Goal: Task Accomplishment & Management: Use online tool/utility

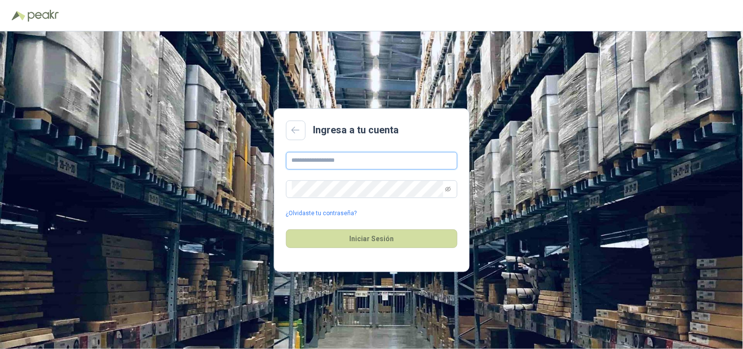
click at [339, 162] on input "text" at bounding box center [371, 161] width 171 height 18
type input "**********"
click at [375, 235] on button "Iniciar Sesión" at bounding box center [371, 238] width 171 height 19
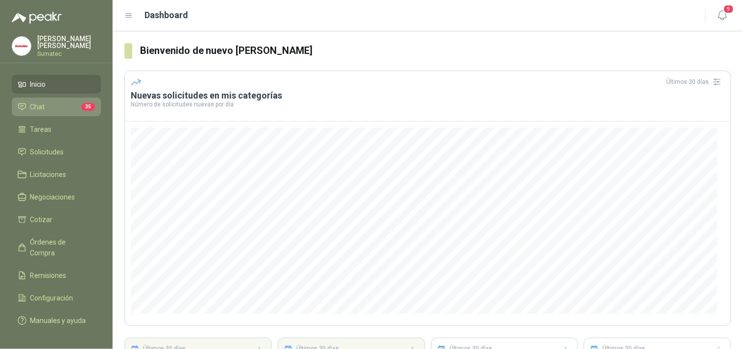
click at [39, 108] on span "Chat" at bounding box center [37, 106] width 15 height 11
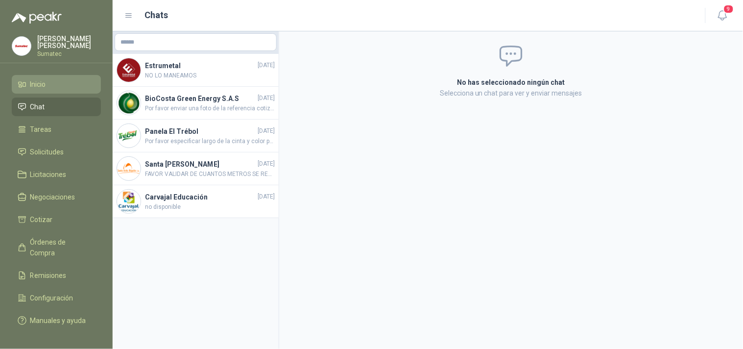
click at [56, 90] on li "Inicio" at bounding box center [56, 84] width 77 height 11
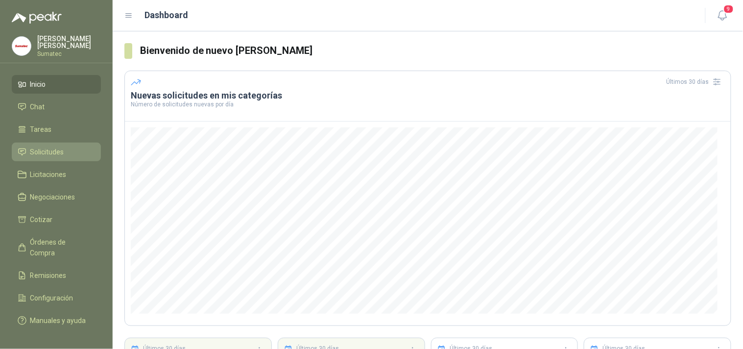
click at [49, 161] on link "Solicitudes" at bounding box center [56, 152] width 89 height 19
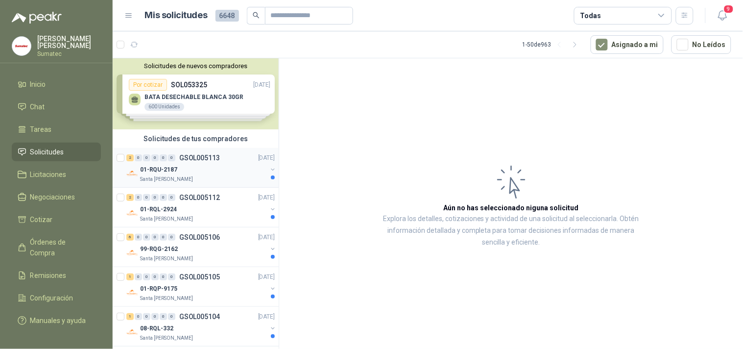
click at [197, 177] on div "Santa [PERSON_NAME]" at bounding box center [203, 179] width 127 height 8
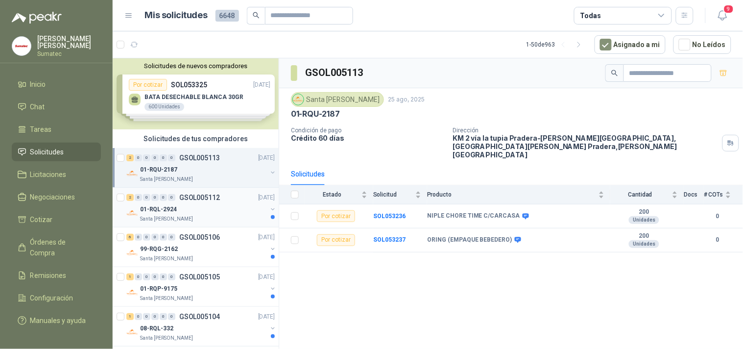
click at [193, 199] on p "GSOL005112" at bounding box center [199, 197] width 41 height 7
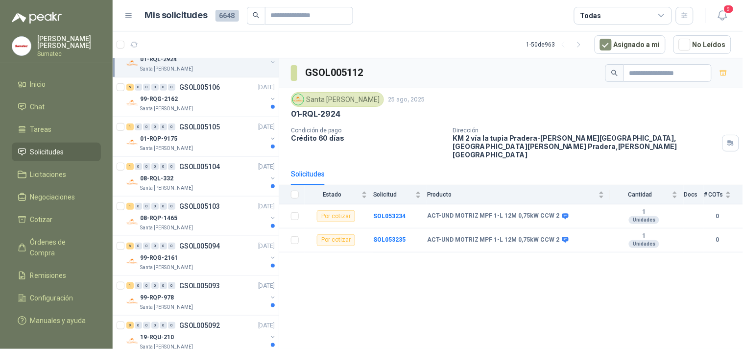
scroll to position [154, 0]
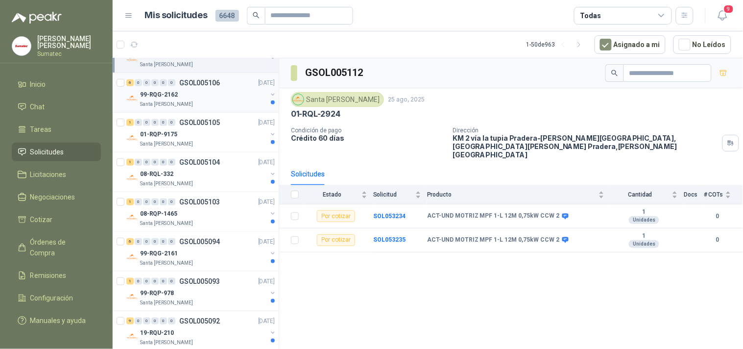
click at [207, 96] on div "99-RQG-2162" at bounding box center [203, 95] width 127 height 12
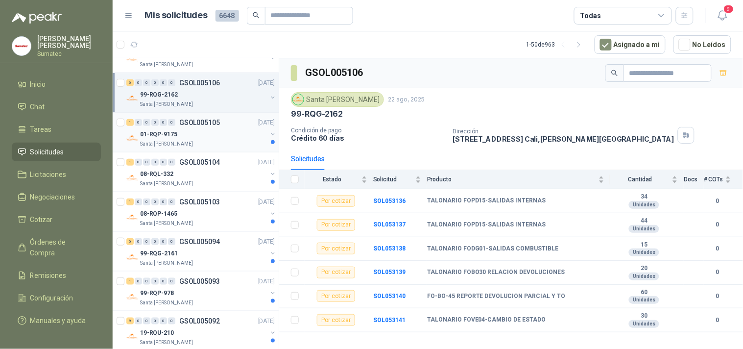
click at [227, 131] on div "01-RQP-9175" at bounding box center [203, 134] width 127 height 12
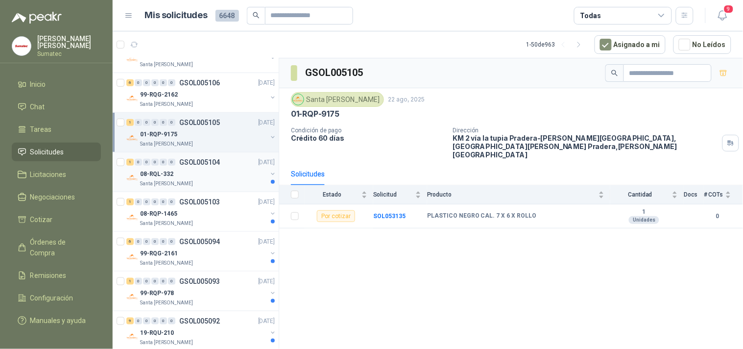
click at [204, 173] on div "08-RQL-332" at bounding box center [203, 174] width 127 height 12
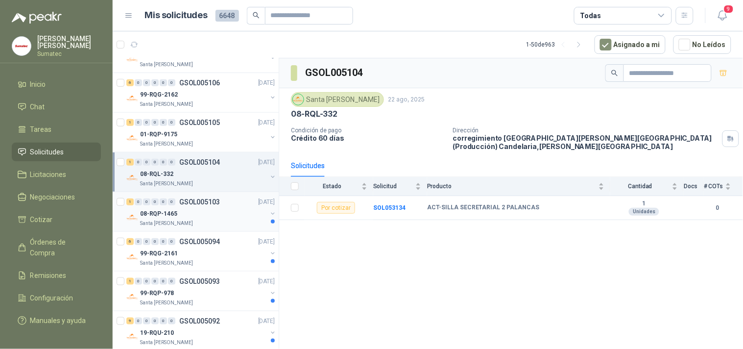
click at [197, 204] on p "GSOL005103" at bounding box center [199, 201] width 41 height 7
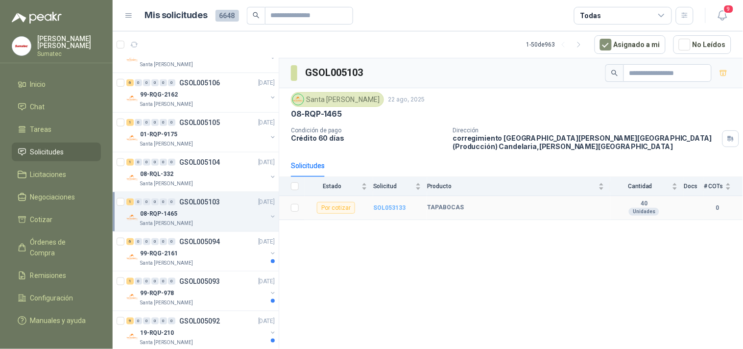
click at [399, 209] on b "SOL053133" at bounding box center [389, 207] width 32 height 7
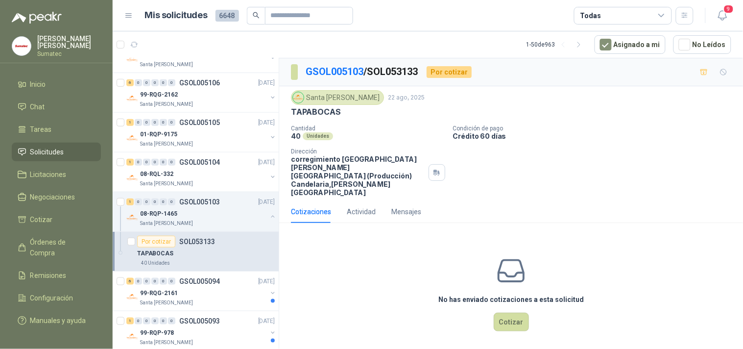
click at [323, 111] on p "TAPABOCAS" at bounding box center [315, 112] width 49 height 10
click at [516, 313] on button "Cotizar" at bounding box center [511, 321] width 35 height 19
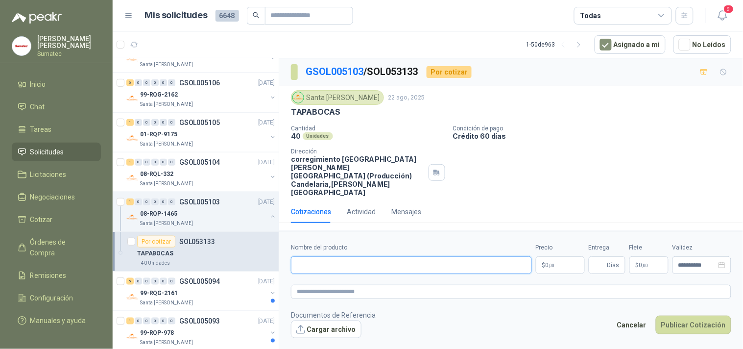
click at [419, 256] on input "Nombre del producto" at bounding box center [411, 265] width 241 height 18
click at [310, 110] on p "TAPABOCAS" at bounding box center [315, 112] width 49 height 10
copy p "TAPABOCAS"
click at [381, 256] on input "Nombre del producto" at bounding box center [411, 265] width 241 height 18
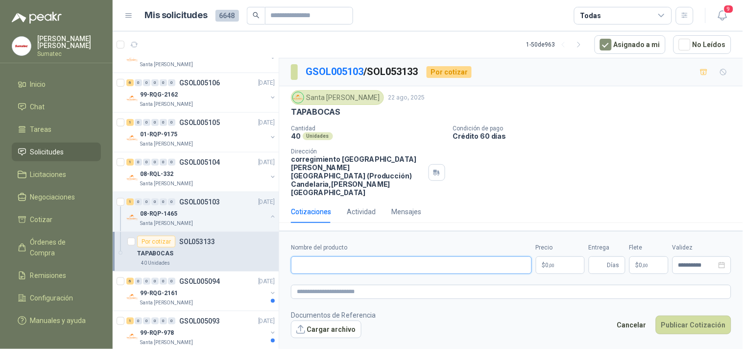
paste input "*********"
type input "**********"
click at [545, 256] on p "$ 0 ,00" at bounding box center [560, 265] width 49 height 18
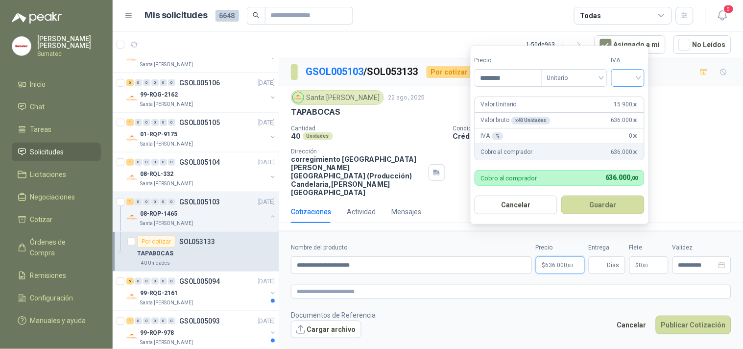
type input "********"
click at [634, 79] on input "search" at bounding box center [628, 77] width 22 height 15
click at [630, 96] on div "19%" at bounding box center [630, 98] width 18 height 11
click at [606, 202] on button "Guardar" at bounding box center [605, 204] width 84 height 19
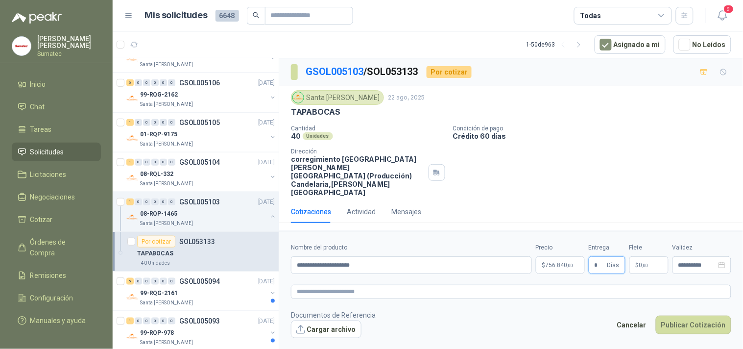
type input "*"
click at [645, 256] on p "$ 0 ,00" at bounding box center [648, 265] width 39 height 18
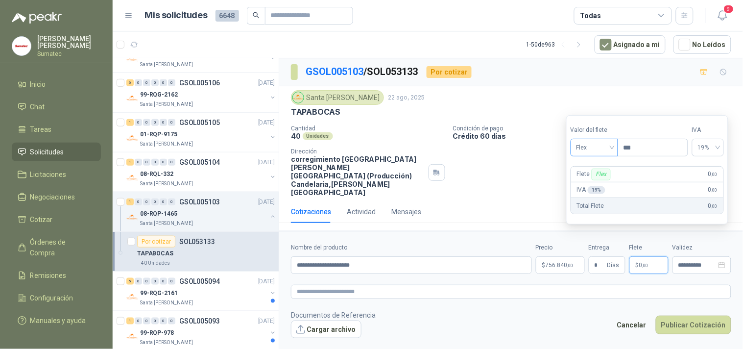
click at [595, 150] on span "Flex" at bounding box center [594, 147] width 36 height 15
click at [591, 184] on div "Incluido" at bounding box center [595, 183] width 34 height 11
click at [716, 151] on span "0%" at bounding box center [709, 147] width 19 height 15
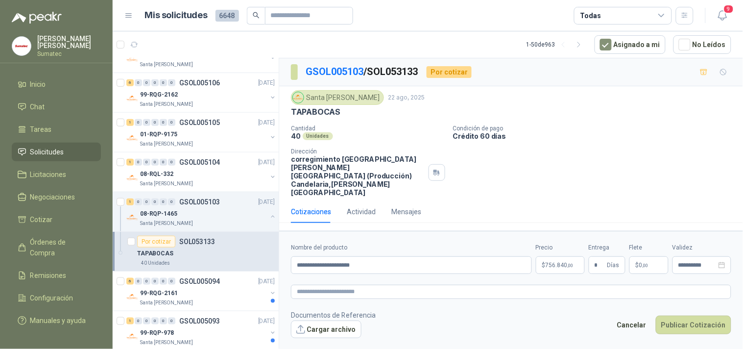
click at [551, 200] on div "Cotizaciones Actividad Mensajes" at bounding box center [511, 211] width 440 height 23
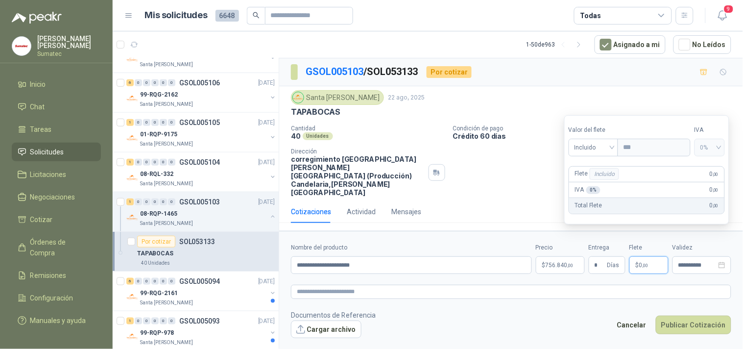
click at [649, 256] on p "$ 0 ,00" at bounding box center [648, 265] width 39 height 18
click at [605, 145] on span "Incluido" at bounding box center [594, 147] width 38 height 15
click at [586, 178] on div "Incluido" at bounding box center [594, 183] width 36 height 11
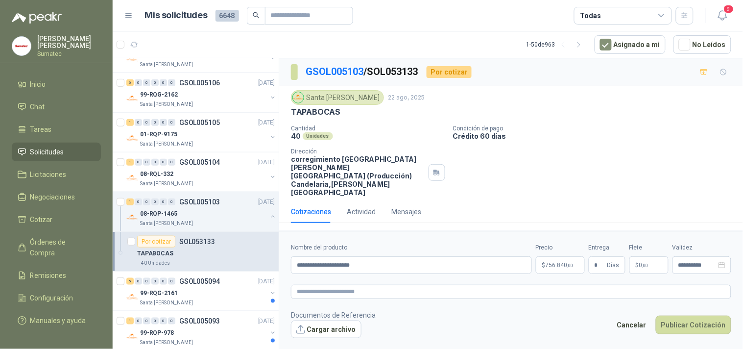
click at [542, 180] on div "Santa [PERSON_NAME] [DATE] TAPABOCAS Cantidad 40 Unidades Condición de pago Cré…" at bounding box center [511, 143] width 464 height 114
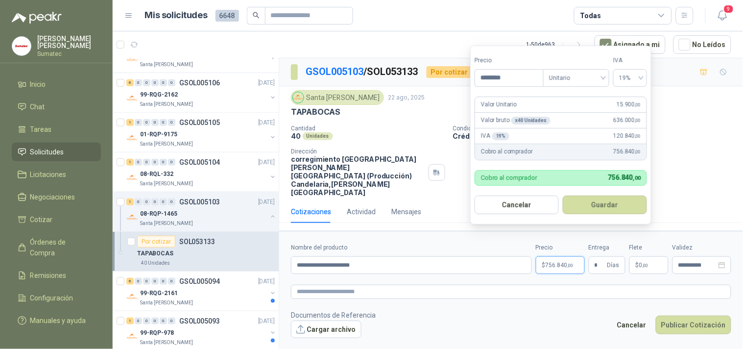
click at [572, 263] on span ",00" at bounding box center [571, 265] width 6 height 5
click at [598, 201] on button "Guardar" at bounding box center [605, 204] width 84 height 19
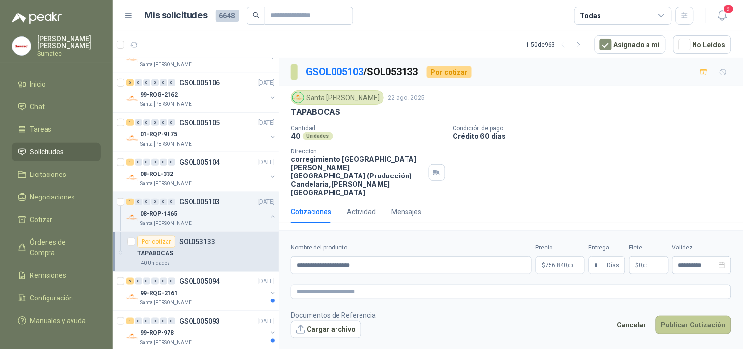
click at [694, 315] on button "Publicar Cotización" at bounding box center [693, 324] width 75 height 19
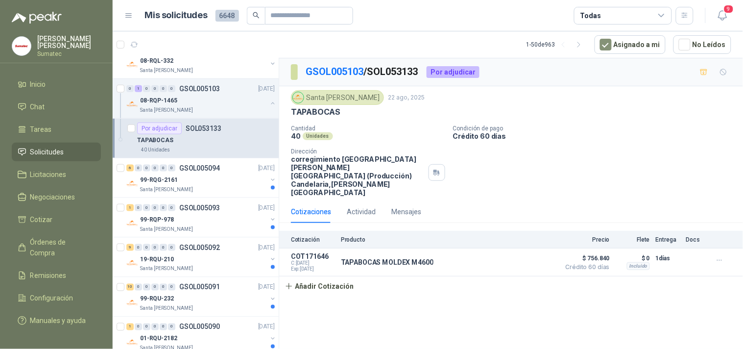
scroll to position [271, 0]
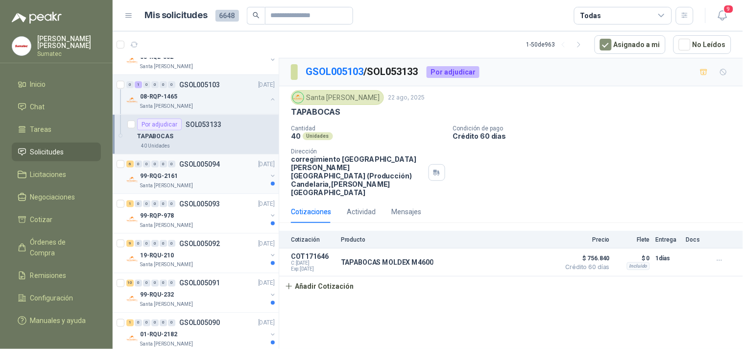
click at [188, 172] on div "99-RQG-2161" at bounding box center [203, 176] width 127 height 12
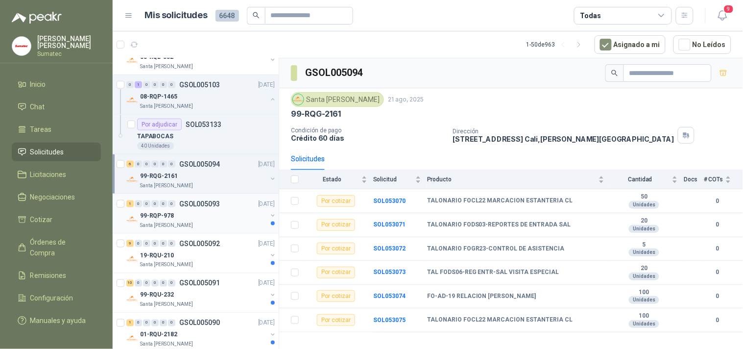
click at [189, 217] on div "99-RQP-978" at bounding box center [203, 216] width 127 height 12
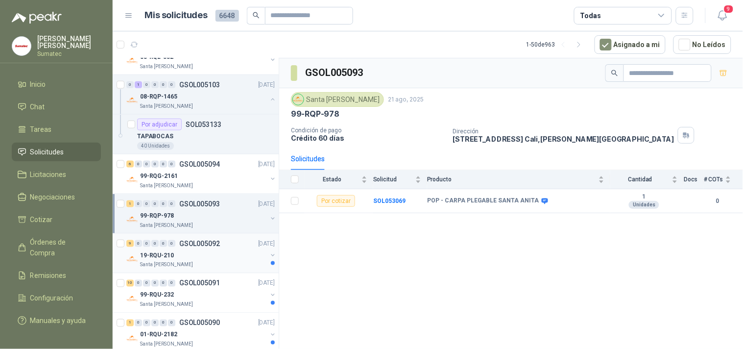
click at [179, 250] on div "19-RQU-210" at bounding box center [203, 255] width 127 height 12
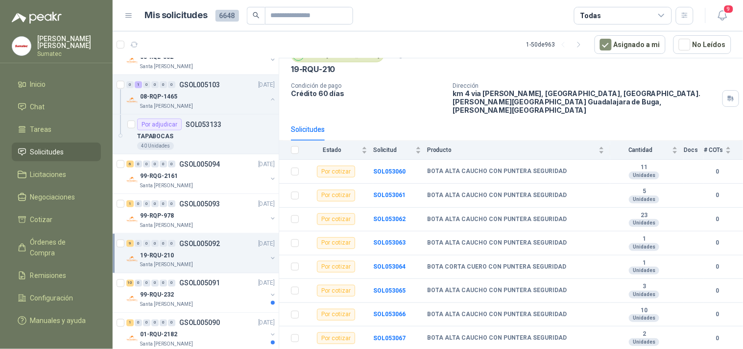
scroll to position [60, 0]
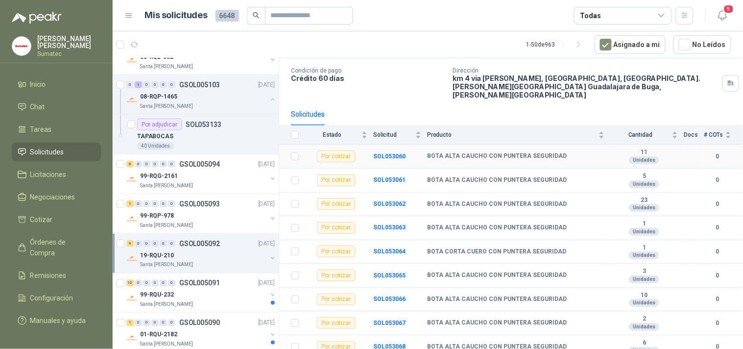
click at [395, 144] on td "SOL053060" at bounding box center [400, 156] width 54 height 24
click at [392, 153] on b "SOL053060" at bounding box center [389, 156] width 32 height 7
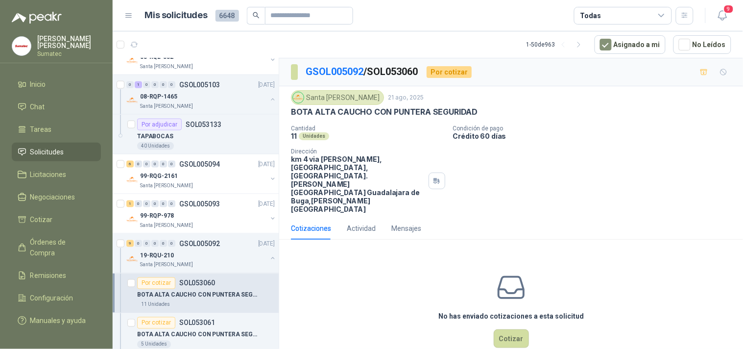
click at [404, 110] on p "BOTA ALTA CAUCHO CON PUNTERA SEGURIDAD" at bounding box center [384, 112] width 187 height 10
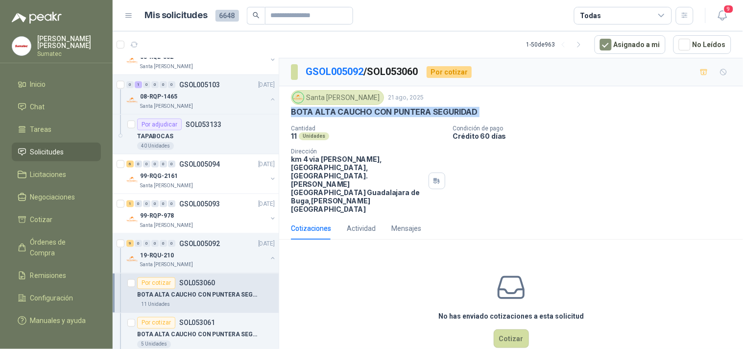
click at [404, 110] on p "BOTA ALTA CAUCHO CON PUNTERA SEGURIDAD" at bounding box center [384, 112] width 187 height 10
copy p "BOTA ALTA CAUCHO CON PUNTERA SEGURIDAD"
click at [511, 329] on button "Cotizar" at bounding box center [511, 338] width 35 height 19
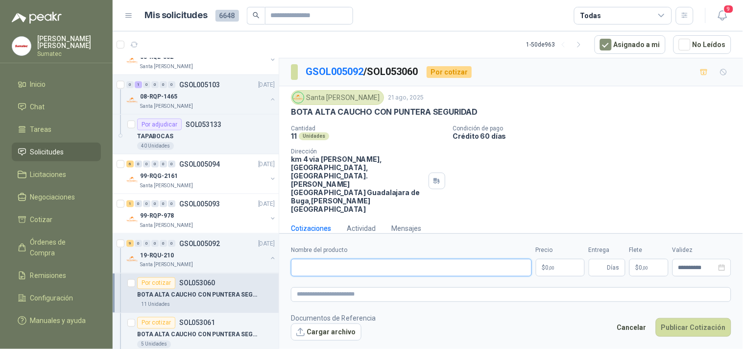
click at [415, 259] on input "Nombre del producto" at bounding box center [411, 268] width 241 height 18
paste input "**********"
type input "**********"
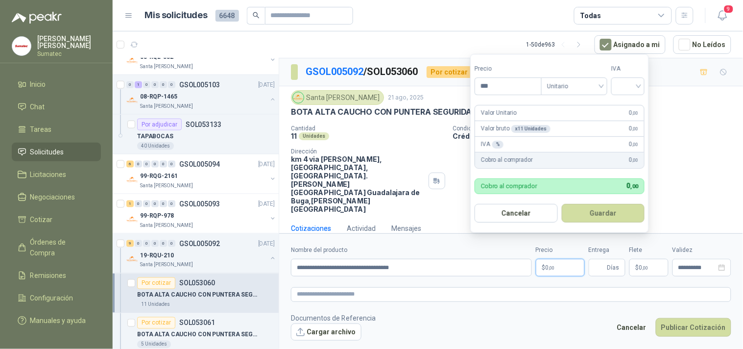
click at [547, 259] on p "$ 0 ,00" at bounding box center [560, 268] width 49 height 18
type input "********"
click at [636, 89] on input "search" at bounding box center [628, 85] width 22 height 15
click at [632, 104] on div "19%" at bounding box center [630, 106] width 18 height 11
click at [609, 209] on button "Guardar" at bounding box center [605, 213] width 84 height 19
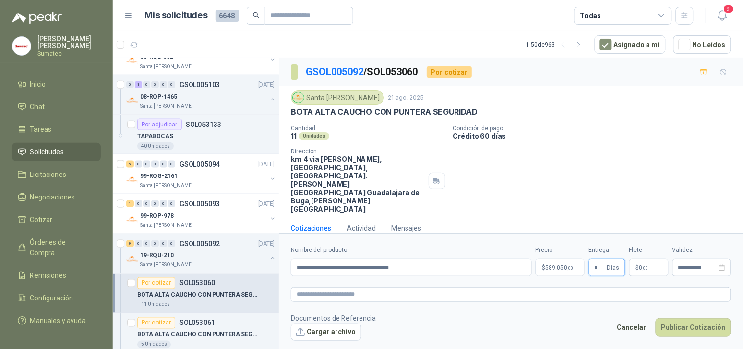
type input "*"
click at [659, 259] on p "$ 0 ,00" at bounding box center [648, 268] width 39 height 18
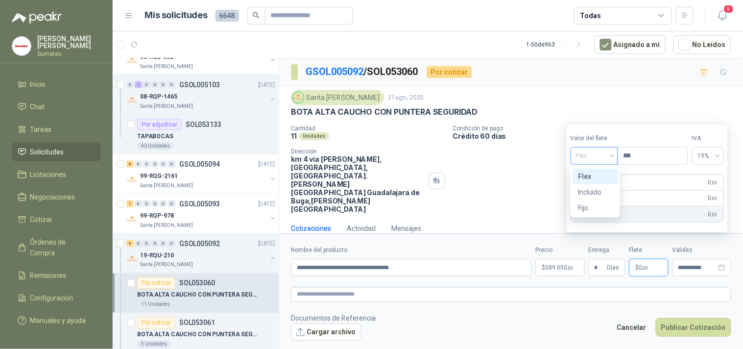
click at [605, 159] on span "Flex" at bounding box center [594, 155] width 36 height 15
click at [601, 189] on div "Incluido" at bounding box center [595, 192] width 34 height 11
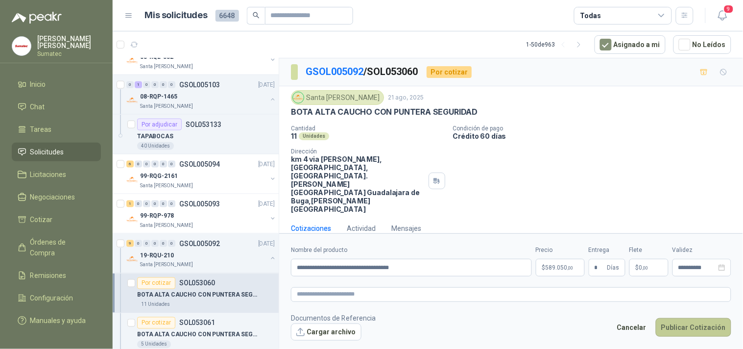
click at [672, 318] on button "Publicar Cotización" at bounding box center [693, 327] width 75 height 19
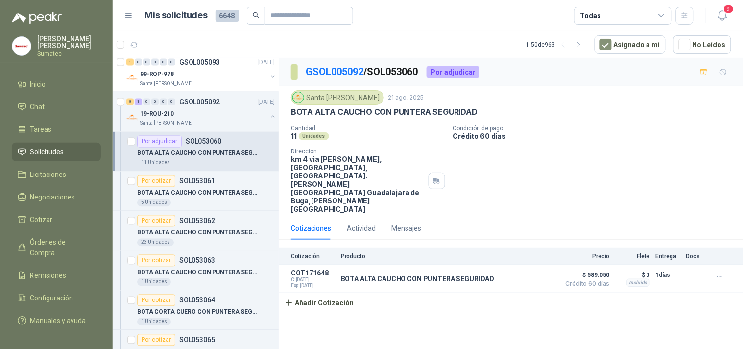
scroll to position [432, 0]
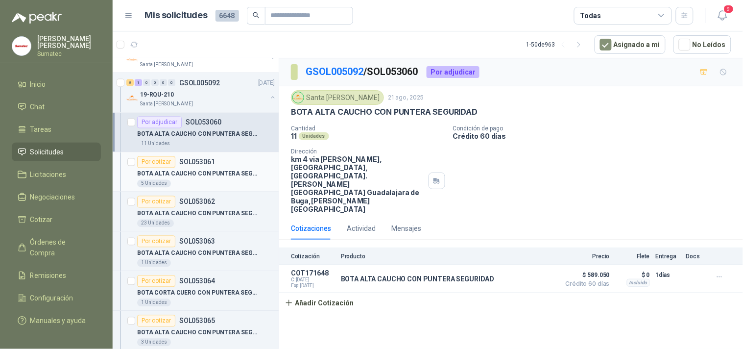
click at [207, 170] on p "BOTA ALTA CAUCHO CON PUNTERA SEGURIDAD" at bounding box center [198, 173] width 122 height 9
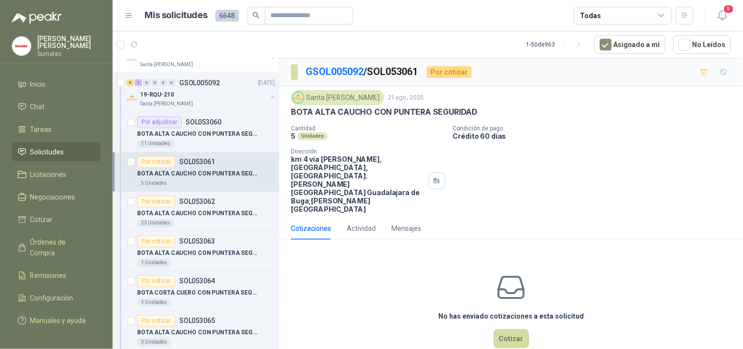
click at [413, 115] on div "Santa [PERSON_NAME] [DATE] BOTA ALTA CAUCHO CON PUNTERA SEGURIDAD Cantidad 5 Un…" at bounding box center [511, 151] width 440 height 123
click at [413, 115] on p "BOTA ALTA CAUCHO CON PUNTERA SEGURIDAD" at bounding box center [384, 112] width 187 height 10
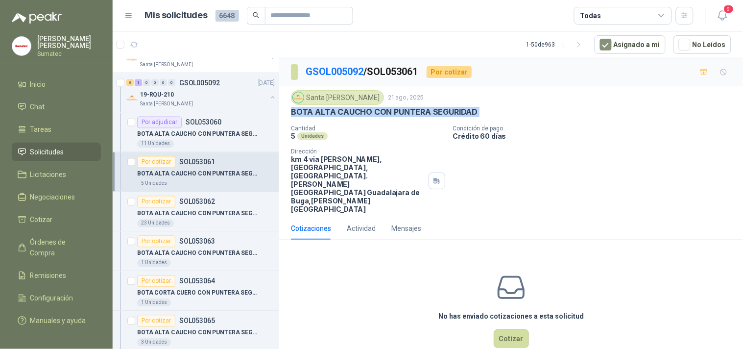
click at [413, 115] on p "BOTA ALTA CAUCHO CON PUNTERA SEGURIDAD" at bounding box center [384, 112] width 187 height 10
copy p "BOTA ALTA CAUCHO CON PUNTERA SEGURIDAD"
click at [501, 329] on button "Cotizar" at bounding box center [511, 338] width 35 height 19
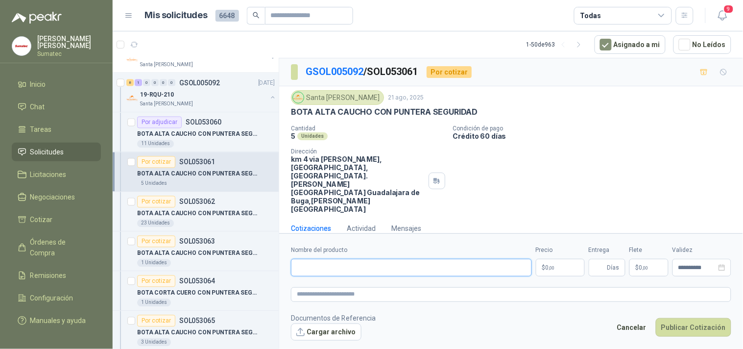
click at [449, 259] on input "Nombre del producto" at bounding box center [411, 268] width 241 height 18
paste input "**********"
type input "**********"
click at [552, 259] on p "$ 0 ,00" at bounding box center [560, 268] width 49 height 18
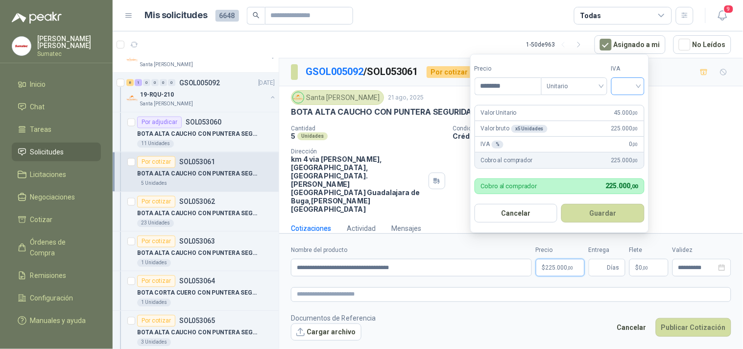
type input "********"
click at [637, 90] on input "search" at bounding box center [628, 85] width 22 height 15
click at [634, 108] on div "19%" at bounding box center [630, 106] width 18 height 11
click at [619, 206] on button "Guardar" at bounding box center [605, 213] width 84 height 19
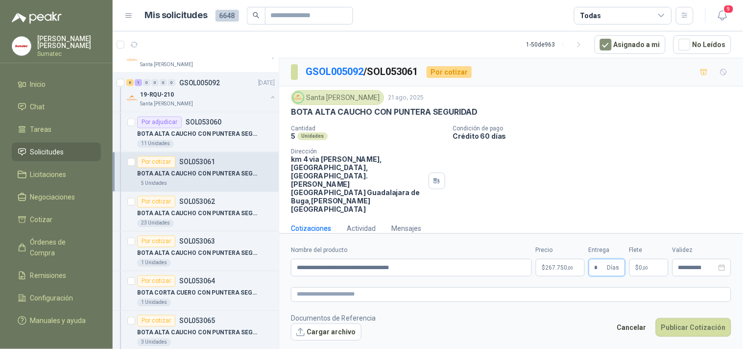
type input "*"
click at [649, 247] on div "Flete $ 0 ,00" at bounding box center [648, 260] width 39 height 31
click at [649, 259] on p "$ 0 ,00" at bounding box center [648, 268] width 39 height 18
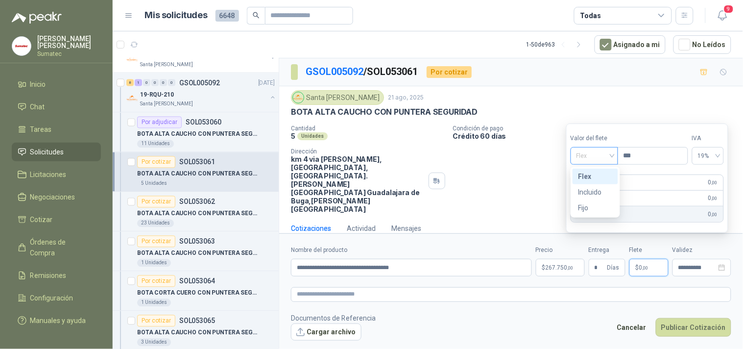
click at [606, 159] on span "Flex" at bounding box center [594, 155] width 36 height 15
click at [603, 190] on div "Incluido" at bounding box center [595, 192] width 34 height 11
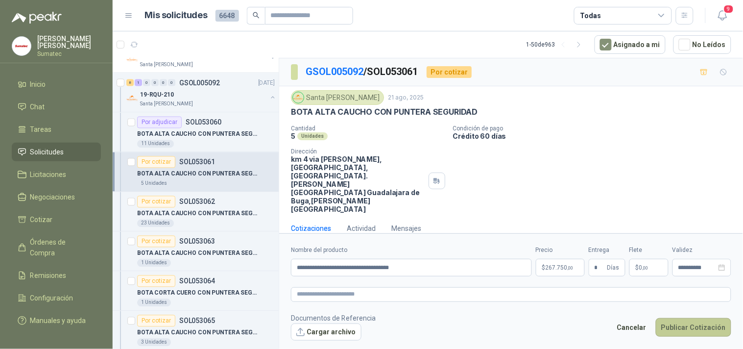
click at [684, 318] on button "Publicar Cotización" at bounding box center [693, 327] width 75 height 19
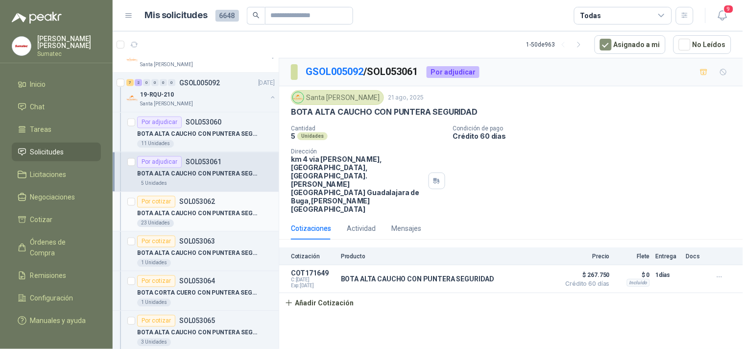
click at [239, 213] on p "BOTA ALTA CAUCHO CON PUNTERA SEGURIDAD" at bounding box center [198, 213] width 122 height 9
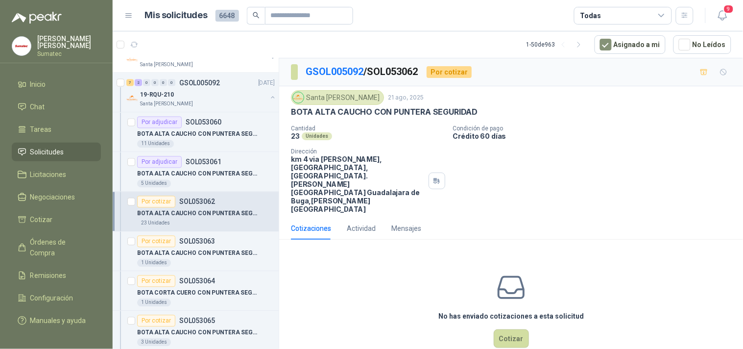
click at [426, 112] on p "BOTA ALTA CAUCHO CON PUNTERA SEGURIDAD" at bounding box center [384, 112] width 187 height 10
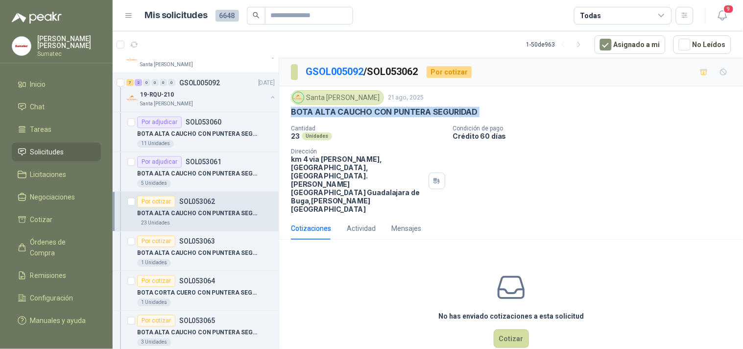
click at [426, 112] on p "BOTA ALTA CAUCHO CON PUNTERA SEGURIDAD" at bounding box center [384, 112] width 187 height 10
copy p "BOTA ALTA CAUCHO CON PUNTERA SEGURIDAD"
click at [520, 329] on button "Cotizar" at bounding box center [511, 338] width 35 height 19
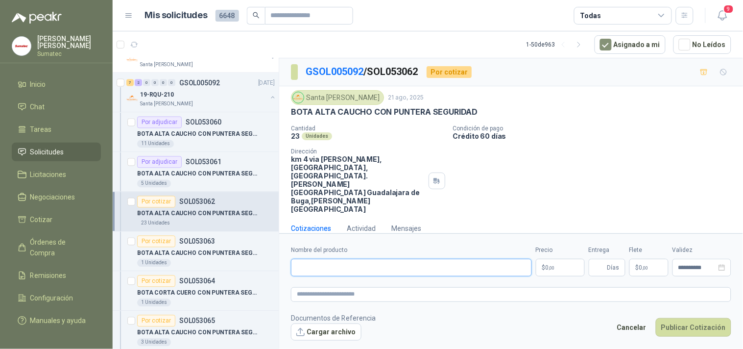
click at [466, 259] on input "Nombre del producto" at bounding box center [411, 268] width 241 height 18
paste input "**********"
type input "**********"
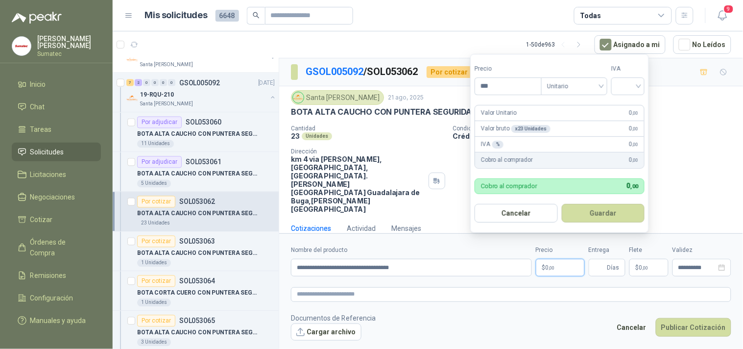
click at [552, 265] on span ",00" at bounding box center [552, 267] width 6 height 5
type input "********"
click at [636, 91] on input "search" at bounding box center [628, 85] width 22 height 15
click at [634, 102] on div "19%" at bounding box center [630, 106] width 18 height 11
click at [606, 208] on button "Guardar" at bounding box center [605, 213] width 84 height 19
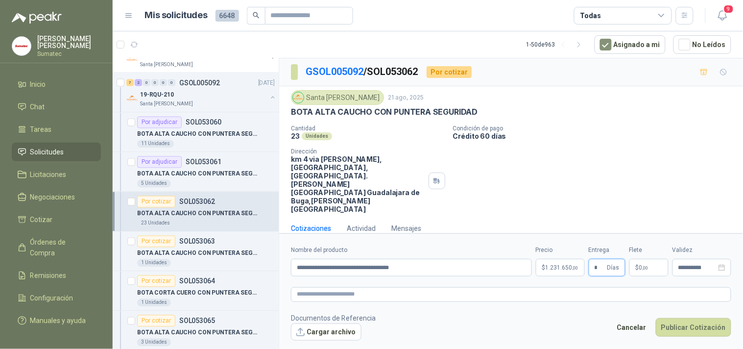
type input "*"
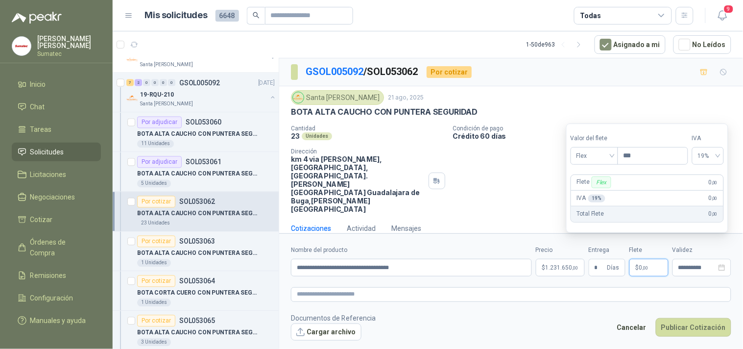
click at [635, 259] on p "$ 0 ,00" at bounding box center [648, 268] width 39 height 18
drag, startPoint x: 597, startPoint y: 157, endPoint x: 595, endPoint y: 188, distance: 30.9
click at [595, 188] on body "[PERSON_NAME] Sumatec Inicio Chat Tareas Solicitudes Licitaciones Negociaciones…" at bounding box center [371, 174] width 743 height 349
click at [595, 188] on div "Incluido" at bounding box center [595, 192] width 34 height 11
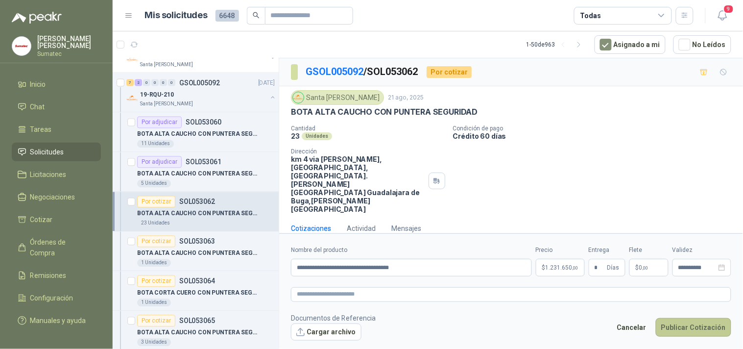
click at [679, 318] on button "Publicar Cotización" at bounding box center [693, 327] width 75 height 19
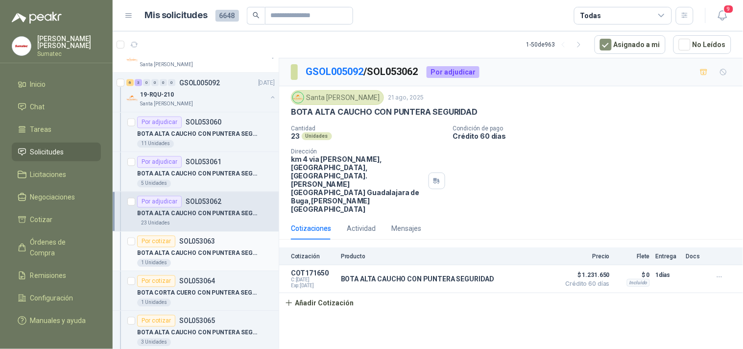
click at [208, 253] on p "BOTA ALTA CAUCHO CON PUNTERA SEGURIDAD" at bounding box center [198, 253] width 122 height 9
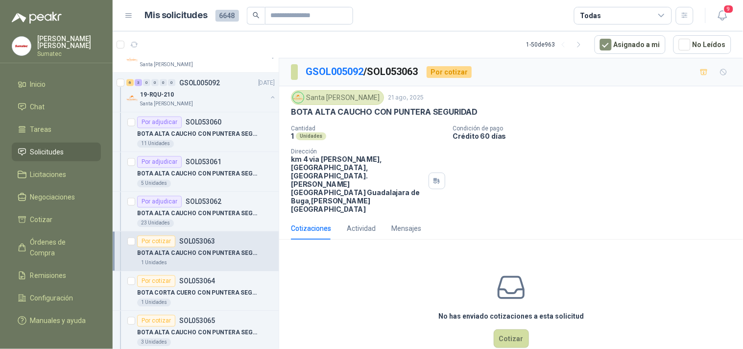
click at [414, 113] on p "BOTA ALTA CAUCHO CON PUNTERA SEGURIDAD" at bounding box center [384, 112] width 187 height 10
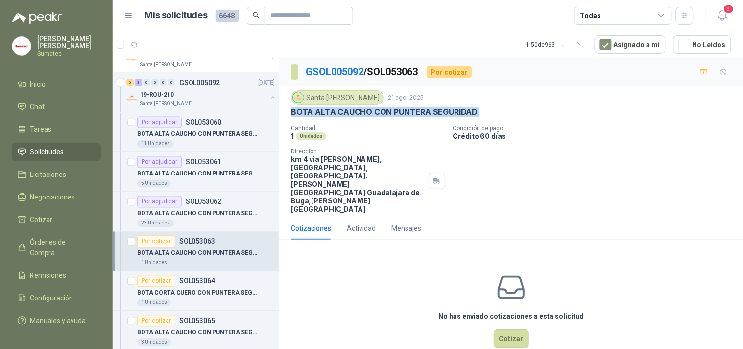
click at [414, 113] on p "BOTA ALTA CAUCHO CON PUNTERA SEGURIDAD" at bounding box center [384, 112] width 187 height 10
copy p "BOTA ALTA CAUCHO CON PUNTERA SEGURIDAD"
click at [509, 329] on button "Cotizar" at bounding box center [511, 338] width 35 height 19
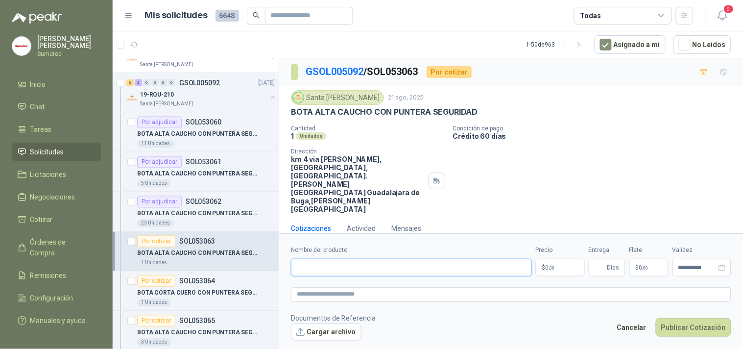
click at [474, 259] on input "Nombre del producto" at bounding box center [411, 268] width 241 height 18
paste input "**********"
type input "**********"
click at [549, 265] on span ",00" at bounding box center [552, 267] width 6 height 5
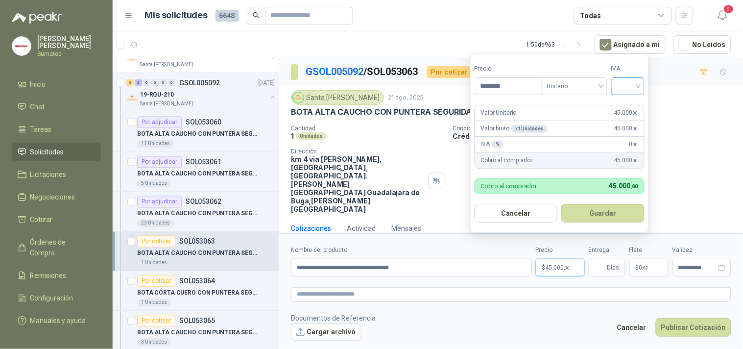
type input "********"
drag, startPoint x: 629, startPoint y: 91, endPoint x: 630, endPoint y: 104, distance: 12.8
click at [630, 104] on body "[PERSON_NAME] Sumatec Inicio Chat Tareas Solicitudes Licitaciones Negociaciones…" at bounding box center [371, 174] width 743 height 349
click at [630, 104] on div "19%" at bounding box center [630, 106] width 18 height 11
click at [603, 217] on button "Guardar" at bounding box center [605, 213] width 84 height 19
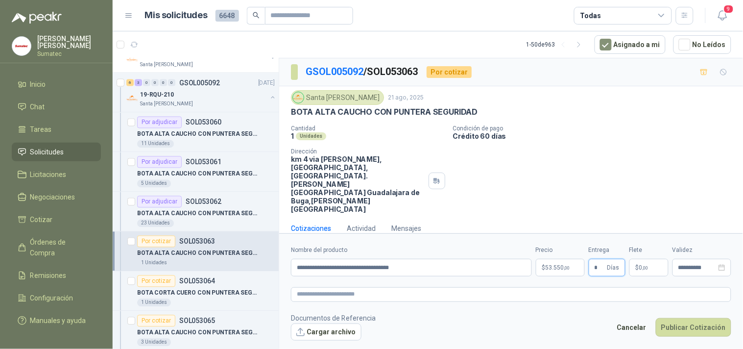
type input "*"
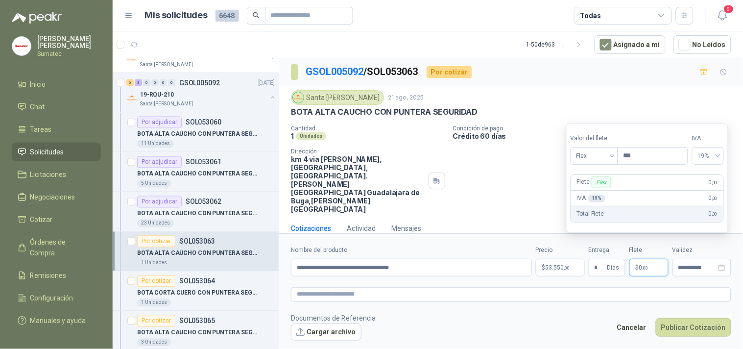
click at [648, 265] on span ",00" at bounding box center [646, 267] width 6 height 5
click at [599, 160] on span "Flex" at bounding box center [594, 155] width 36 height 15
click at [595, 188] on div "Incluido" at bounding box center [595, 192] width 34 height 11
click at [677, 318] on button "Publicar Cotización" at bounding box center [693, 327] width 75 height 19
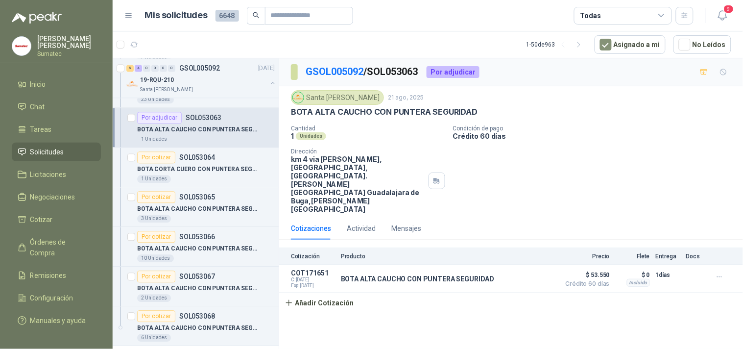
scroll to position [560, 0]
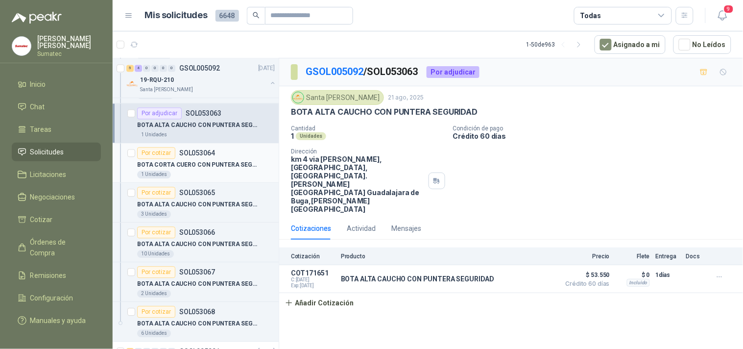
click at [204, 146] on article "Por cotizar SOL053064 BOTA CORTA CUERO CON PUNTERA SEGURIDAD 1 Unidades" at bounding box center [196, 163] width 166 height 40
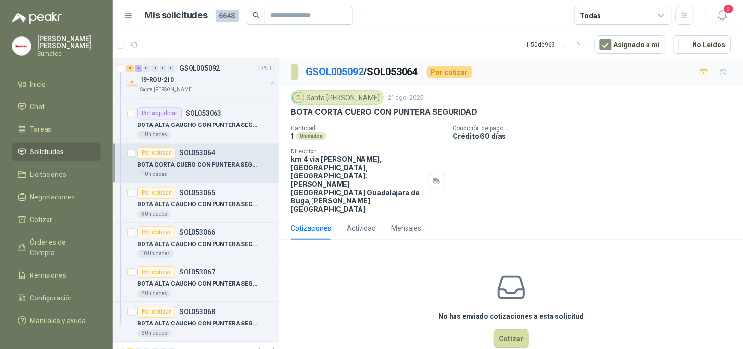
click at [397, 113] on p "BOTA CORTA CUERO CON PUNTERA SEGURIDAD" at bounding box center [384, 112] width 186 height 10
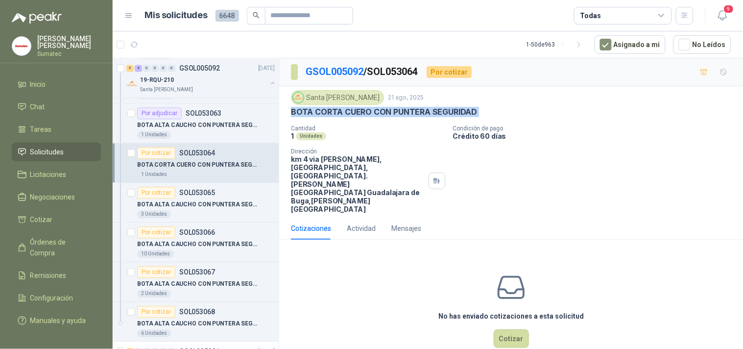
click at [397, 113] on p "BOTA CORTA CUERO CON PUNTERA SEGURIDAD" at bounding box center [384, 112] width 186 height 10
copy p "BOTA CORTA CUERO CON PUNTERA SEGURIDAD"
click at [502, 329] on button "Cotizar" at bounding box center [511, 338] width 35 height 19
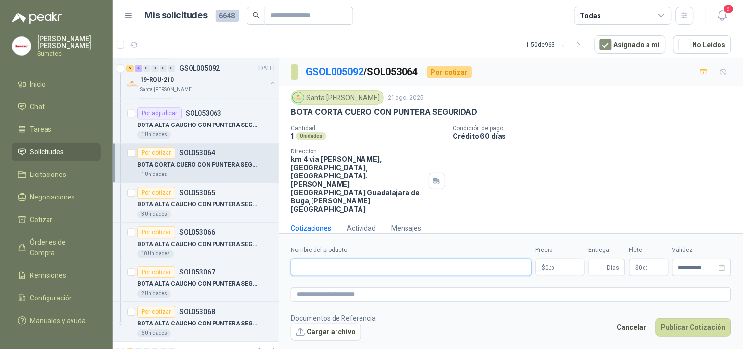
click at [432, 259] on input "Nombre del producto" at bounding box center [411, 268] width 241 height 18
paste input "**********"
type input "**********"
click at [537, 259] on p "$ 0 ,00" at bounding box center [560, 268] width 49 height 18
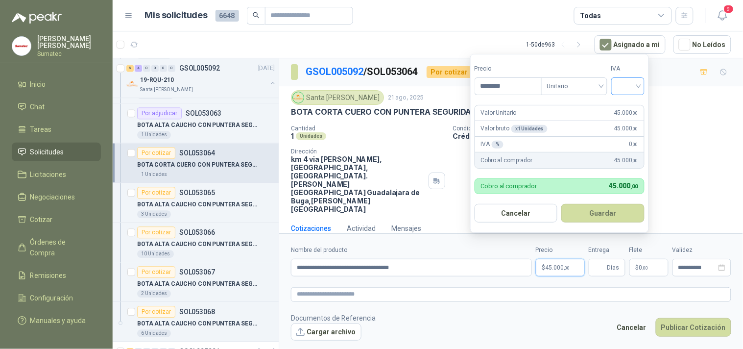
type input "********"
click at [637, 88] on input "search" at bounding box center [628, 85] width 22 height 15
click at [627, 104] on div "19%" at bounding box center [630, 106] width 18 height 11
click at [599, 213] on button "Guardar" at bounding box center [605, 213] width 84 height 19
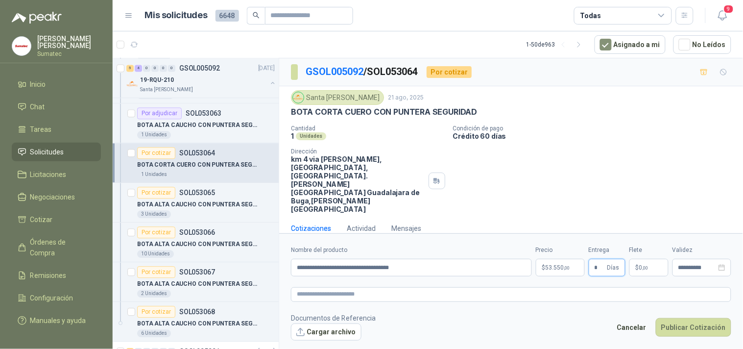
type input "*"
click at [646, 265] on span ",00" at bounding box center [646, 267] width 6 height 5
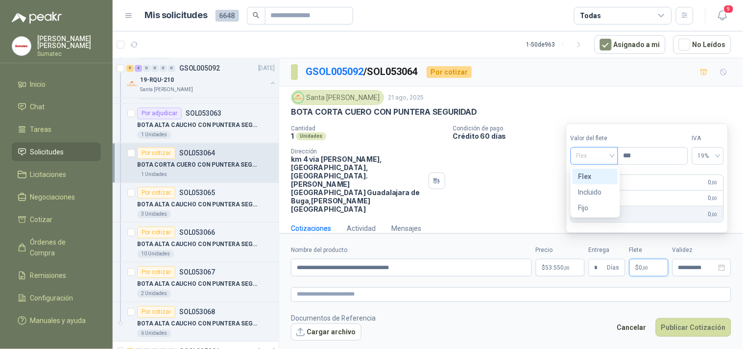
click at [599, 159] on span "Flex" at bounding box center [594, 155] width 36 height 15
click at [592, 193] on div "Incluido" at bounding box center [595, 192] width 34 height 11
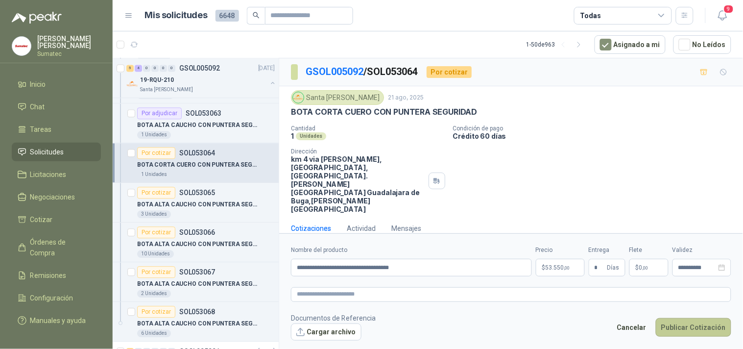
click at [684, 318] on button "Publicar Cotización" at bounding box center [693, 327] width 75 height 19
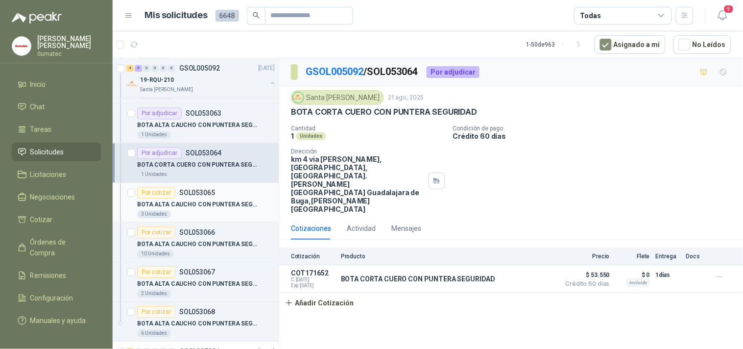
click at [233, 208] on p "BOTA ALTA CAUCHO CON PUNTERA SEGURIDAD" at bounding box center [198, 204] width 122 height 9
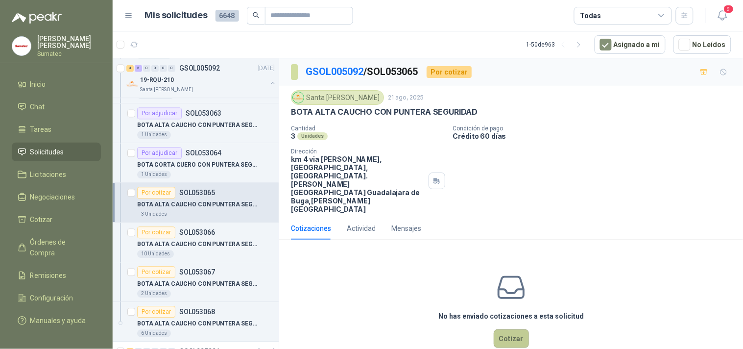
click at [508, 329] on button "Cotizar" at bounding box center [511, 338] width 35 height 19
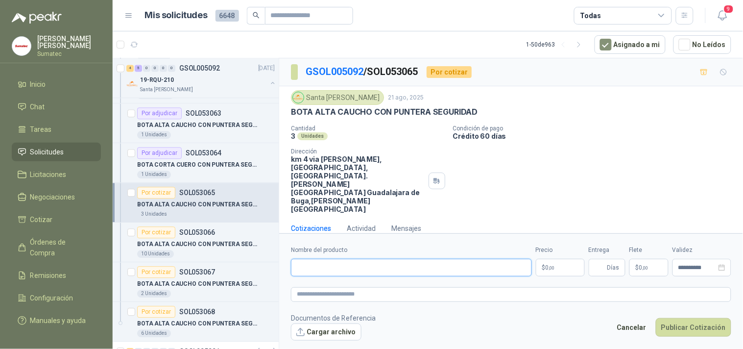
click at [471, 265] on input "Nombre del producto" at bounding box center [411, 268] width 241 height 18
paste input "**********"
type input "**********"
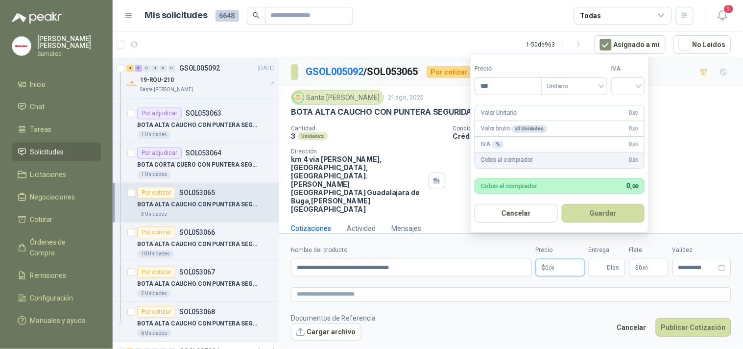
click at [557, 259] on p "$ 0 ,00" at bounding box center [560, 268] width 49 height 18
type input "********"
click at [632, 81] on input "search" at bounding box center [628, 85] width 22 height 15
click at [626, 102] on div "19%" at bounding box center [630, 106] width 18 height 11
click at [597, 206] on button "Guardar" at bounding box center [605, 213] width 84 height 19
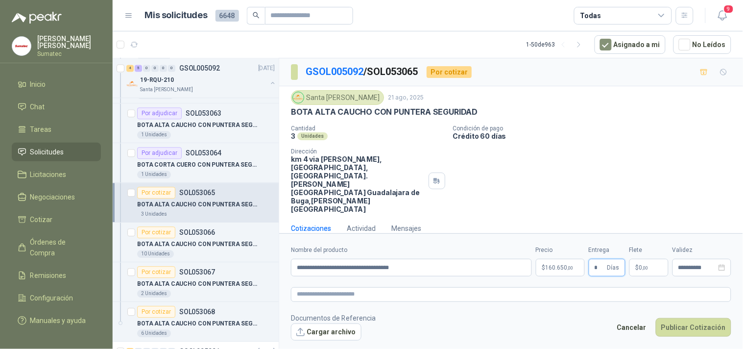
type input "*"
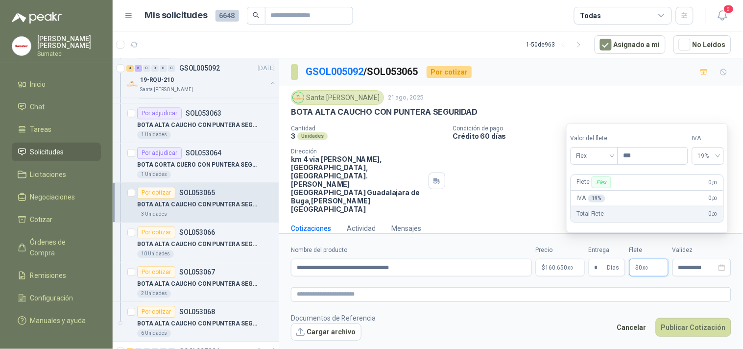
click at [634, 259] on p "$ 0 ,00" at bounding box center [648, 268] width 39 height 18
click at [606, 162] on section "Valor del flete Flex Precio *** IVA 19% Flete Flex 0 ,00 IVA 19 % 0 ,00 Total F…" at bounding box center [647, 177] width 162 height 109
click at [606, 162] on span "Flex" at bounding box center [594, 155] width 36 height 15
click at [599, 189] on div "Incluido" at bounding box center [595, 192] width 34 height 11
click at [654, 259] on p "$ 0 ,00" at bounding box center [648, 268] width 39 height 18
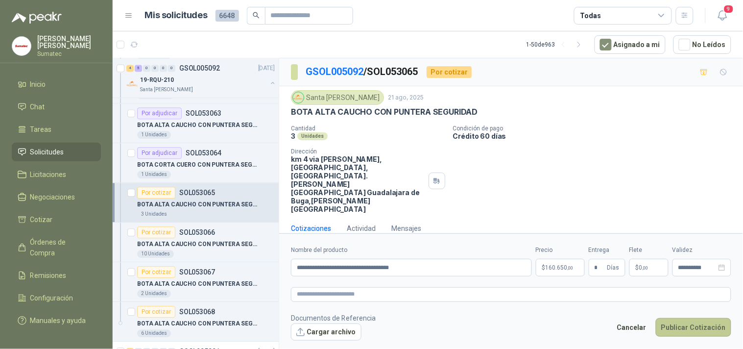
click at [692, 320] on button "Publicar Cotización" at bounding box center [693, 327] width 75 height 19
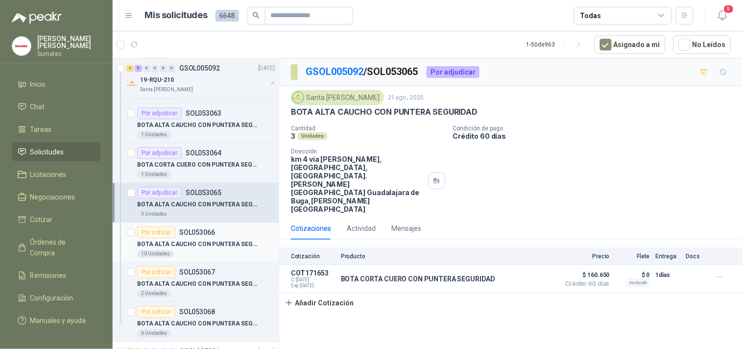
click at [221, 241] on p "BOTA ALTA CAUCHO CON PUNTERA SEGURIDAD" at bounding box center [198, 243] width 122 height 9
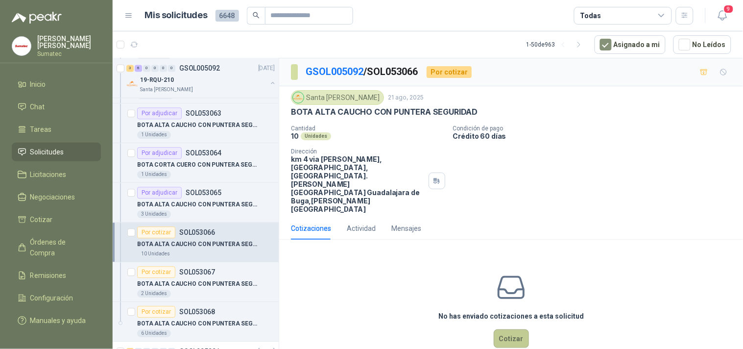
click at [517, 329] on button "Cotizar" at bounding box center [511, 338] width 35 height 19
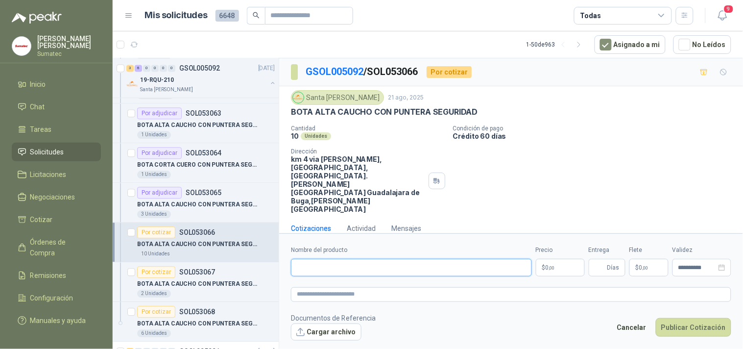
click at [459, 259] on input "Nombre del producto" at bounding box center [411, 268] width 241 height 18
paste input "**********"
type input "**********"
click at [557, 259] on p "$ 0 ,00" at bounding box center [560, 268] width 49 height 18
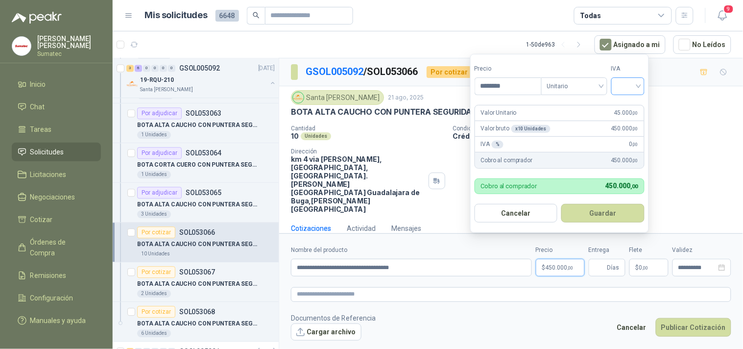
type input "********"
click at [625, 82] on input "search" at bounding box center [628, 85] width 22 height 15
click at [626, 100] on div "19%" at bounding box center [630, 106] width 30 height 16
click at [590, 214] on button "Guardar" at bounding box center [605, 213] width 84 height 19
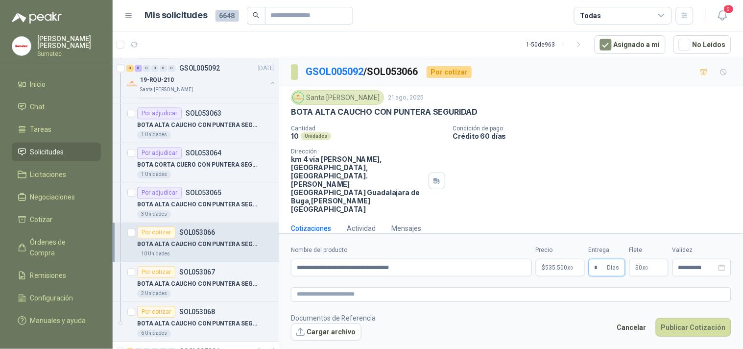
type input "*"
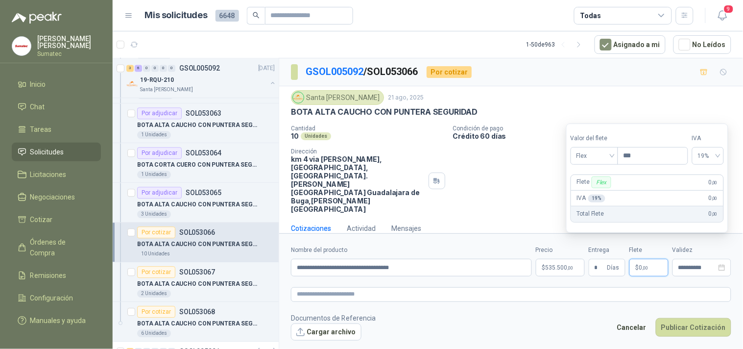
click at [637, 264] on span "$" at bounding box center [637, 267] width 3 height 6
click at [599, 155] on span "Flex" at bounding box center [594, 155] width 36 height 15
click at [589, 191] on div "Incluido" at bounding box center [595, 192] width 34 height 11
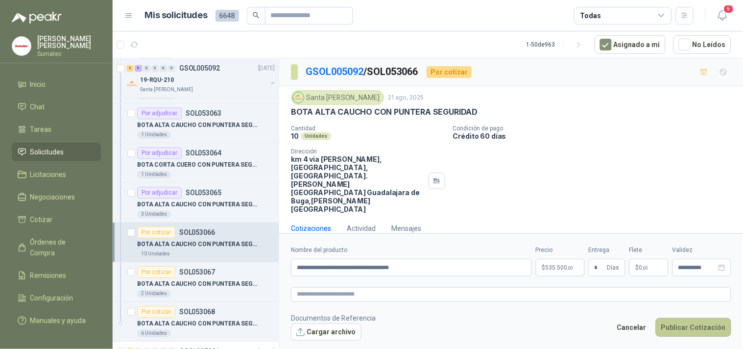
click at [676, 318] on button "Publicar Cotización" at bounding box center [693, 327] width 75 height 19
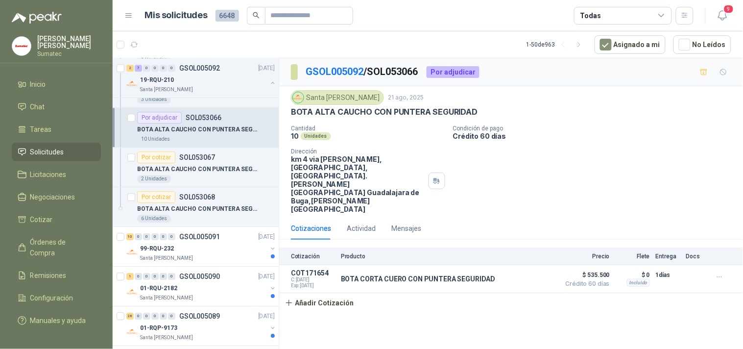
scroll to position [680, 0]
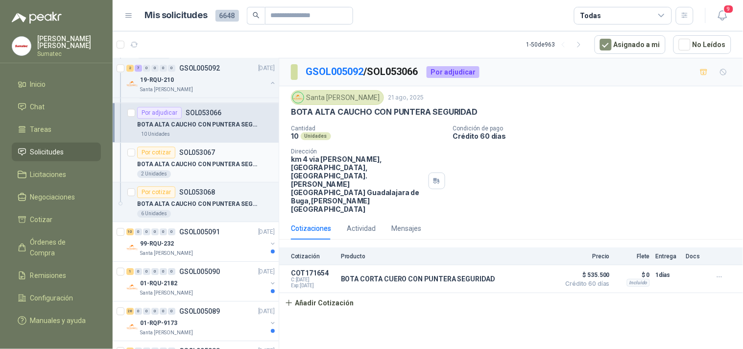
click at [234, 157] on div "Por cotizar SOL053067" at bounding box center [206, 152] width 138 height 12
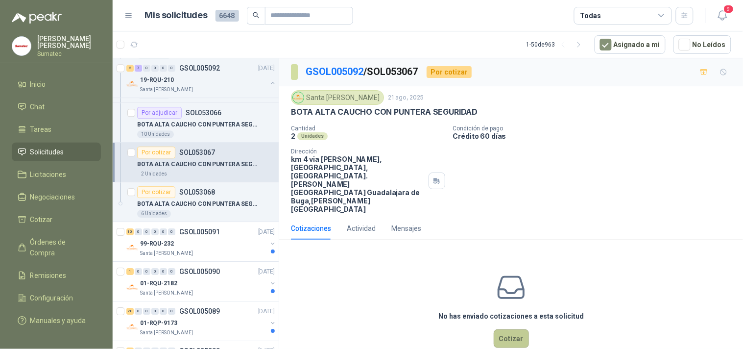
click at [517, 329] on button "Cotizar" at bounding box center [511, 338] width 35 height 19
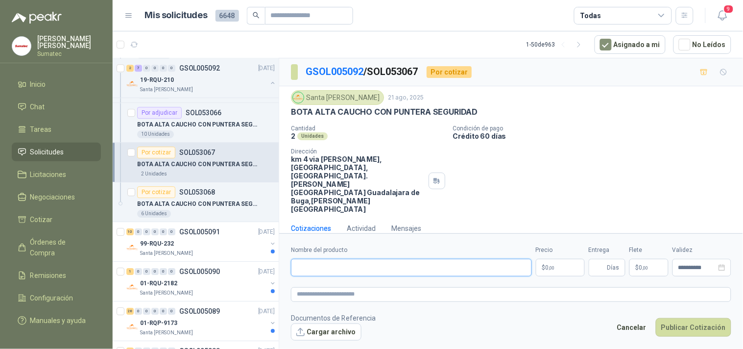
click at [476, 261] on input "Nombre del producto" at bounding box center [411, 268] width 241 height 18
paste input "**********"
type input "**********"
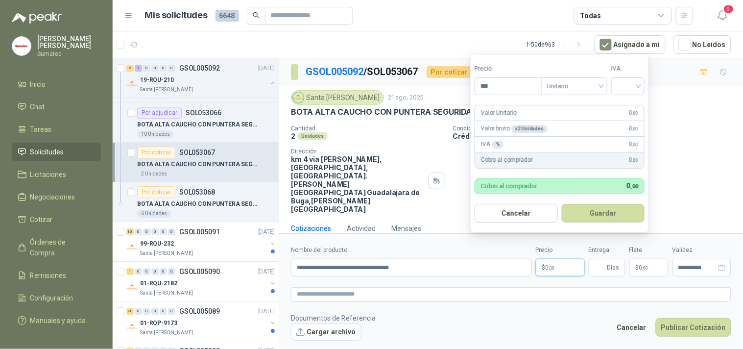
click at [549, 262] on p "$ 0 ,00" at bounding box center [560, 268] width 49 height 18
type input "********"
click at [633, 78] on input "search" at bounding box center [628, 85] width 22 height 15
click at [625, 100] on div "19%" at bounding box center [630, 106] width 30 height 16
click at [596, 205] on button "Guardar" at bounding box center [605, 213] width 84 height 19
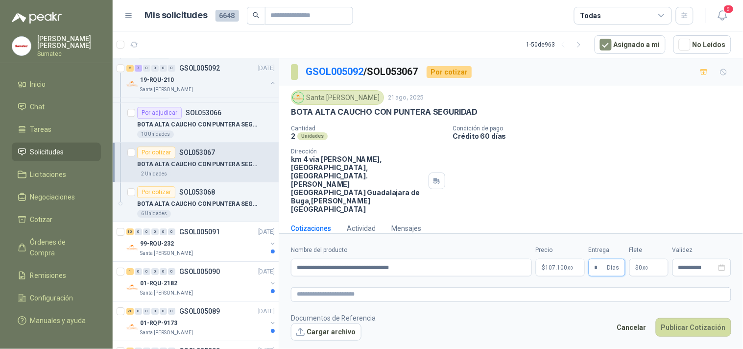
type input "*"
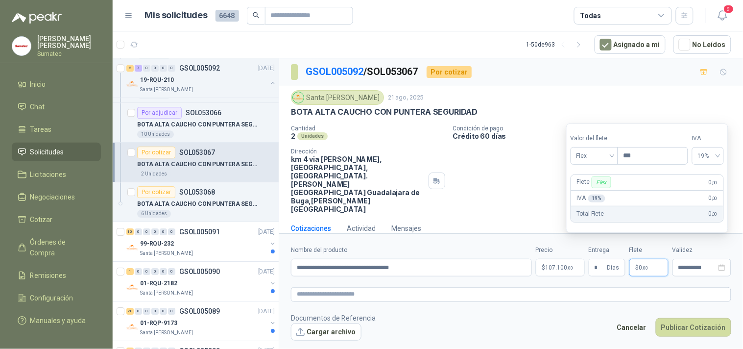
click at [640, 264] on span "0 ,00" at bounding box center [643, 267] width 9 height 6
click at [596, 158] on span "Flex" at bounding box center [594, 155] width 36 height 15
click at [597, 192] on div "Incluido" at bounding box center [595, 192] width 34 height 11
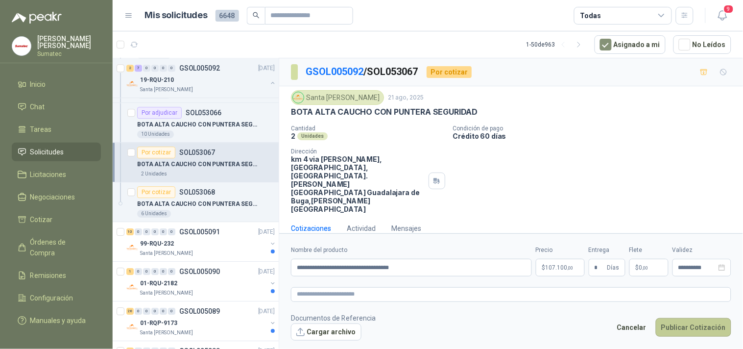
click at [674, 318] on button "Publicar Cotización" at bounding box center [693, 327] width 75 height 19
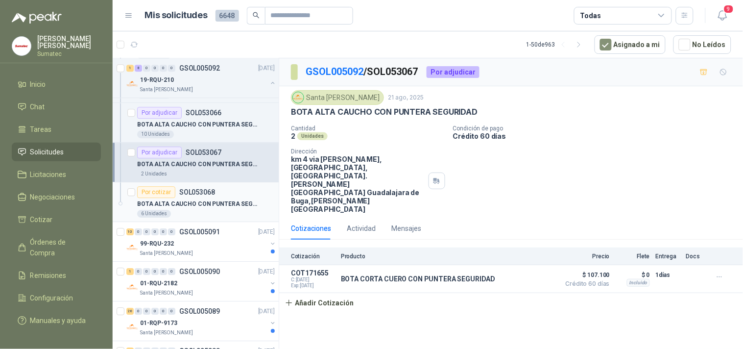
click at [198, 200] on p "BOTA ALTA CAUCHO CON PUNTERA SEGURIDAD" at bounding box center [198, 203] width 122 height 9
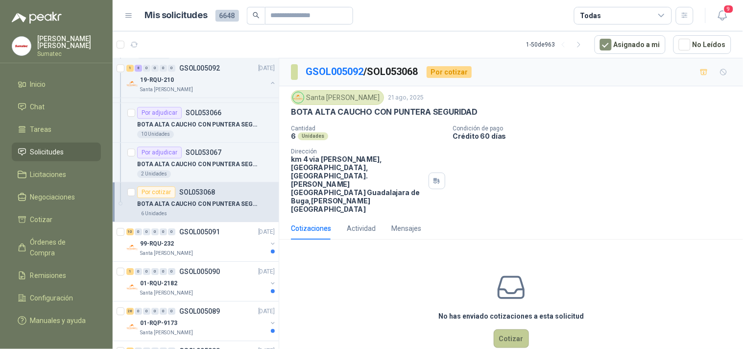
click at [510, 329] on button "Cotizar" at bounding box center [511, 338] width 35 height 19
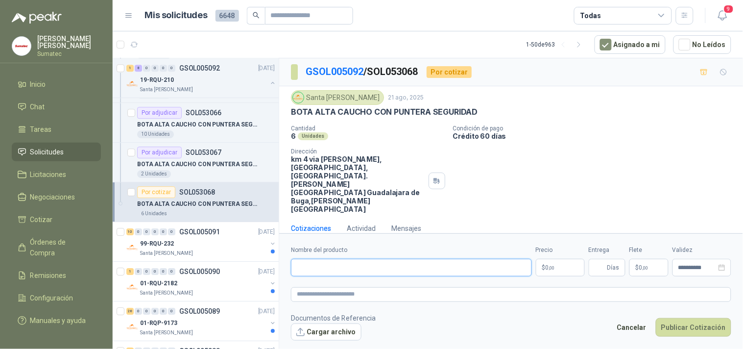
click at [468, 259] on input "Nombre del producto" at bounding box center [411, 268] width 241 height 18
paste input "**********"
type input "**********"
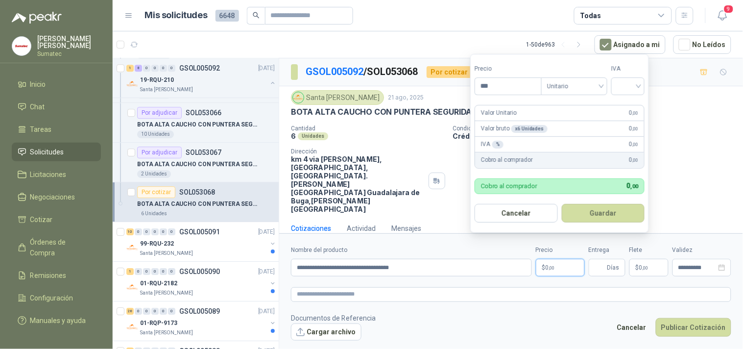
click at [551, 259] on p "$ 0 ,00" at bounding box center [560, 268] width 49 height 18
type input "********"
click at [629, 86] on input "search" at bounding box center [628, 85] width 22 height 15
click at [628, 101] on div "19%" at bounding box center [630, 106] width 18 height 11
click at [603, 206] on button "Guardar" at bounding box center [605, 213] width 84 height 19
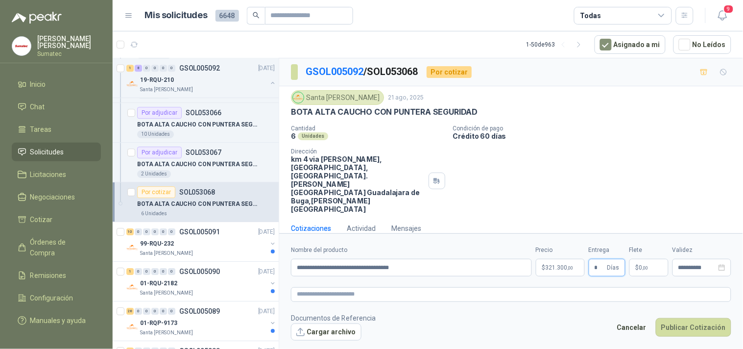
type input "*"
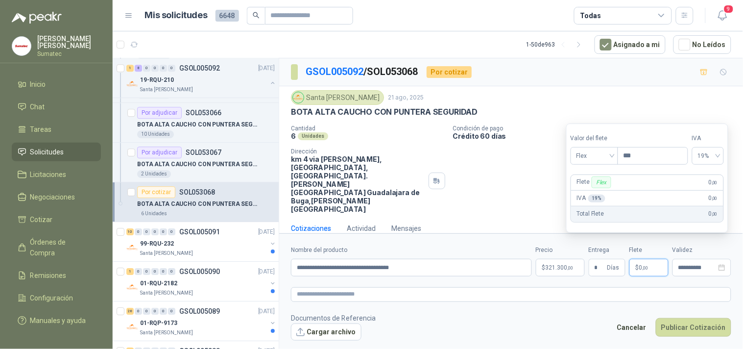
click at [642, 264] on span "0 ,00" at bounding box center [643, 267] width 9 height 6
click at [608, 160] on span "Flex" at bounding box center [594, 155] width 36 height 15
click at [594, 187] on div "Incluido" at bounding box center [595, 192] width 34 height 11
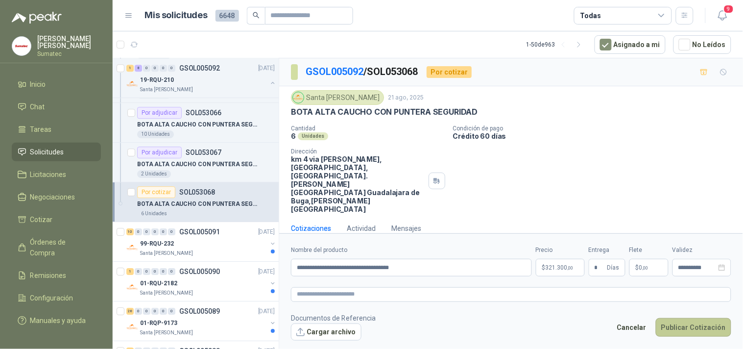
click at [683, 318] on button "Publicar Cotización" at bounding box center [693, 327] width 75 height 19
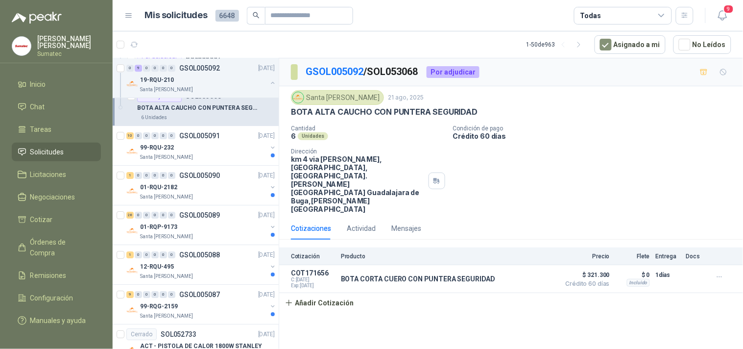
scroll to position [781, 0]
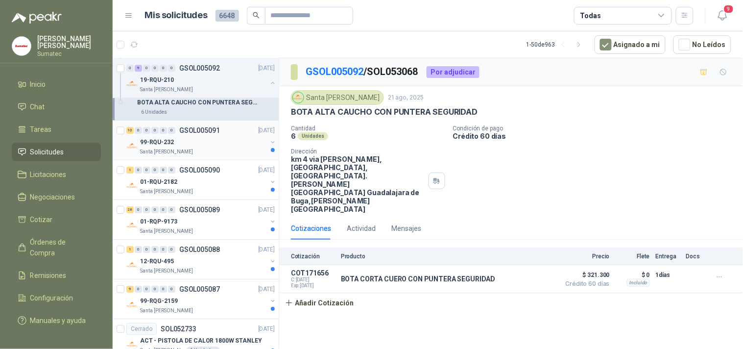
click at [229, 140] on div "99-RQU-232" at bounding box center [203, 142] width 127 height 12
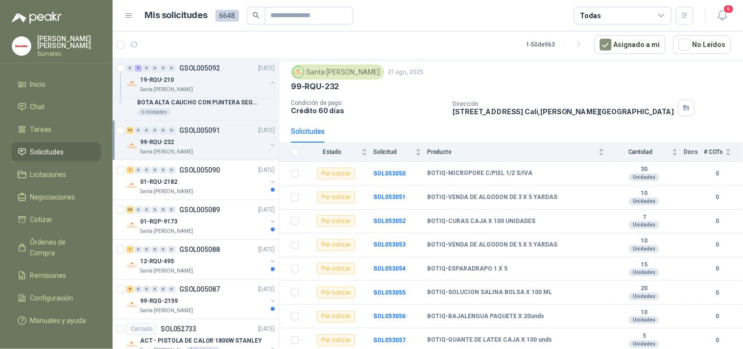
scroll to position [77, 0]
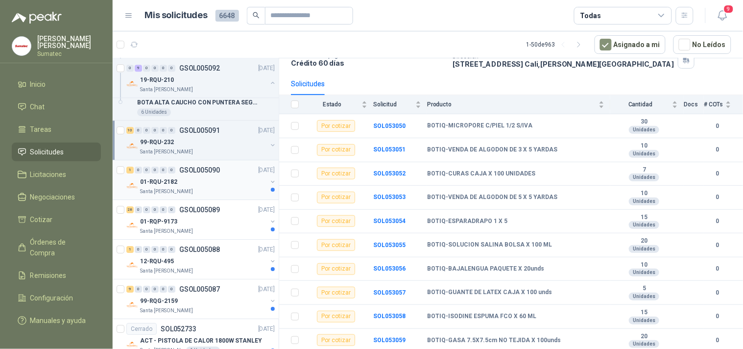
click at [180, 188] on p "Santa [PERSON_NAME]" at bounding box center [166, 192] width 53 height 8
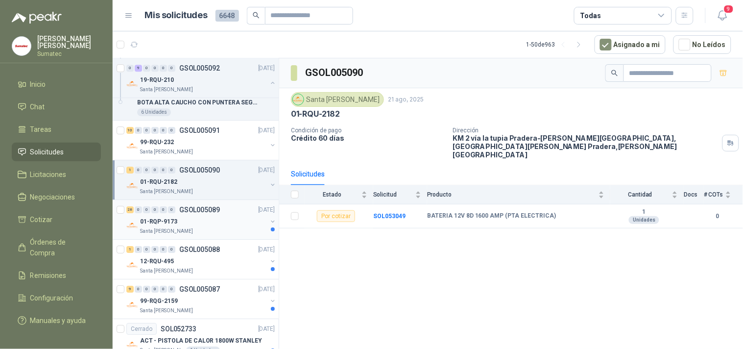
click at [167, 219] on p "01-RQP-9173" at bounding box center [158, 221] width 37 height 9
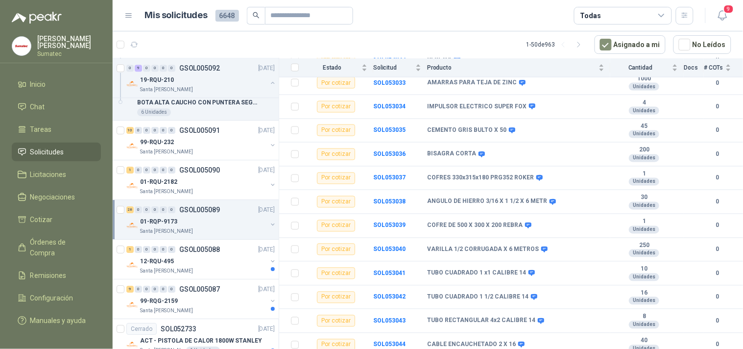
scroll to position [516, 0]
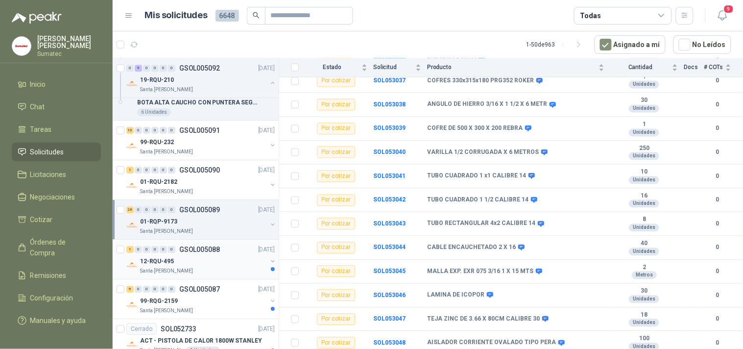
click at [173, 262] on div "12-RQU-495" at bounding box center [203, 261] width 127 height 12
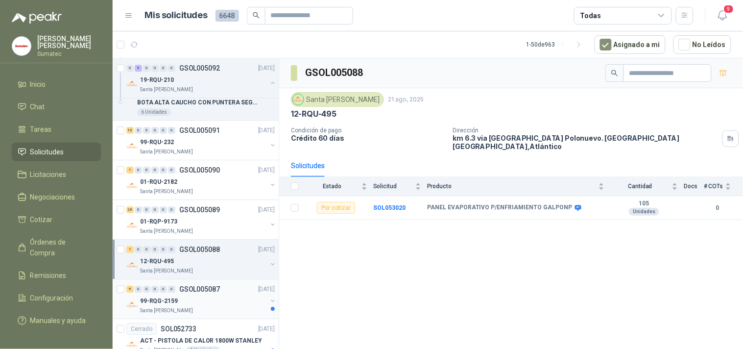
click at [180, 305] on div "99-RQG-2159" at bounding box center [203, 301] width 127 height 12
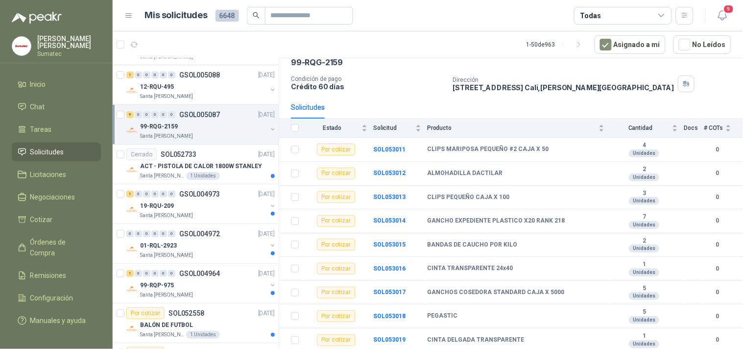
scroll to position [960, 0]
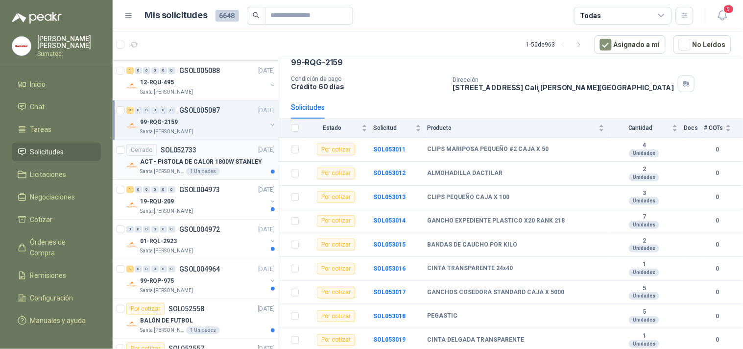
click at [229, 173] on div "Santa [PERSON_NAME] 1 Unidades" at bounding box center [207, 172] width 135 height 8
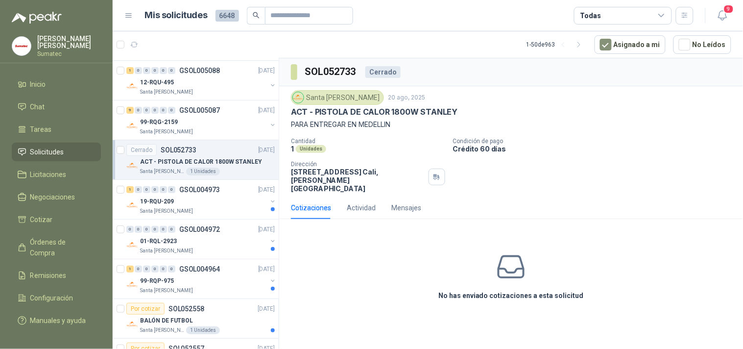
click at [86, 348] on div at bounding box center [56, 351] width 113 height 12
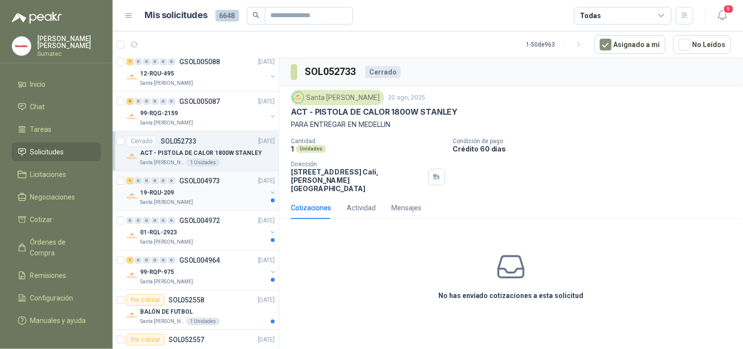
click at [214, 183] on p "GSOL004973" at bounding box center [199, 180] width 41 height 7
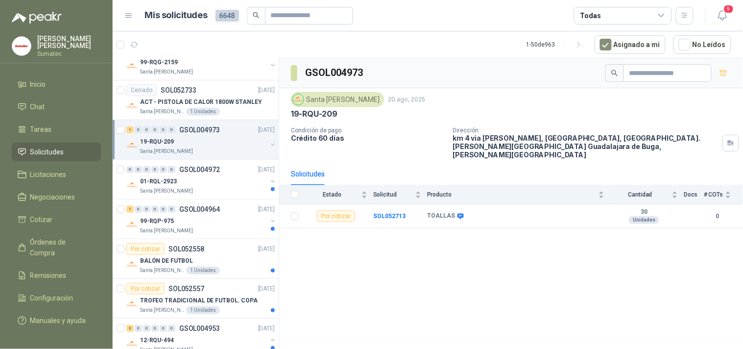
scroll to position [1025, 0]
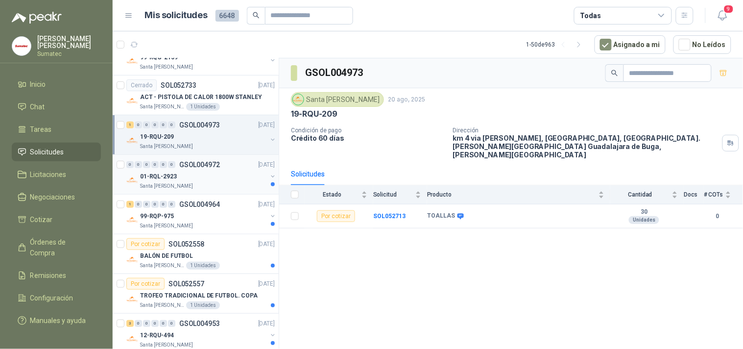
click at [221, 189] on div "Santa [PERSON_NAME]" at bounding box center [203, 186] width 127 height 8
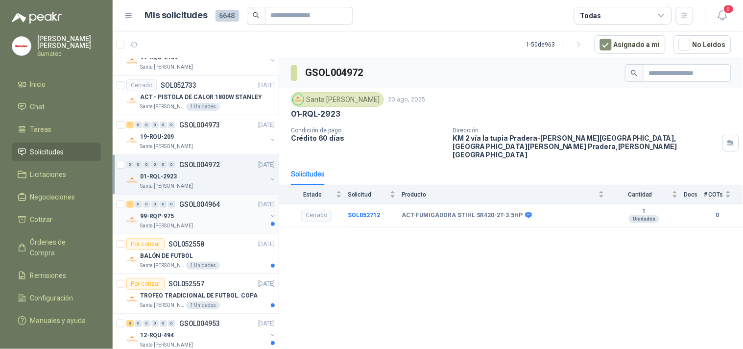
click at [204, 215] on div "99-RQP-975" at bounding box center [203, 216] width 127 height 12
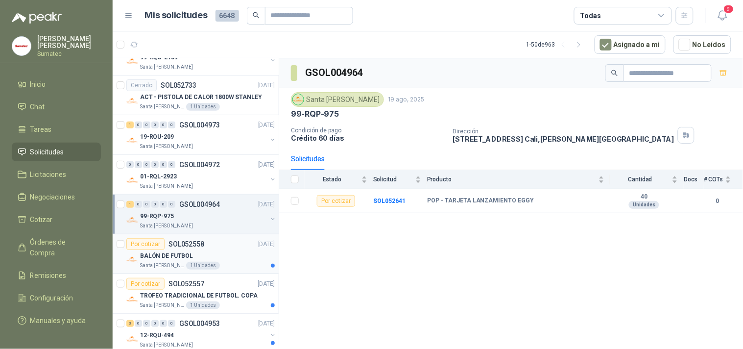
click at [195, 256] on div "BALÓN DE FUTBOL" at bounding box center [207, 256] width 135 height 12
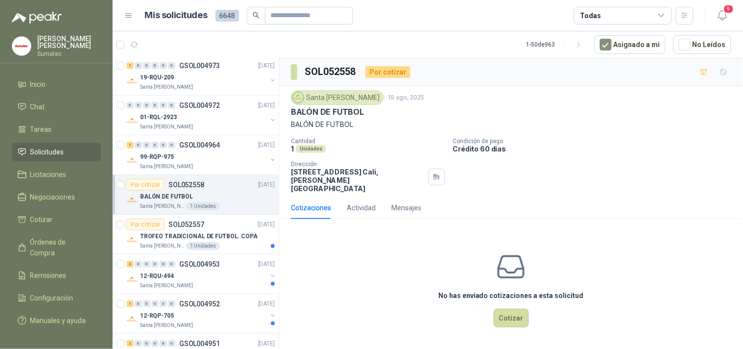
scroll to position [1098, 0]
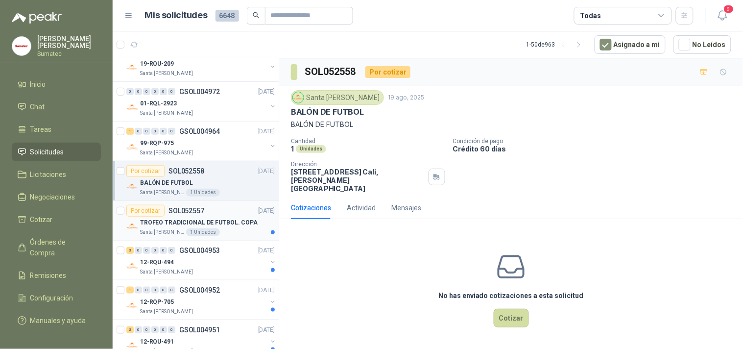
click at [230, 217] on div "TROFEO TRADICIONAL DE FUTBOL. COPA" at bounding box center [207, 222] width 135 height 12
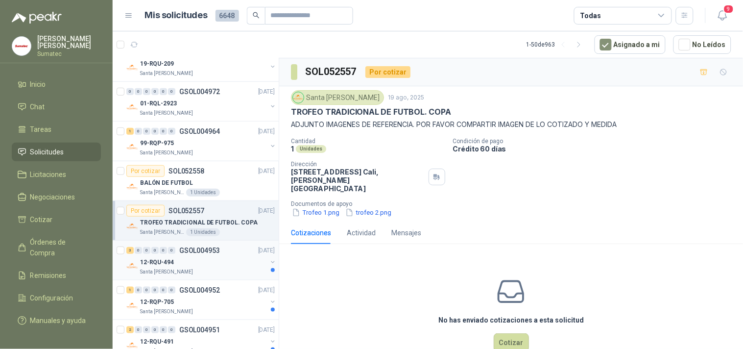
click at [217, 260] on div "12-RQU-494" at bounding box center [203, 262] width 127 height 12
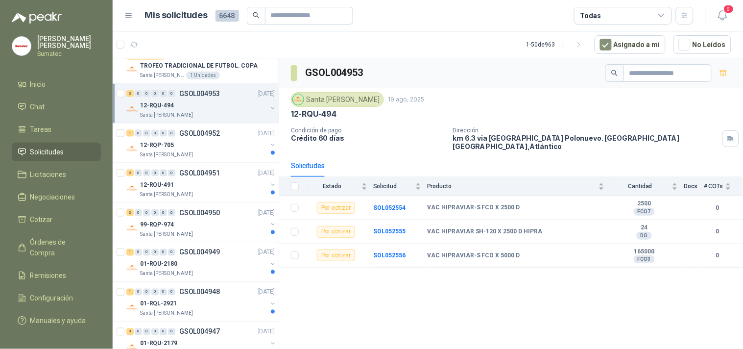
scroll to position [1259, 0]
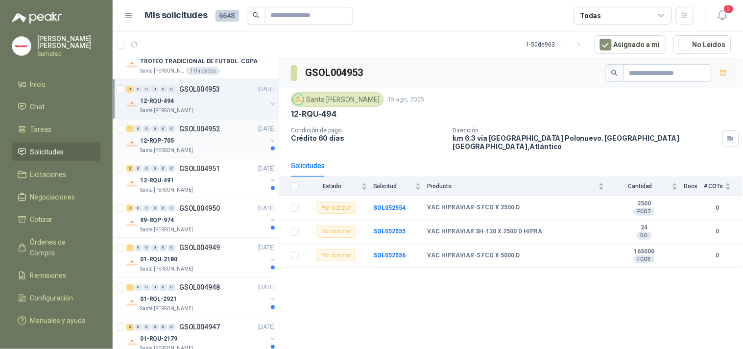
click at [225, 154] on div "Santa [PERSON_NAME]" at bounding box center [203, 150] width 127 height 8
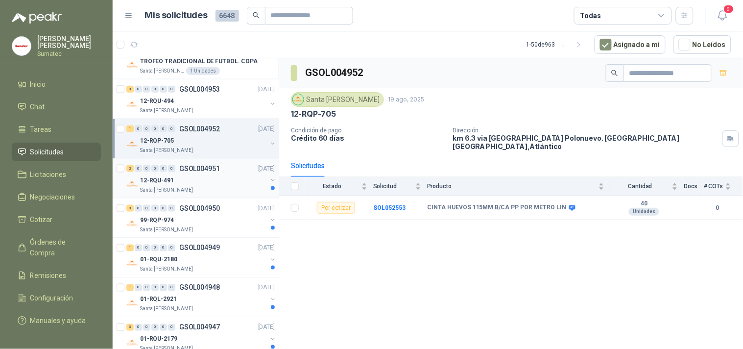
click at [212, 183] on div "12-RQU-491" at bounding box center [203, 180] width 127 height 12
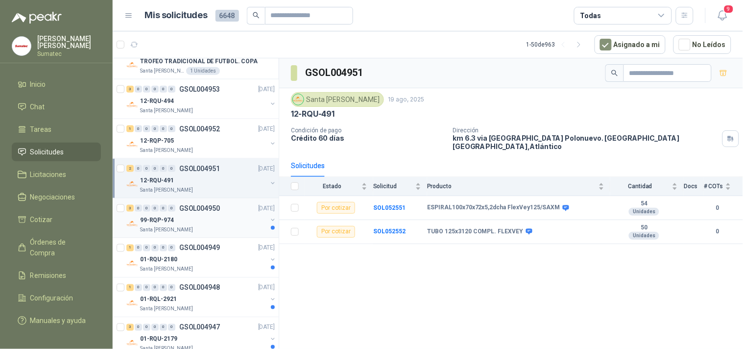
click at [202, 219] on div "99-RQP-974" at bounding box center [203, 220] width 127 height 12
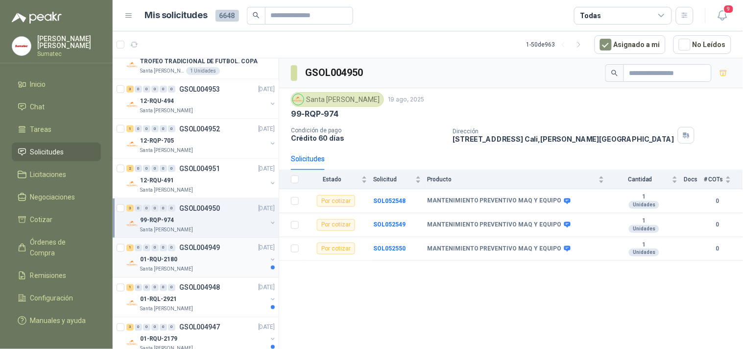
click at [189, 258] on div "01-RQU-2180" at bounding box center [203, 260] width 127 height 12
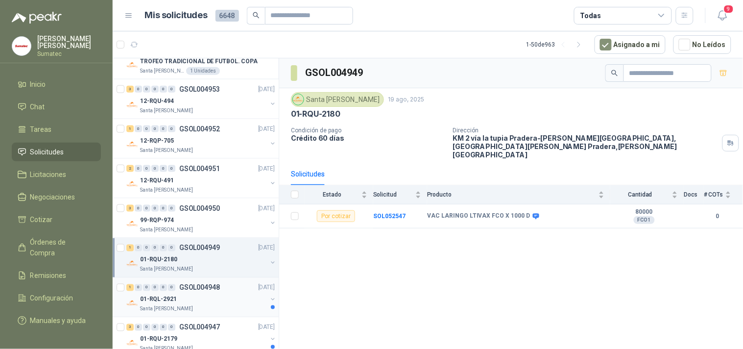
click at [202, 289] on p "GSOL004948" at bounding box center [199, 287] width 41 height 7
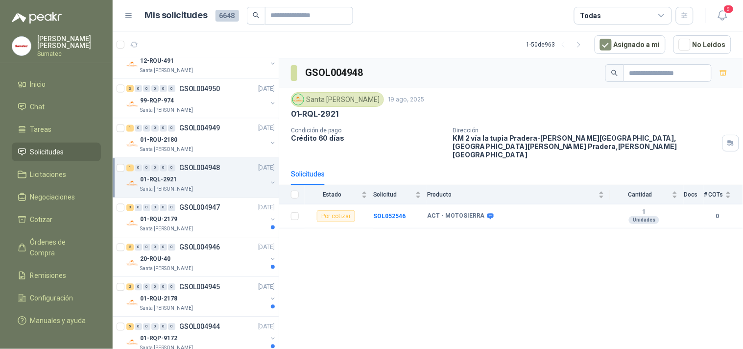
scroll to position [1392, 0]
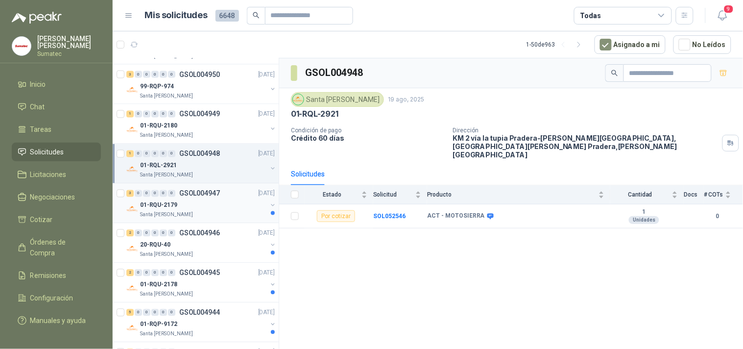
click at [213, 208] on div "01-RQU-2179" at bounding box center [203, 205] width 127 height 12
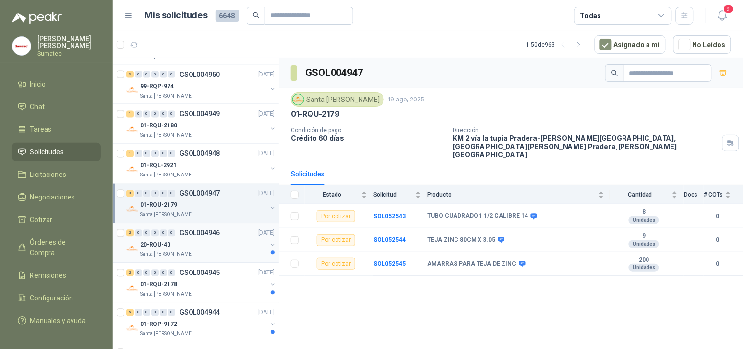
click at [197, 253] on div "Santa [PERSON_NAME]" at bounding box center [203, 255] width 127 height 8
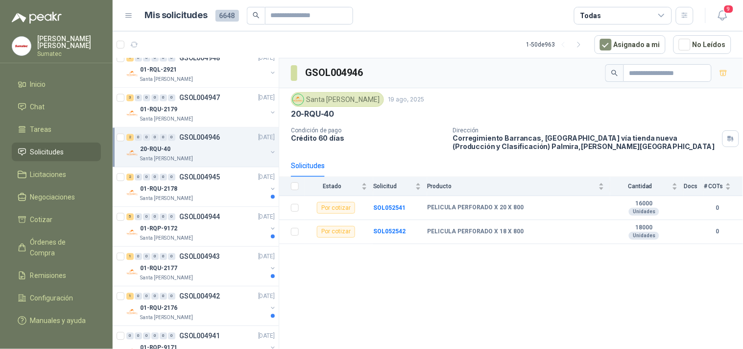
scroll to position [1497, 0]
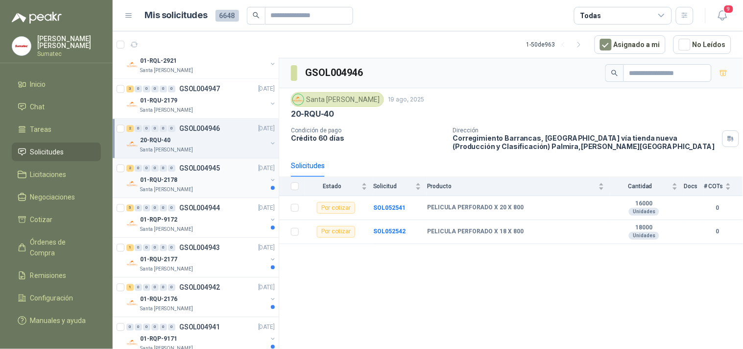
click at [213, 193] on div "Santa [PERSON_NAME]" at bounding box center [203, 190] width 127 height 8
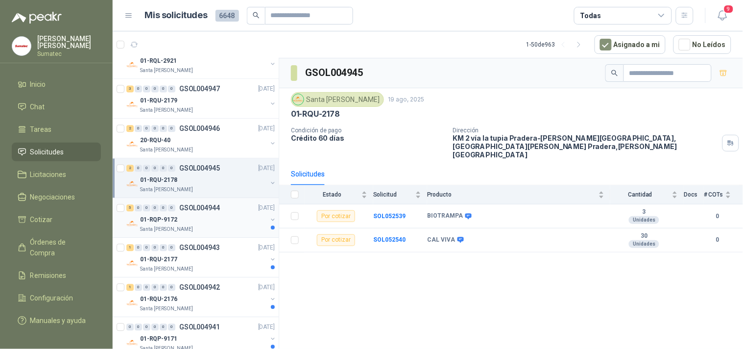
click at [211, 221] on div "01-RQP-9172" at bounding box center [203, 220] width 127 height 12
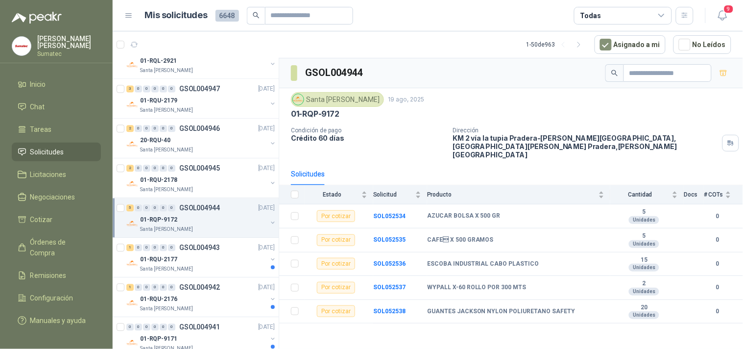
click at [510, 112] on div "01-RQP-9172" at bounding box center [511, 114] width 440 height 10
click at [393, 308] on b "SOL052538" at bounding box center [389, 311] width 32 height 7
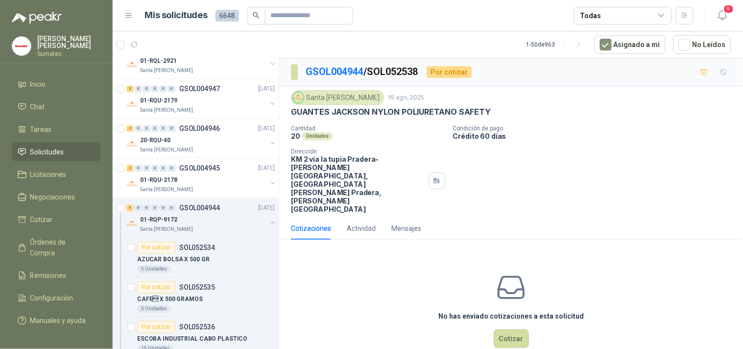
click at [429, 111] on p "GUANTES JACKSON NYLON POLIURETANO SAFETY" at bounding box center [391, 112] width 200 height 10
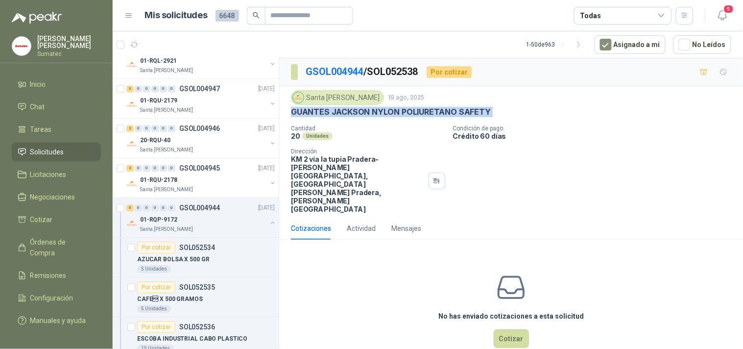
click at [429, 111] on p "GUANTES JACKSON NYLON POLIURETANO SAFETY" at bounding box center [391, 112] width 200 height 10
copy p "GUANTES JACKSON NYLON POLIURETANO SAFETY"
click at [523, 329] on button "Cotizar" at bounding box center [511, 338] width 35 height 19
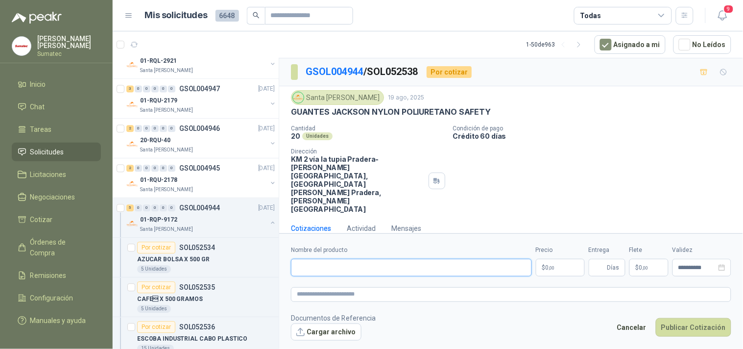
click at [373, 259] on input "Nombre del producto" at bounding box center [411, 268] width 241 height 18
paste input "**********"
type input "**********"
click at [496, 245] on label "Nombre del producto" at bounding box center [411, 249] width 241 height 9
click at [496, 259] on input "**********" at bounding box center [411, 268] width 241 height 18
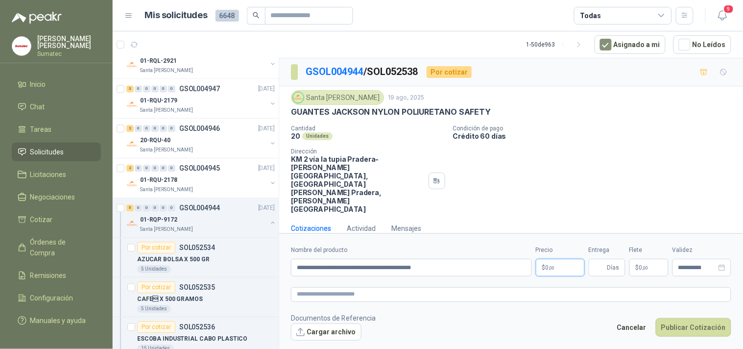
click at [559, 259] on p "$ 0 ,00" at bounding box center [560, 268] width 49 height 18
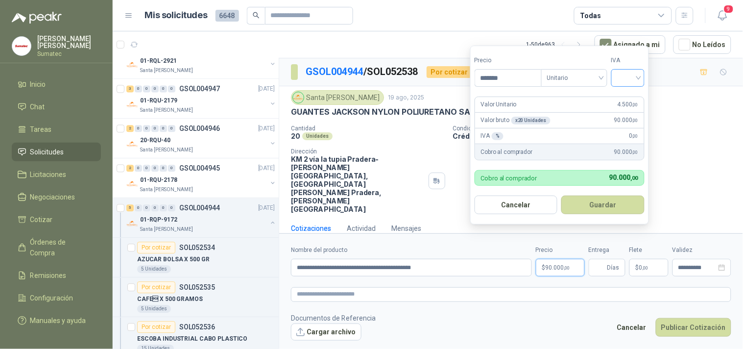
type input "*******"
click at [637, 83] on input "search" at bounding box center [628, 77] width 22 height 15
click at [628, 96] on div "19%" at bounding box center [630, 98] width 18 height 11
click at [609, 202] on button "Guardar" at bounding box center [605, 204] width 84 height 19
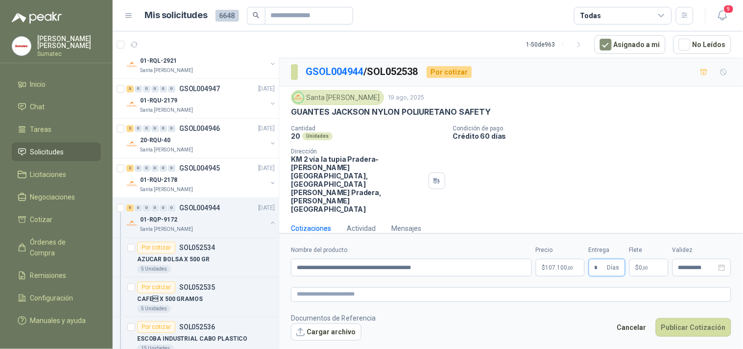
type input "*"
click at [646, 265] on span ",00" at bounding box center [646, 267] width 6 height 5
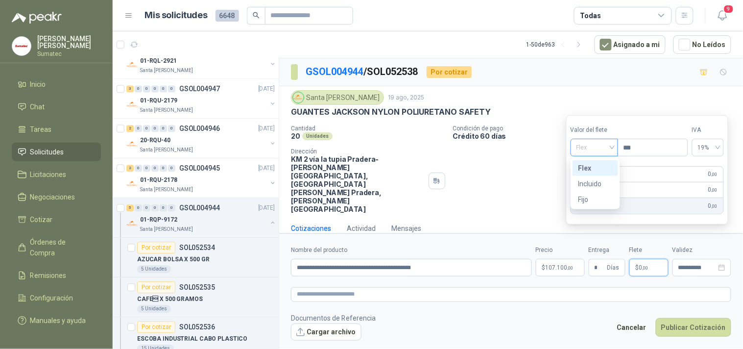
click at [591, 148] on span "Flex" at bounding box center [594, 147] width 36 height 15
click at [592, 182] on div "Incluido" at bounding box center [595, 183] width 34 height 11
click at [673, 318] on button "Publicar Cotización" at bounding box center [693, 327] width 75 height 19
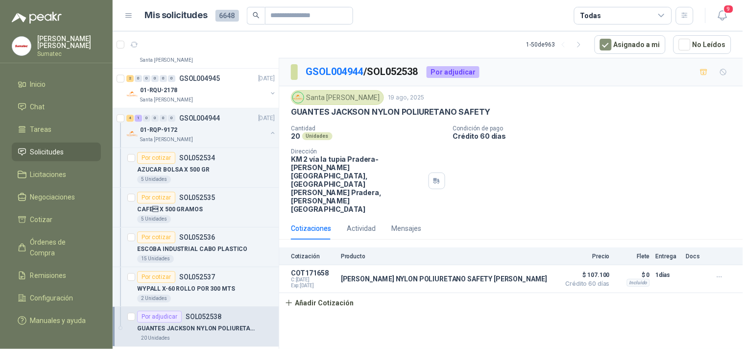
scroll to position [1592, 0]
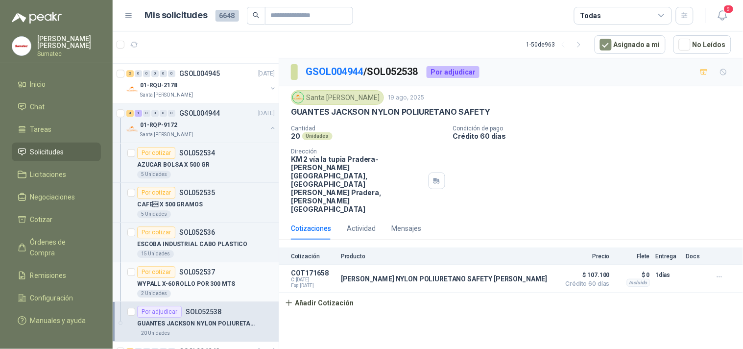
click at [199, 282] on p "WYPALL X-60 ROLLO POR 300 MTS" at bounding box center [186, 283] width 98 height 9
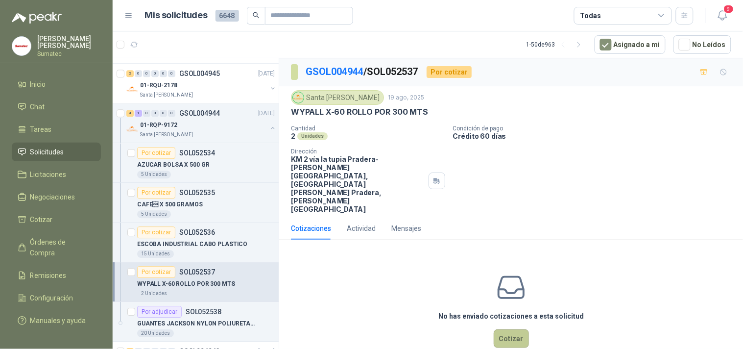
click at [501, 329] on button "Cotizar" at bounding box center [511, 338] width 35 height 19
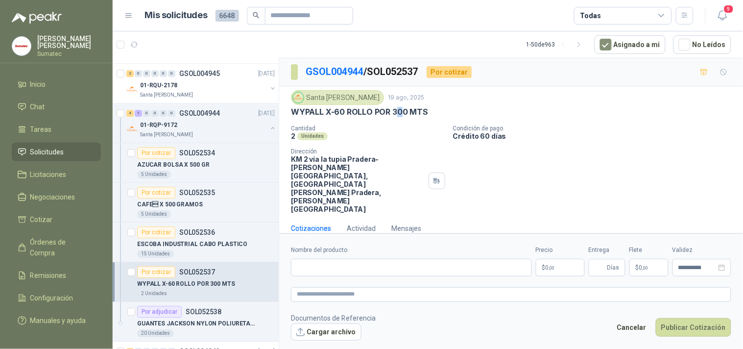
click at [398, 111] on p "WYPALL X-60 ROLLO POR 300 MTS" at bounding box center [359, 112] width 137 height 10
copy p "WYPALL X-60 ROLLO POR 300 MTS"
click at [371, 245] on div "Nombre del producto" at bounding box center [411, 260] width 241 height 31
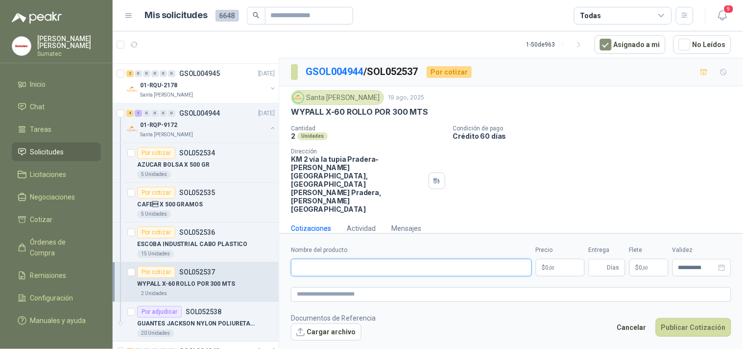
click at [357, 259] on input "Nombre del producto" at bounding box center [411, 268] width 241 height 18
paste input "**********"
type input "**********"
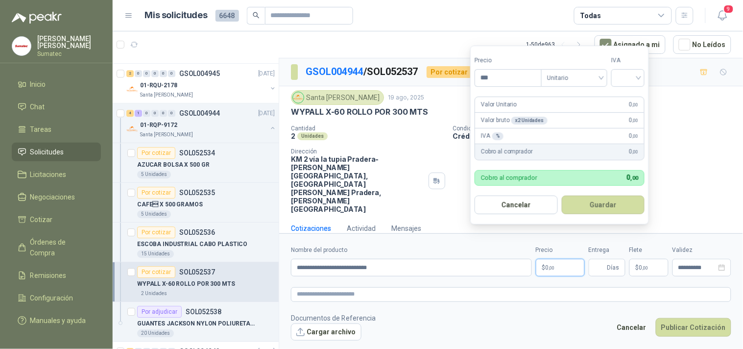
click at [545, 259] on p "$ 0 ,00" at bounding box center [560, 268] width 49 height 18
type input "*********"
click at [631, 83] on input "search" at bounding box center [628, 77] width 22 height 15
click at [627, 101] on div "19%" at bounding box center [630, 98] width 18 height 11
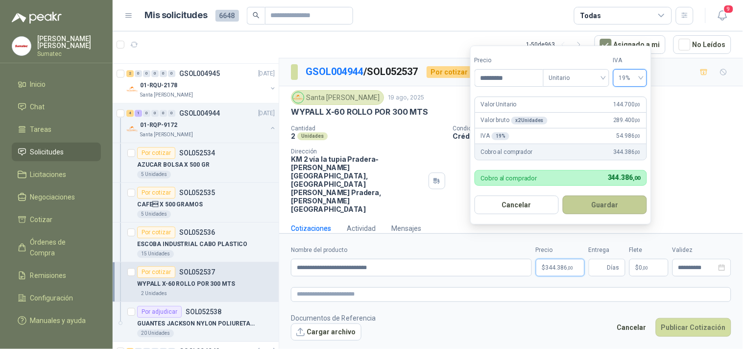
click at [602, 202] on button "Guardar" at bounding box center [605, 204] width 84 height 19
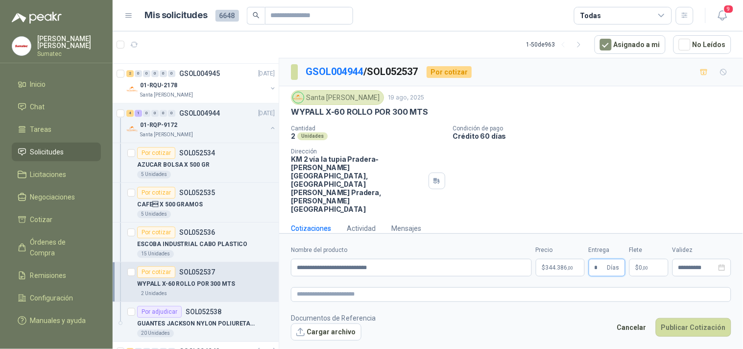
type input "*"
click at [642, 259] on p "$ 0 ,00" at bounding box center [648, 268] width 39 height 18
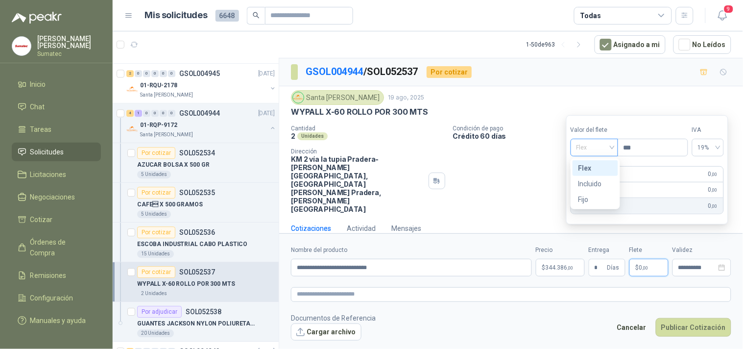
click at [599, 147] on span "Flex" at bounding box center [594, 147] width 36 height 15
click at [597, 181] on div "Incluido" at bounding box center [595, 183] width 34 height 11
click at [681, 318] on button "Publicar Cotización" at bounding box center [693, 327] width 75 height 19
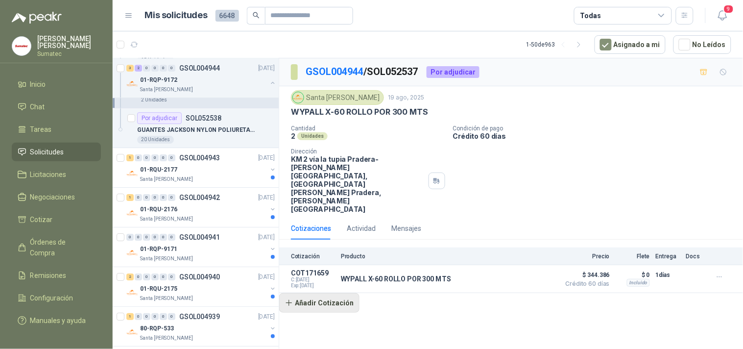
scroll to position [1790, 0]
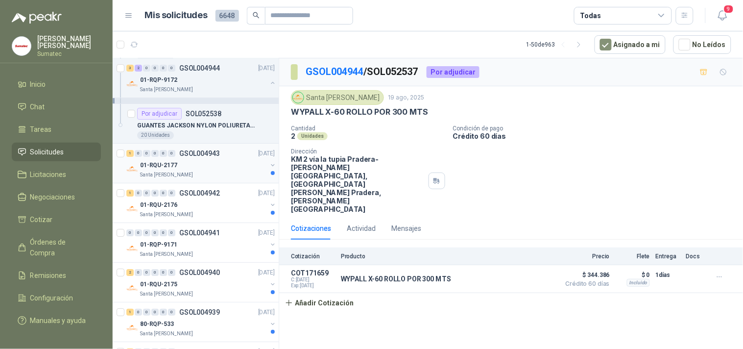
click at [220, 158] on div "1 0 0 0 0 0 GSOL004943 [DATE]" at bounding box center [201, 153] width 150 height 12
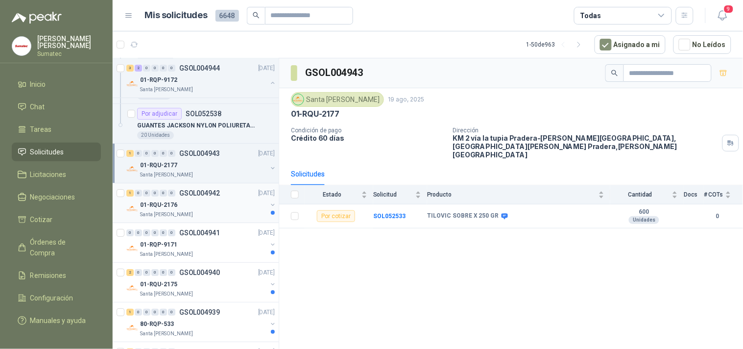
click at [190, 206] on div "01-RQU-2176" at bounding box center [203, 205] width 127 height 12
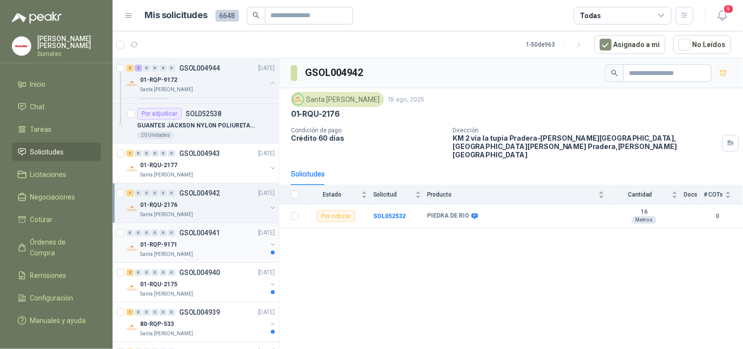
click at [183, 233] on p "GSOL004941" at bounding box center [199, 232] width 41 height 7
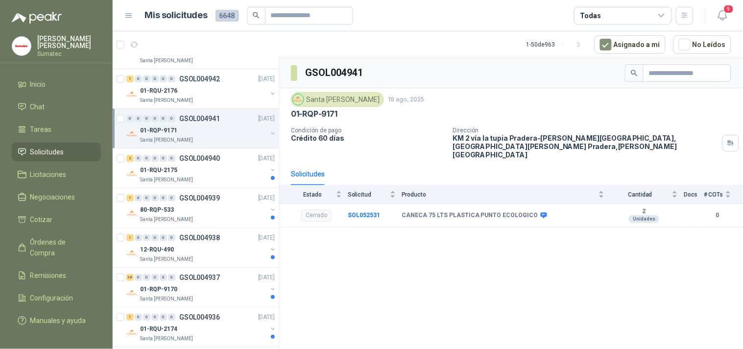
scroll to position [1909, 0]
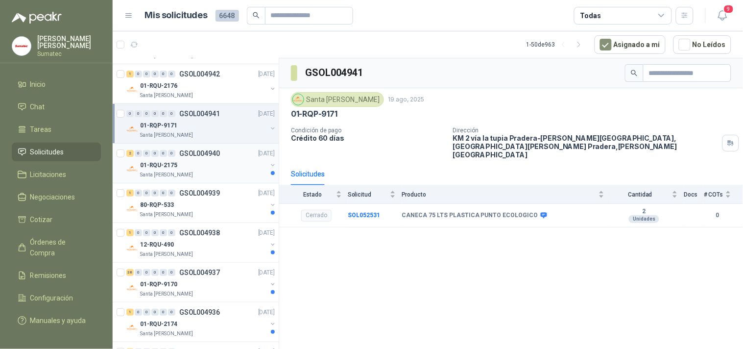
click at [213, 169] on div "01-RQU-2175" at bounding box center [203, 165] width 127 height 12
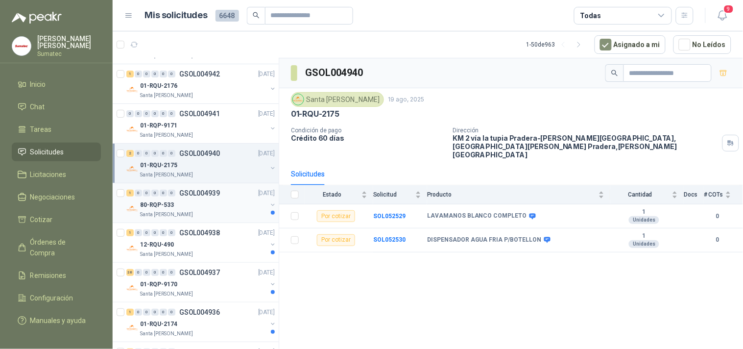
click at [196, 200] on div "80-RQP-533" at bounding box center [203, 205] width 127 height 12
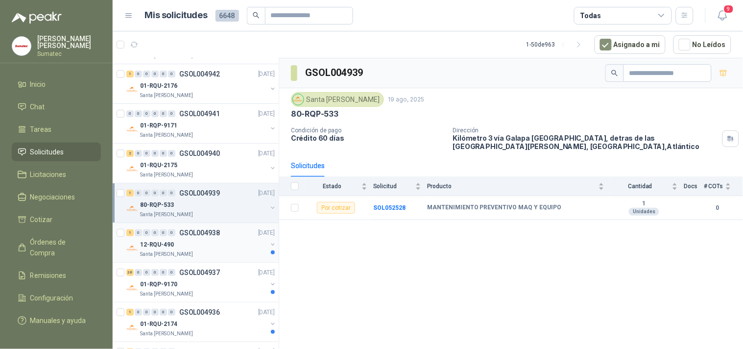
click at [182, 239] on div "12-RQU-490" at bounding box center [203, 245] width 127 height 12
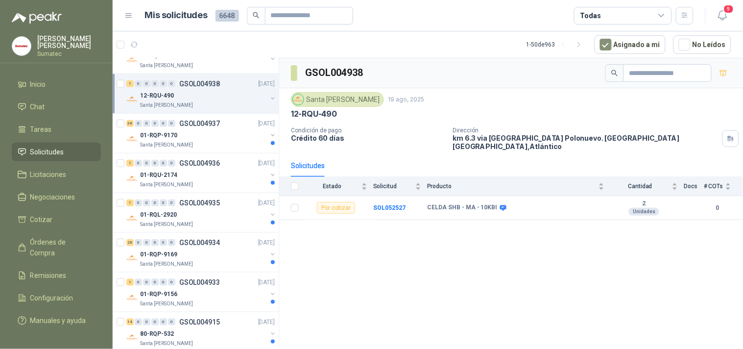
scroll to position [2058, 0]
click at [209, 137] on div "01-RQP-9170" at bounding box center [203, 135] width 127 height 12
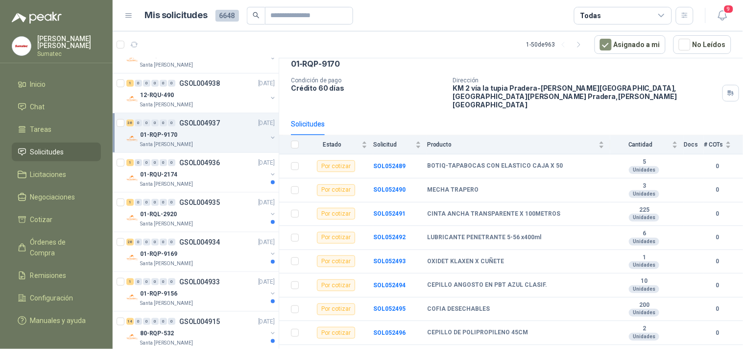
scroll to position [62, 0]
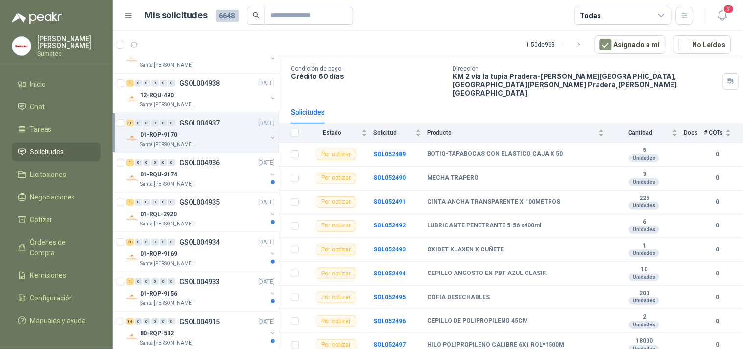
click at [512, 54] on article "1 - 50 de 963 Asignado a mi No Leídos" at bounding box center [428, 44] width 630 height 26
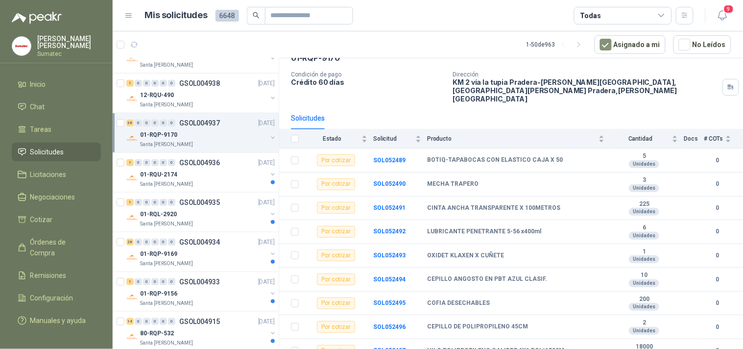
scroll to position [45, 0]
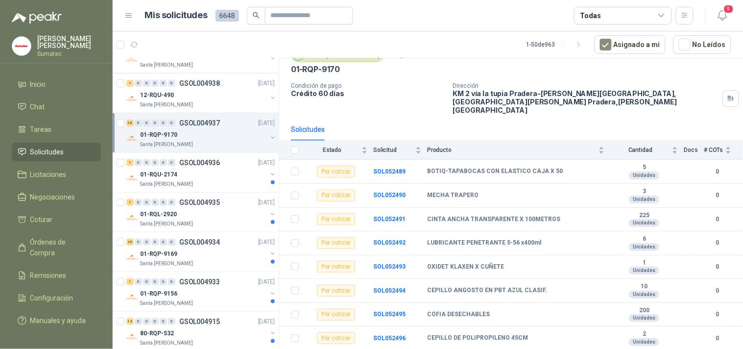
click at [523, 118] on div "Solicitudes" at bounding box center [511, 129] width 440 height 23
click at [395, 168] on b "SOL052489" at bounding box center [389, 171] width 32 height 7
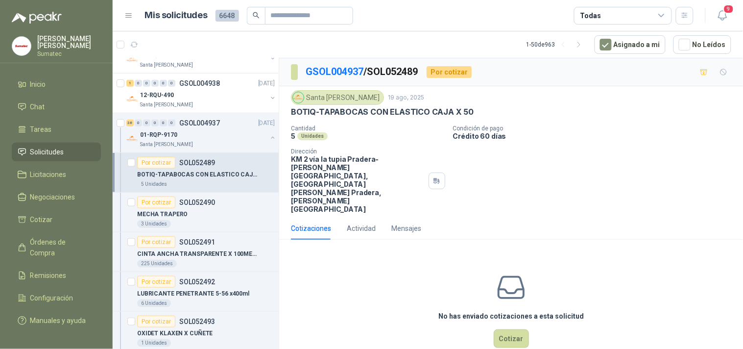
click at [391, 114] on p "BOTIQ-TAPABOCAS CON ELASTICO CAJA X 50" at bounding box center [382, 112] width 183 height 10
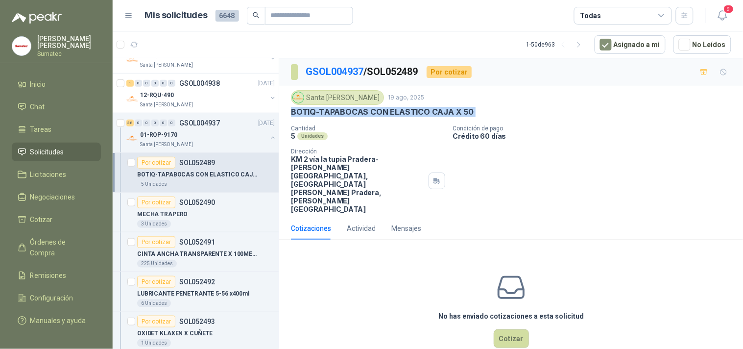
click at [391, 114] on p "BOTIQ-TAPABOCAS CON ELASTICO CAJA X 50" at bounding box center [382, 112] width 183 height 10
copy p "BOTIQ-TAPABOCAS CON ELASTICO CAJA X 50"
click at [517, 329] on button "Cotizar" at bounding box center [511, 338] width 35 height 19
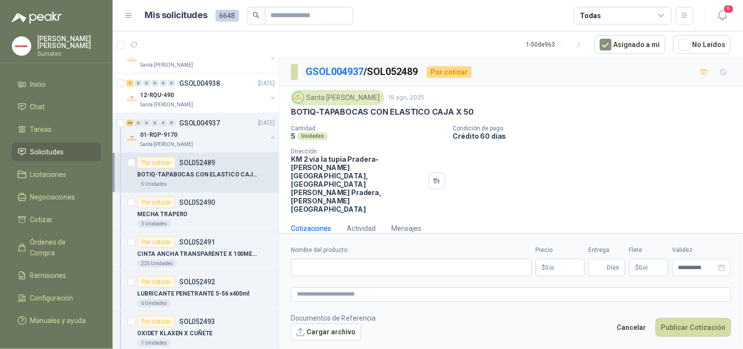
click at [403, 245] on label "Nombre del producto" at bounding box center [411, 249] width 241 height 9
click at [403, 259] on input "Nombre del producto" at bounding box center [411, 268] width 241 height 18
click at [384, 259] on input "Nombre del producto" at bounding box center [411, 268] width 241 height 18
paste input "**********"
type input "**********"
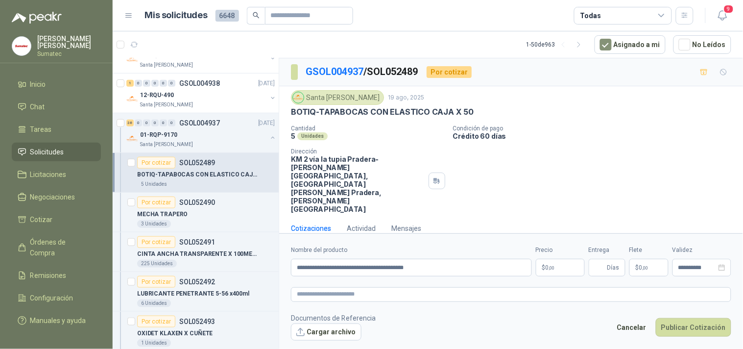
click at [558, 217] on div "Cotizaciones Actividad Mensajes" at bounding box center [511, 228] width 440 height 23
click at [555, 265] on span ",00" at bounding box center [552, 267] width 6 height 5
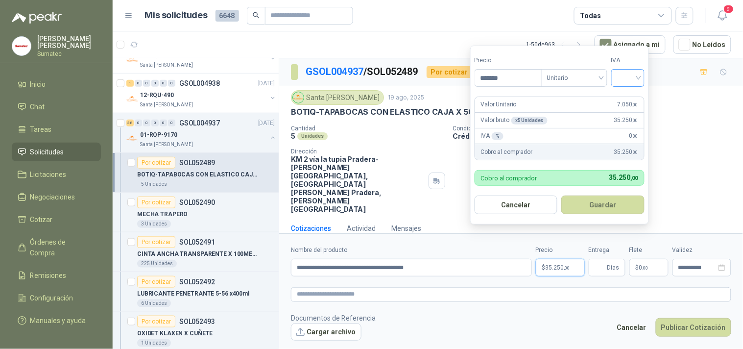
type input "*******"
click at [628, 70] on input "search" at bounding box center [628, 77] width 22 height 15
click at [626, 92] on div "19%" at bounding box center [630, 98] width 30 height 16
click at [590, 203] on button "Guardar" at bounding box center [605, 204] width 84 height 19
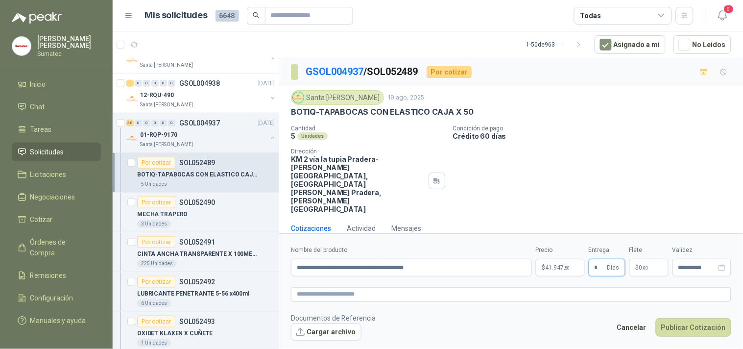
type input "*"
click at [646, 265] on span ",00" at bounding box center [646, 267] width 6 height 5
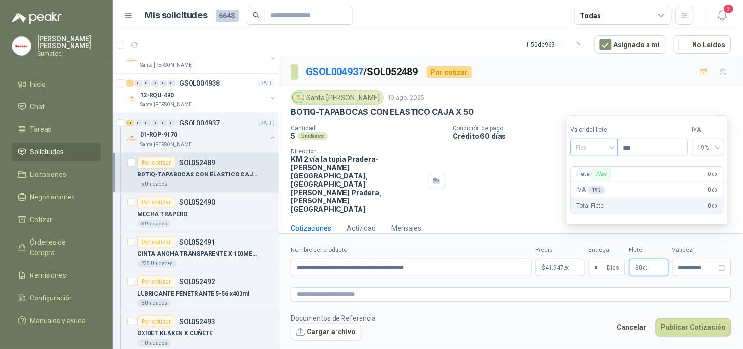
click at [611, 150] on span "Flex" at bounding box center [594, 147] width 36 height 15
click at [589, 182] on div "Incluido" at bounding box center [595, 183] width 34 height 11
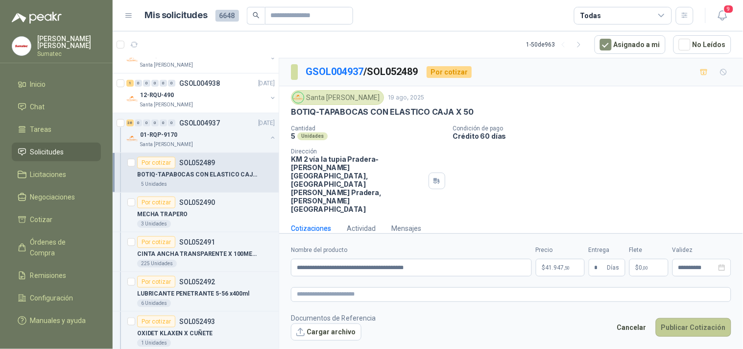
click at [683, 318] on button "Publicar Cotización" at bounding box center [693, 327] width 75 height 19
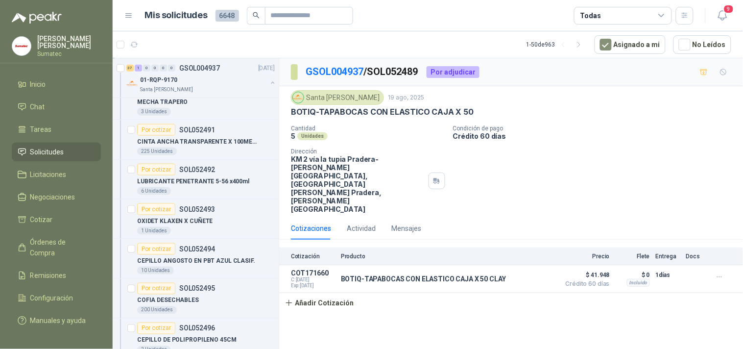
scroll to position [2178, 0]
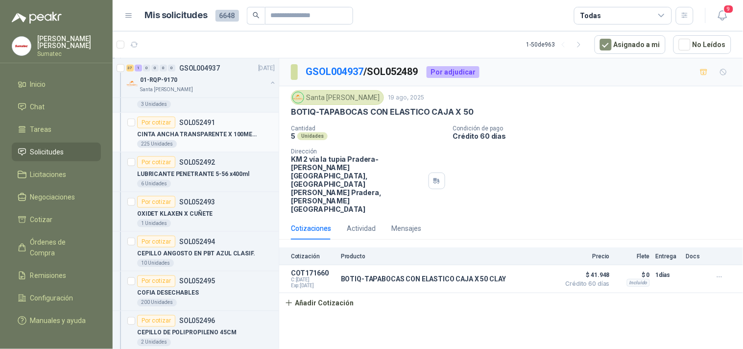
click at [231, 149] on article "Por cotizar SOL052491 CINTA ANCHA TRANSPARENTE X 100METROS 225 Unidades" at bounding box center [196, 133] width 166 height 40
click at [228, 133] on p "CINTA ANCHA TRANSPARENTE X 100METROS" at bounding box center [198, 134] width 122 height 9
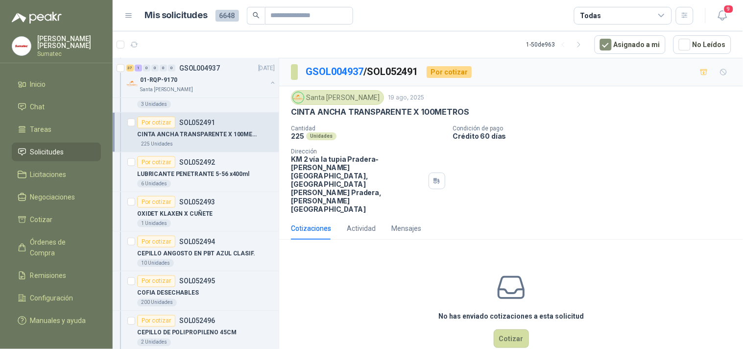
click at [396, 111] on p "CINTA ANCHA TRANSPARENTE X 100METROS" at bounding box center [380, 112] width 178 height 10
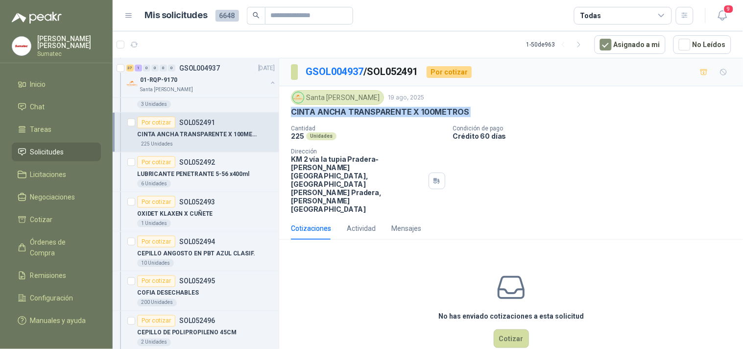
click at [396, 111] on p "CINTA ANCHA TRANSPARENTE X 100METROS" at bounding box center [380, 112] width 178 height 10
copy p "CINTA ANCHA TRANSPARENTE X 100METROS"
click at [500, 329] on button "Cotizar" at bounding box center [511, 338] width 35 height 19
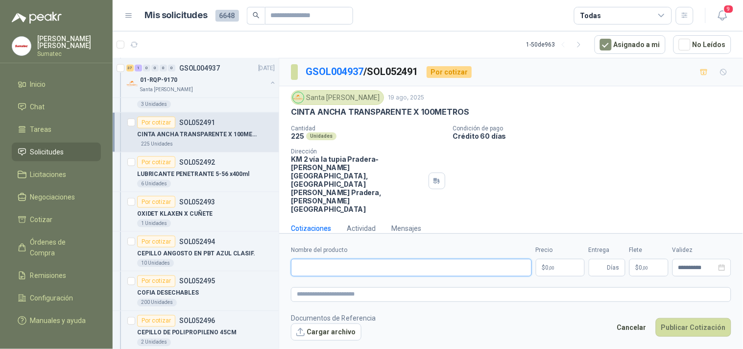
click at [449, 259] on input "Nombre del producto" at bounding box center [411, 268] width 241 height 18
paste input "**********"
type input "**********"
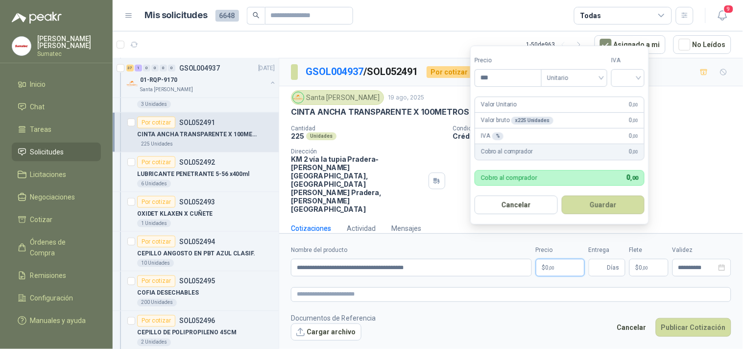
click at [554, 265] on span ",00" at bounding box center [552, 267] width 6 height 5
type input "*******"
click at [638, 81] on input "search" at bounding box center [628, 77] width 22 height 15
click at [628, 101] on div "19%" at bounding box center [630, 98] width 18 height 11
click at [606, 206] on button "Guardar" at bounding box center [605, 204] width 84 height 19
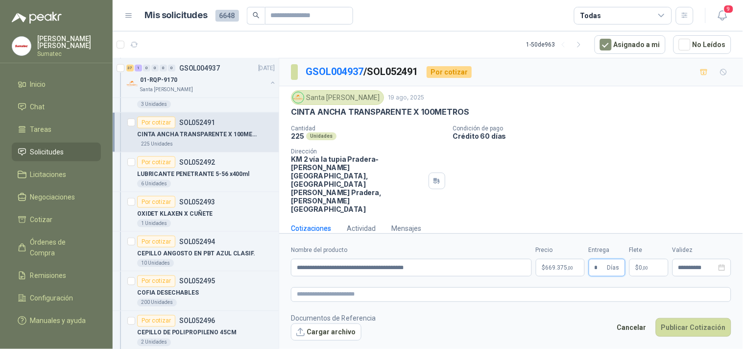
type input "*"
click at [638, 264] on span "$" at bounding box center [637, 267] width 3 height 6
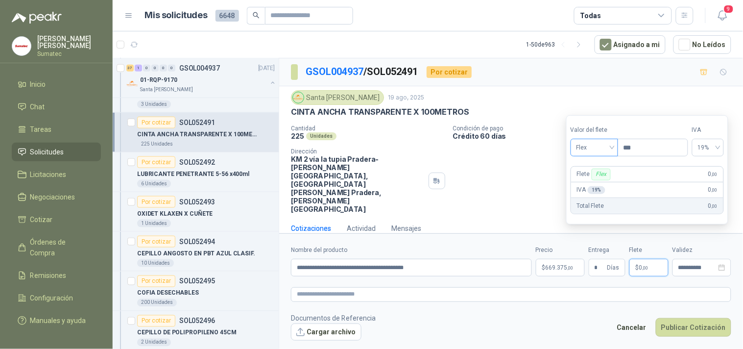
click at [599, 148] on span "Flex" at bounding box center [594, 147] width 36 height 15
click at [601, 180] on div "Incluido" at bounding box center [595, 183] width 34 height 11
click at [682, 318] on button "Publicar Cotización" at bounding box center [693, 327] width 75 height 19
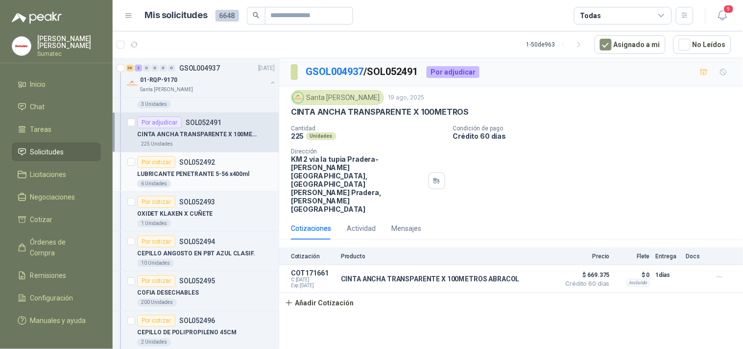
click at [228, 173] on p "LUBRICANTE PENETRANTE 5-56 x400ml" at bounding box center [193, 173] width 112 height 9
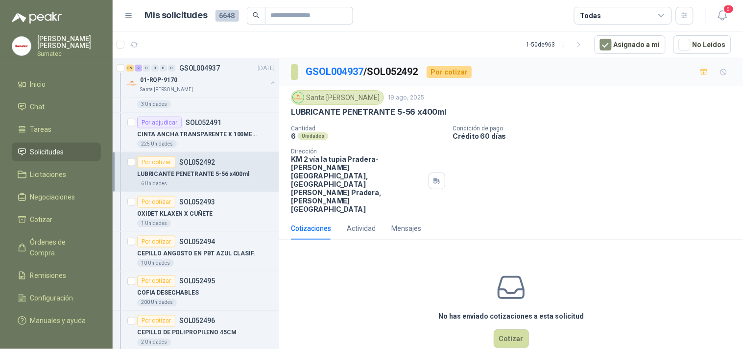
click at [377, 115] on p "LUBRICANTE PENETRANTE 5-56 x400ml" at bounding box center [368, 112] width 155 height 10
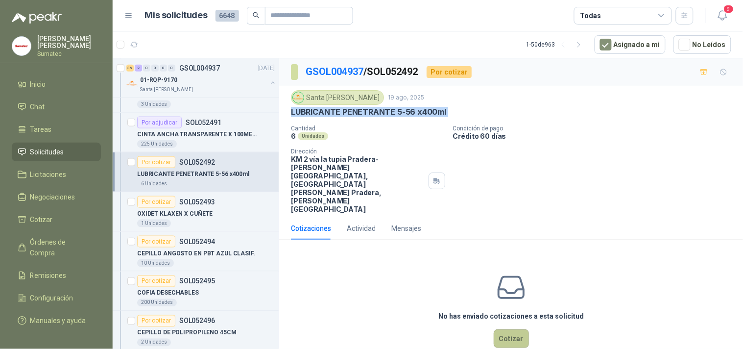
click at [516, 329] on button "Cotizar" at bounding box center [511, 338] width 35 height 19
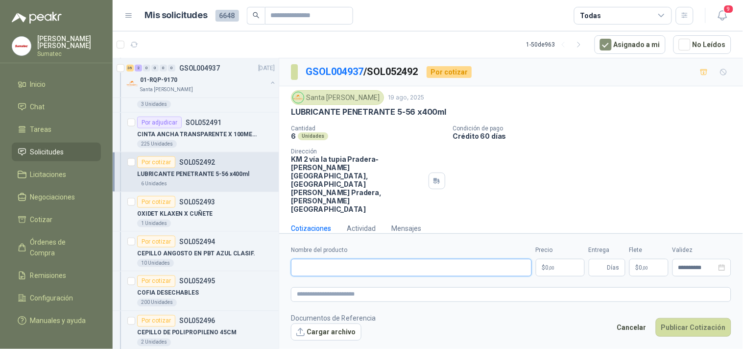
click at [466, 259] on input "Nombre del producto" at bounding box center [411, 268] width 241 height 18
paste input "**********"
type input "**********"
click at [549, 245] on div "Precio $ 0 ,00" at bounding box center [560, 260] width 49 height 31
click at [547, 264] on span "0 ,00" at bounding box center [550, 267] width 9 height 6
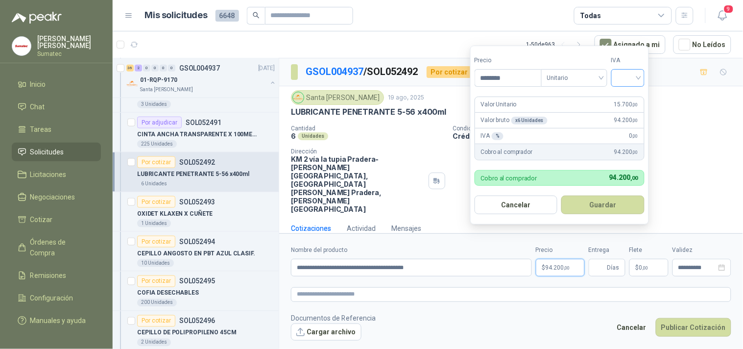
type input "********"
click at [633, 75] on input "search" at bounding box center [628, 77] width 22 height 15
click at [625, 97] on div "19%" at bounding box center [630, 98] width 18 height 11
click at [611, 199] on button "Guardar" at bounding box center [605, 204] width 84 height 19
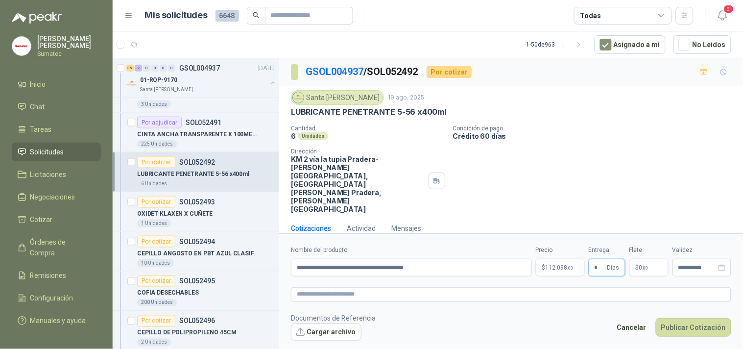
type input "*"
click at [642, 264] on span "0 ,00" at bounding box center [643, 267] width 9 height 6
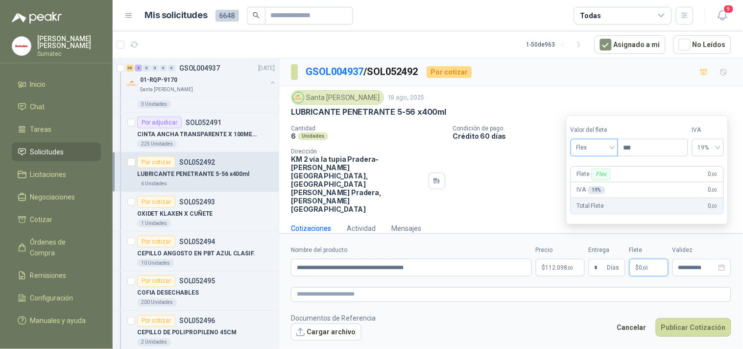
click at [607, 147] on span "Flex" at bounding box center [594, 147] width 36 height 15
click at [596, 182] on div "Incluido" at bounding box center [595, 183] width 34 height 11
click at [684, 318] on button "Publicar Cotización" at bounding box center [693, 327] width 75 height 19
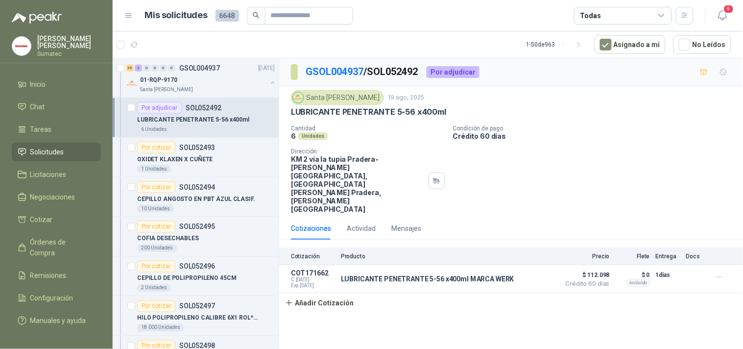
scroll to position [2255, 0]
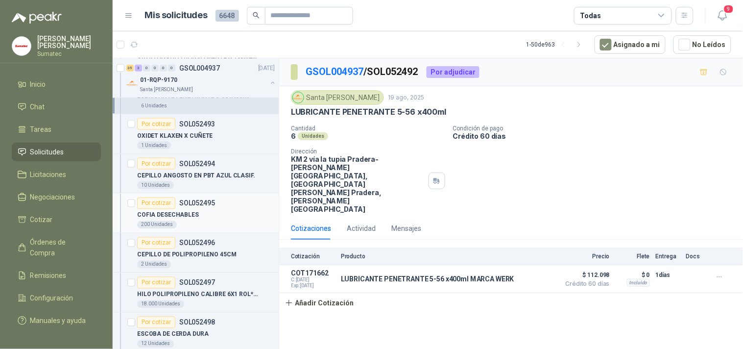
click at [218, 212] on div "COFIA DESECHABLES" at bounding box center [206, 215] width 138 height 12
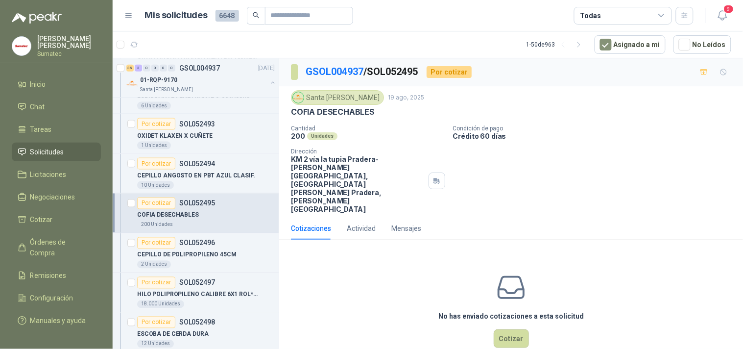
click at [345, 113] on p "COFIA DESECHABLES" at bounding box center [333, 112] width 84 height 10
click at [503, 329] on button "Cotizar" at bounding box center [511, 338] width 35 height 19
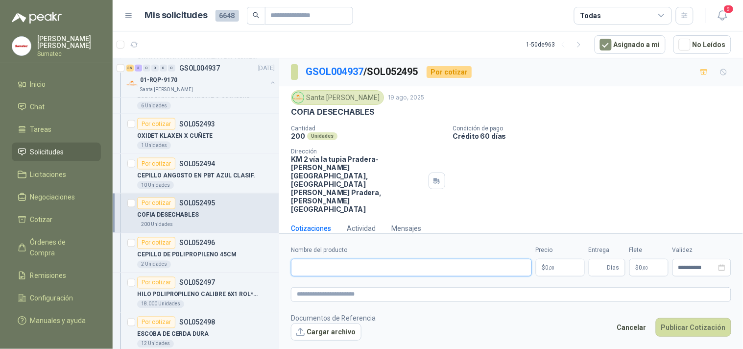
click at [464, 259] on input "Nombre del producto" at bounding box center [411, 268] width 241 height 18
paste input "**********"
type input "**********"
click at [572, 259] on p "$ 0 ,00" at bounding box center [560, 268] width 49 height 18
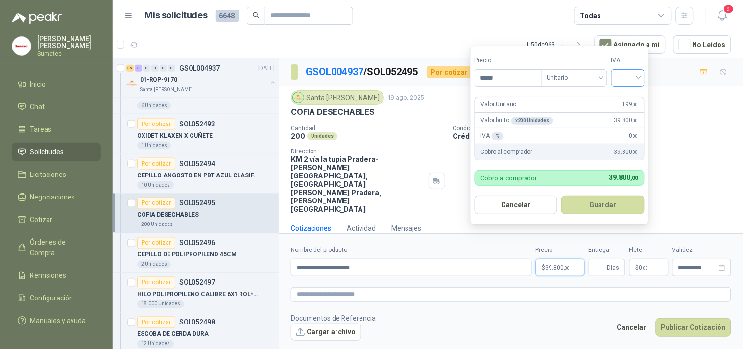
type input "*****"
click at [629, 80] on input "search" at bounding box center [628, 77] width 22 height 15
click at [628, 96] on div "19%" at bounding box center [630, 98] width 18 height 11
click at [609, 199] on button "Guardar" at bounding box center [605, 204] width 84 height 19
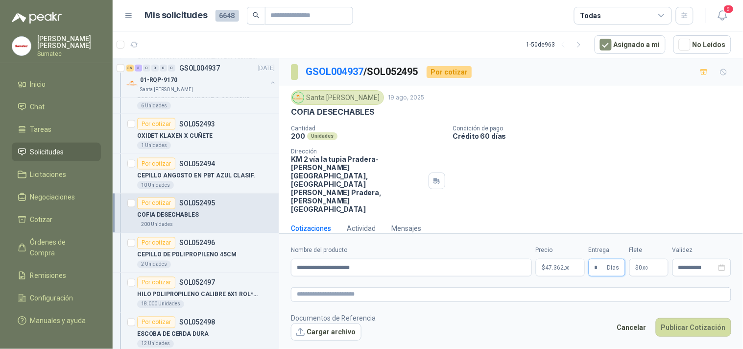
type input "*"
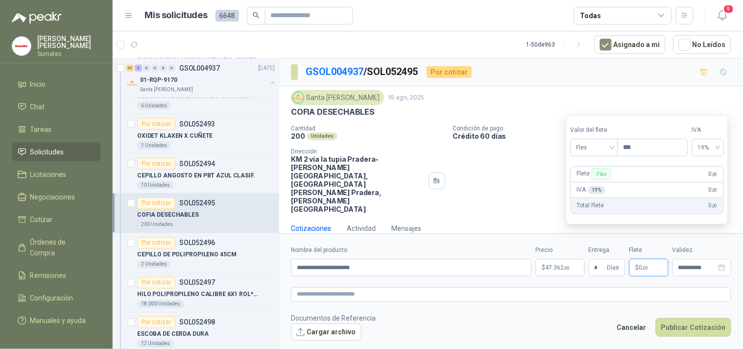
click at [649, 259] on p "$ 0 ,00" at bounding box center [648, 268] width 39 height 18
click at [596, 149] on span "Flex" at bounding box center [594, 147] width 36 height 15
click at [595, 181] on div "Incluido" at bounding box center [595, 183] width 34 height 11
click at [680, 318] on button "Publicar Cotización" at bounding box center [693, 327] width 75 height 19
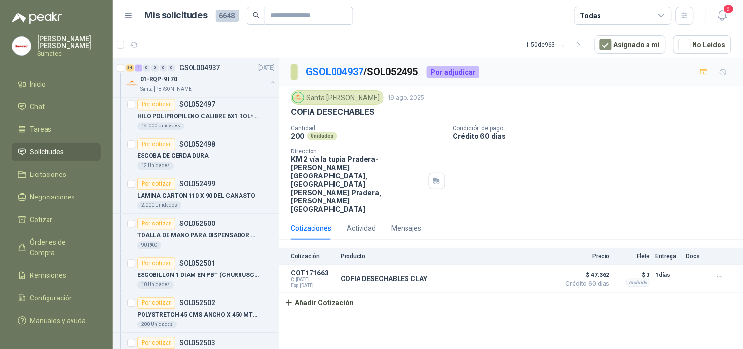
scroll to position [2441, 0]
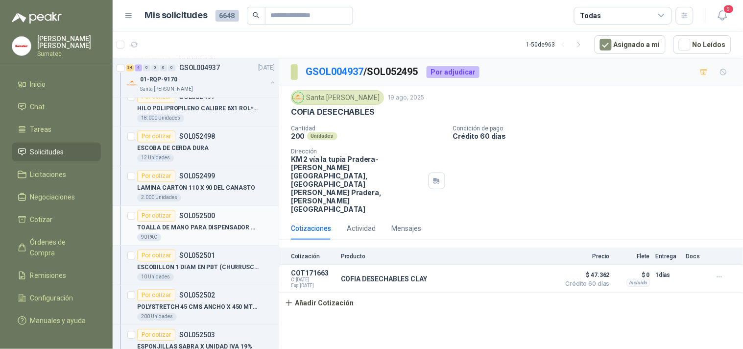
click at [245, 221] on div "Por cotizar SOL052500" at bounding box center [206, 216] width 138 height 12
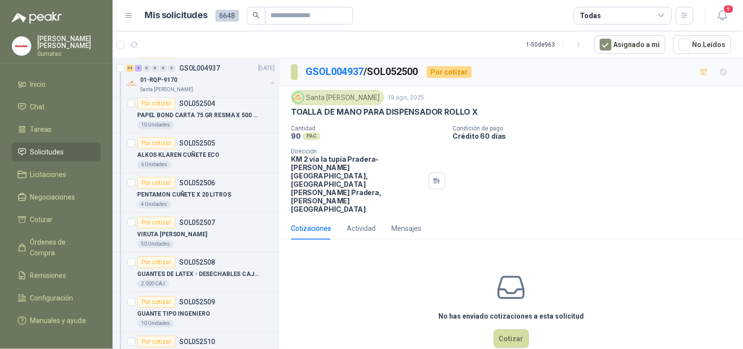
scroll to position [2751, 0]
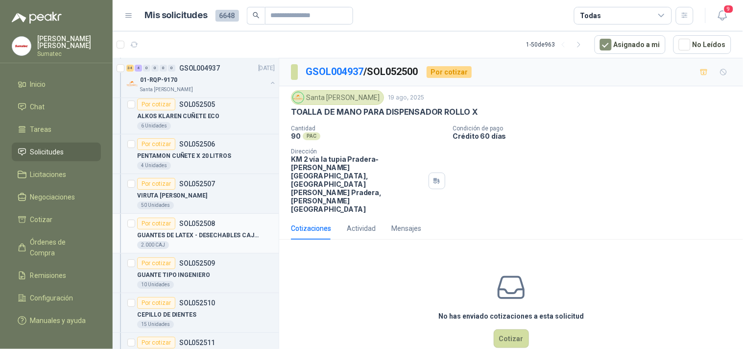
click at [217, 249] on div "2.000 CAJ" at bounding box center [206, 245] width 138 height 8
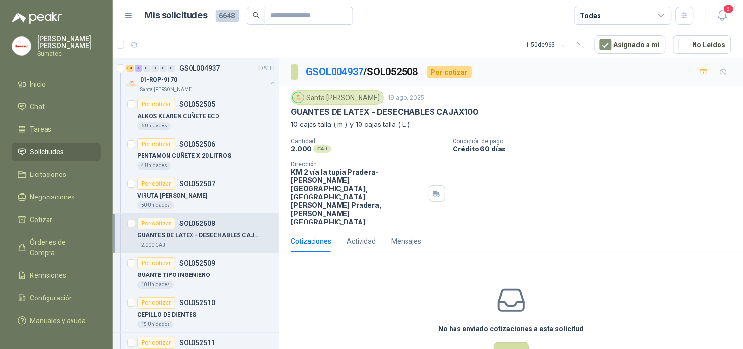
click at [406, 260] on div "No has enviado cotizaciones a esta solicitud Cotizar" at bounding box center [511, 322] width 464 height 125
click at [461, 260] on div "No has enviado cotizaciones a esta solicitud Cotizar" at bounding box center [511, 322] width 464 height 125
click at [507, 342] on button "Cotizar" at bounding box center [511, 351] width 35 height 19
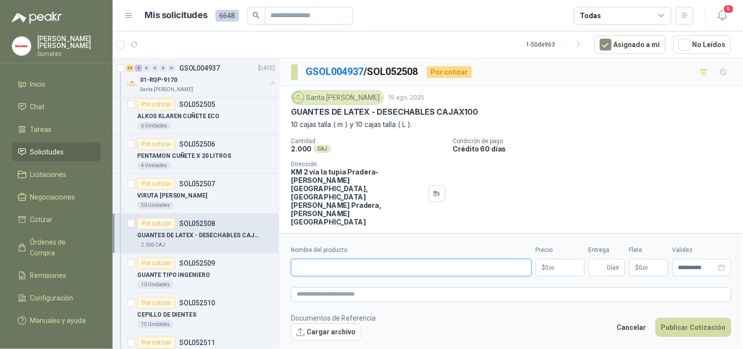
click at [477, 261] on input "Nombre del producto" at bounding box center [411, 268] width 241 height 18
click at [388, 116] on p "GUANTES DE LATEX - DESECHABLES CAJAX100" at bounding box center [384, 112] width 187 height 10
click at [390, 114] on p "GUANTES DE LATEX - DESECHABLES CAJAX100" at bounding box center [384, 112] width 187 height 10
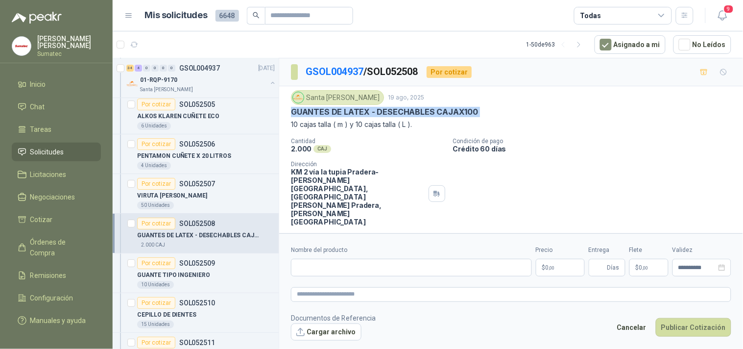
click at [390, 114] on p "GUANTES DE LATEX - DESECHABLES CAJAX100" at bounding box center [384, 112] width 187 height 10
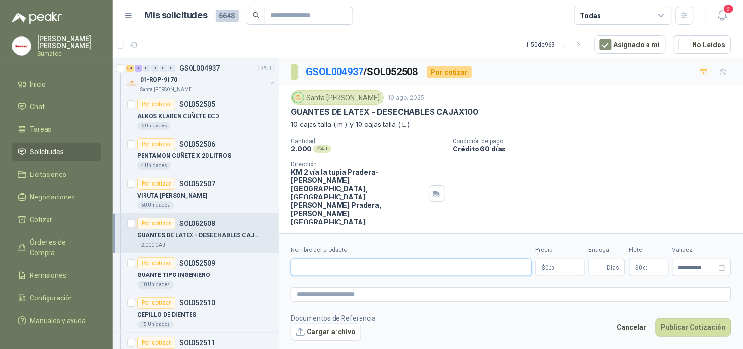
click at [365, 259] on input "Nombre del producto" at bounding box center [411, 268] width 241 height 18
paste input "**********"
type input "**********"
click at [539, 247] on label "Precio" at bounding box center [560, 249] width 49 height 9
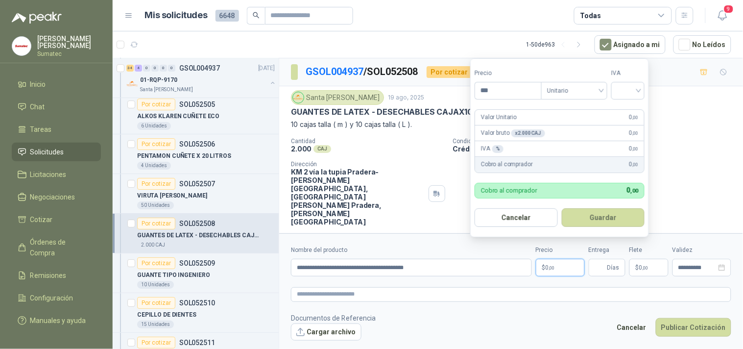
click at [543, 259] on p "$ 0 ,00" at bounding box center [560, 268] width 49 height 18
type input "*****"
click at [636, 89] on input "search" at bounding box center [628, 89] width 22 height 15
click at [629, 115] on div "19%" at bounding box center [630, 110] width 18 height 11
click at [611, 213] on button "Guardar" at bounding box center [605, 217] width 84 height 19
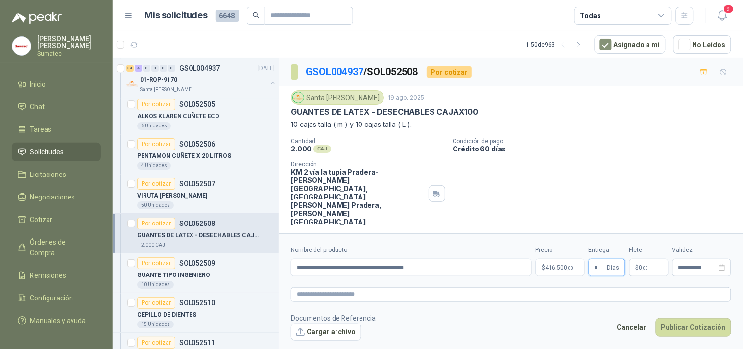
type input "*"
click at [649, 260] on p "$ 0 ,00" at bounding box center [648, 268] width 39 height 18
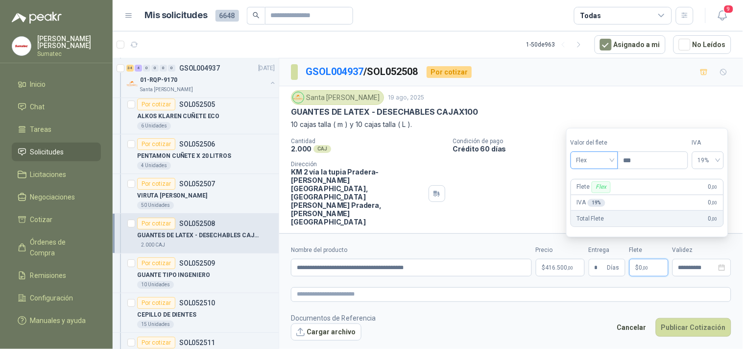
click at [604, 157] on span "Flex" at bounding box center [594, 160] width 36 height 15
click at [593, 196] on div "Incluido" at bounding box center [595, 196] width 34 height 11
click at [686, 318] on button "Publicar Cotización" at bounding box center [693, 327] width 75 height 19
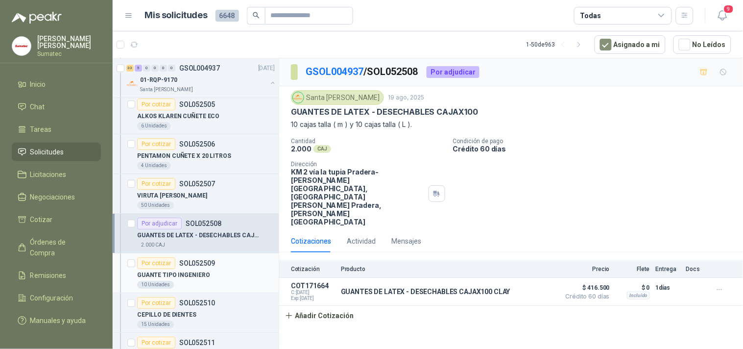
click at [220, 268] on div "Por cotizar SOL052509" at bounding box center [206, 263] width 138 height 12
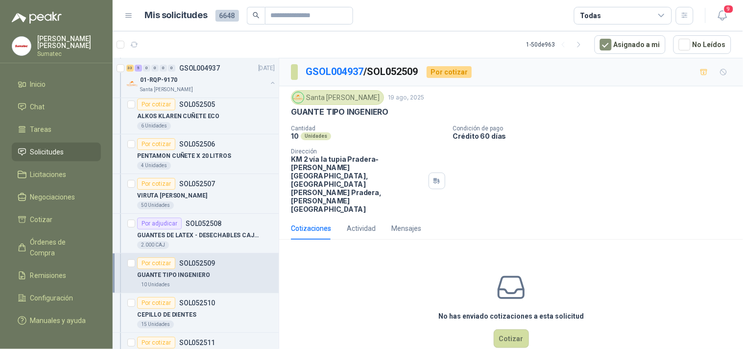
click at [352, 108] on p "GUANTE TIPO INGENIERO" at bounding box center [339, 112] width 97 height 10
click at [525, 320] on div "No has enviado cotizaciones a esta solicitud Cotizar" at bounding box center [511, 309] width 464 height 125
click at [517, 329] on button "Cotizar" at bounding box center [511, 338] width 35 height 19
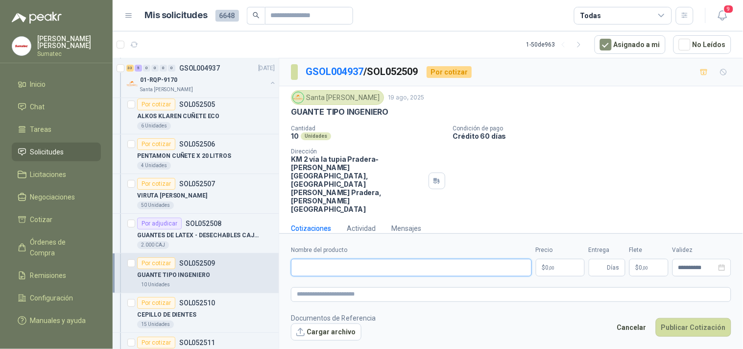
click at [454, 259] on input "Nombre del producto" at bounding box center [411, 268] width 241 height 18
paste input "**********"
type input "**********"
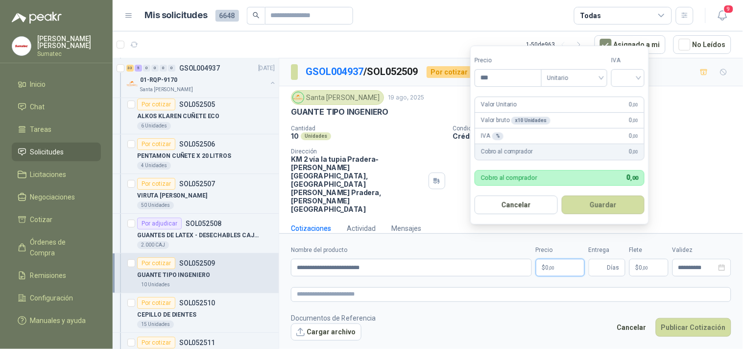
click at [565, 259] on p "$ 0 ,00" at bounding box center [560, 268] width 49 height 18
type input "*******"
click at [625, 72] on input "search" at bounding box center [628, 77] width 22 height 15
click at [619, 96] on div "19%" at bounding box center [630, 98] width 30 height 16
click at [602, 199] on button "Guardar" at bounding box center [605, 204] width 84 height 19
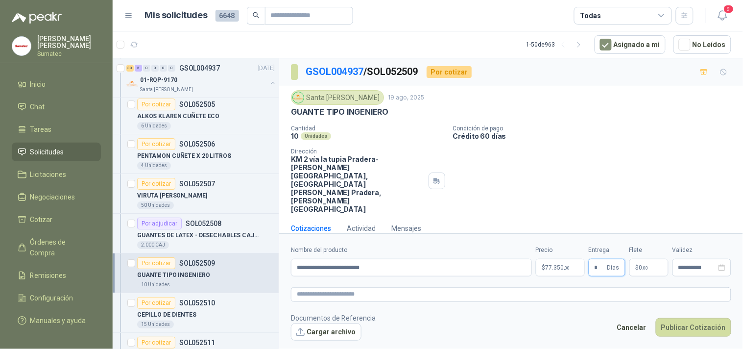
type input "*"
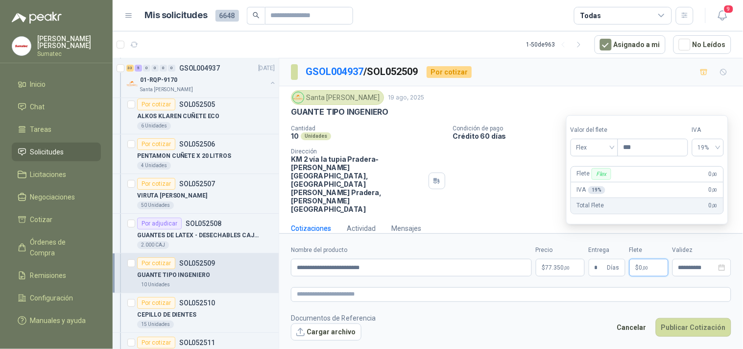
click at [654, 259] on p "$ 0 ,00" at bounding box center [648, 268] width 39 height 18
click at [603, 148] on span "Flex" at bounding box center [594, 147] width 36 height 15
click at [585, 182] on div "Incluido" at bounding box center [595, 183] width 34 height 11
click at [699, 318] on button "Publicar Cotización" at bounding box center [693, 327] width 75 height 19
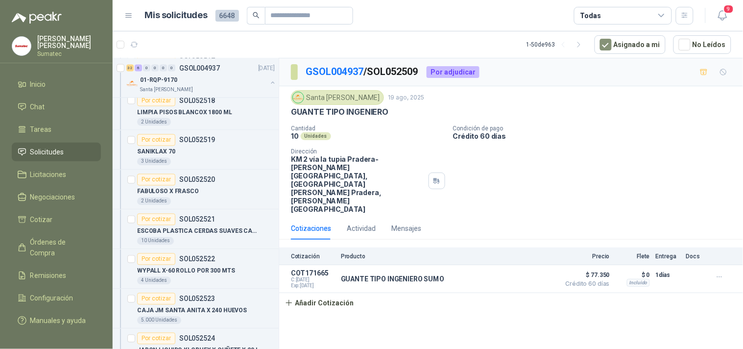
scroll to position [3278, 0]
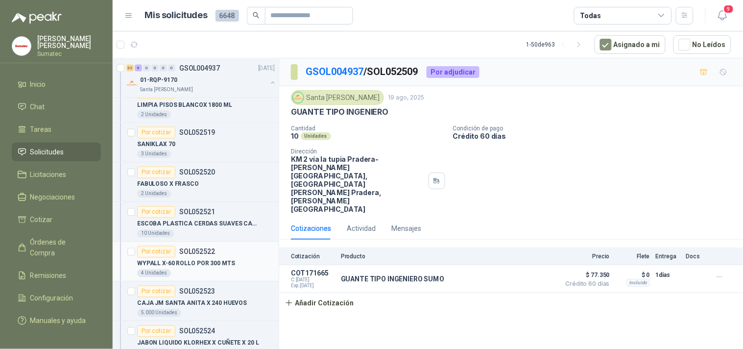
click at [223, 269] on div "WYPALL X-60 ROLLO POR 300 MTS" at bounding box center [206, 264] width 138 height 12
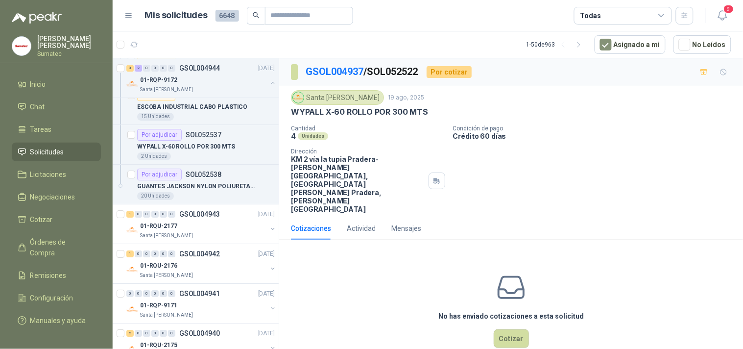
scroll to position [1705, 0]
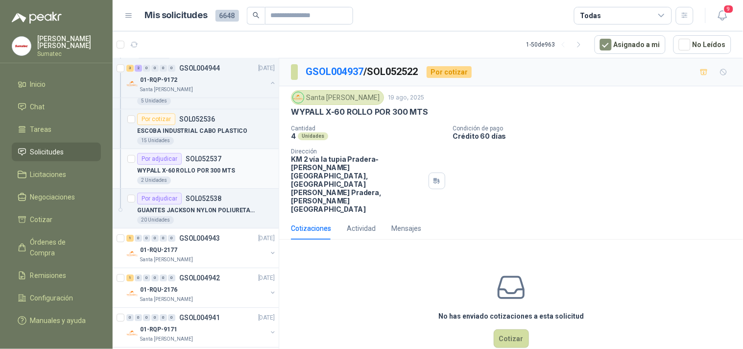
click at [238, 158] on div "Por adjudicar SOL052537" at bounding box center [206, 159] width 138 height 12
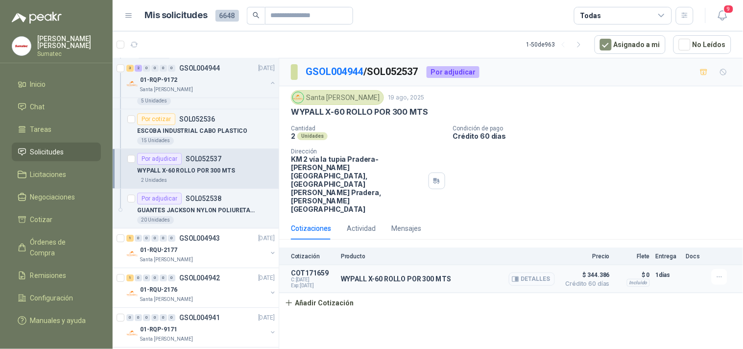
click at [521, 272] on button "Detalles" at bounding box center [532, 278] width 46 height 13
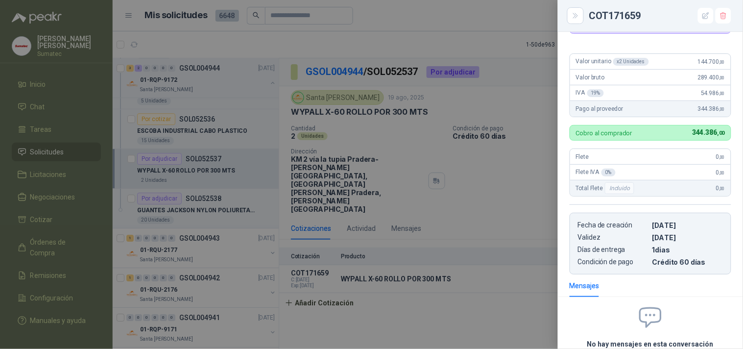
scroll to position [75, 0]
click at [493, 94] on div at bounding box center [371, 174] width 743 height 349
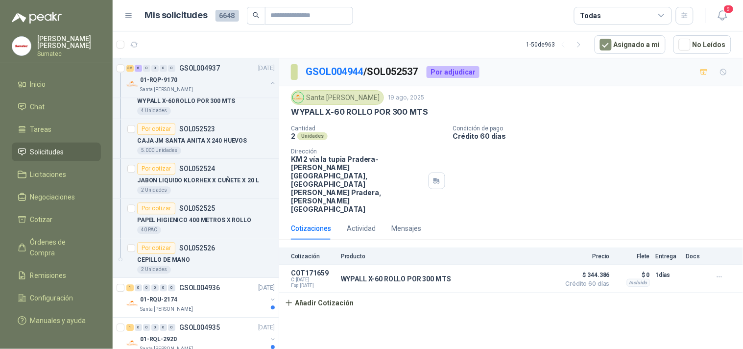
scroll to position [3418, 0]
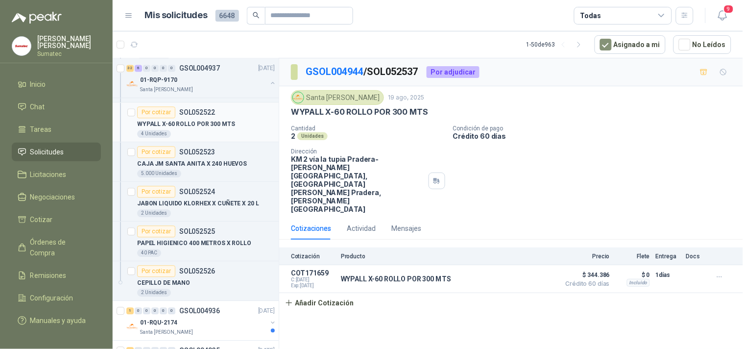
click at [207, 122] on p "WYPALL X-60 ROLLO POR 300 MTS" at bounding box center [186, 124] width 98 height 9
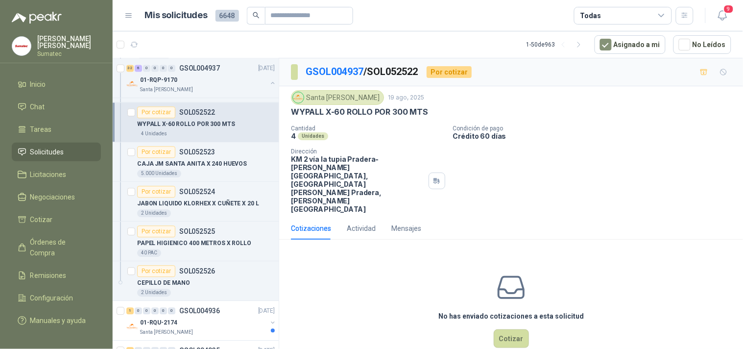
click at [398, 108] on p "WYPALL X-60 ROLLO POR 300 MTS" at bounding box center [359, 112] width 137 height 10
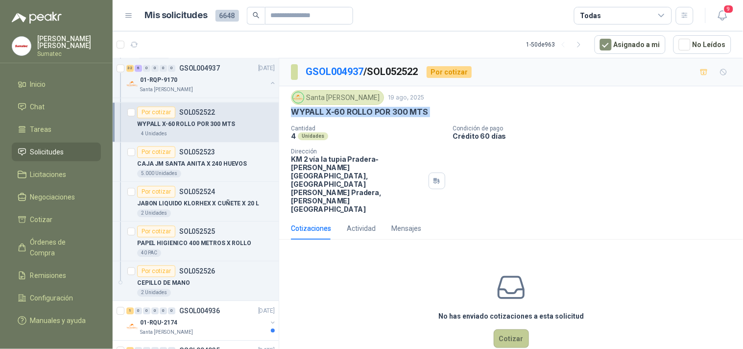
click at [502, 329] on button "Cotizar" at bounding box center [511, 338] width 35 height 19
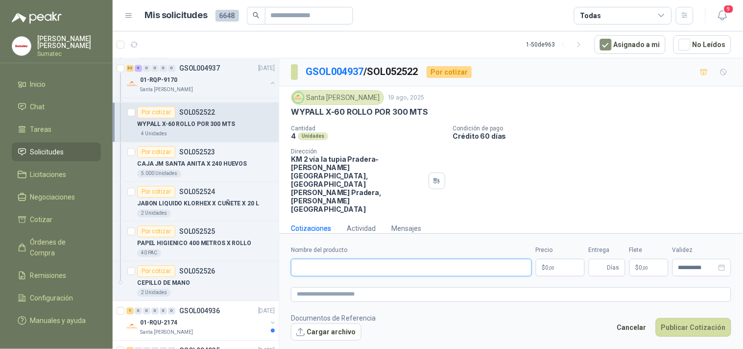
click at [439, 259] on input "Nombre del producto" at bounding box center [411, 268] width 241 height 18
paste input "**********"
type input "**********"
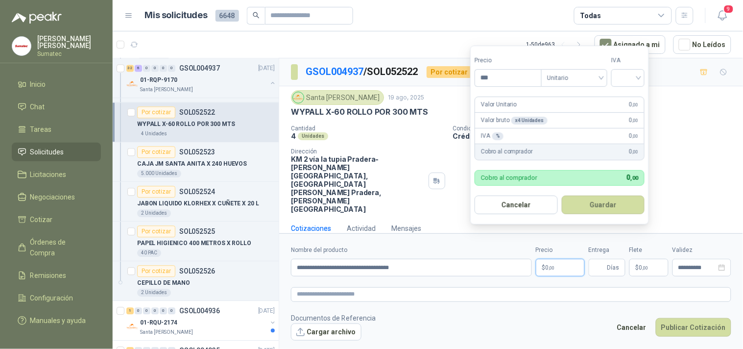
click at [544, 259] on p "$ 0 ,00" at bounding box center [560, 268] width 49 height 18
type input "*********"
click at [625, 74] on input "search" at bounding box center [628, 77] width 22 height 15
click at [622, 98] on div "19%" at bounding box center [630, 98] width 18 height 11
click at [604, 203] on button "Guardar" at bounding box center [605, 204] width 84 height 19
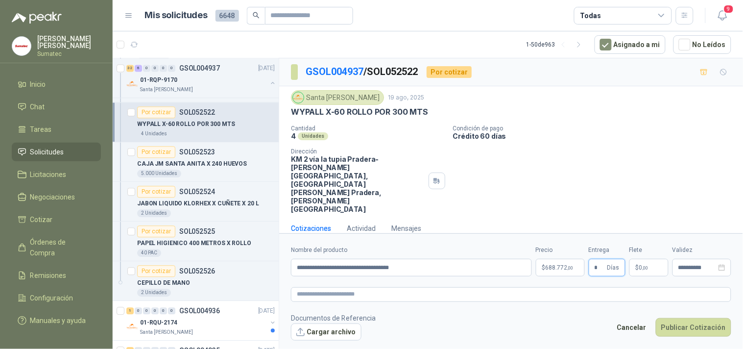
type input "*"
click at [640, 264] on span "0 ,00" at bounding box center [643, 267] width 9 height 6
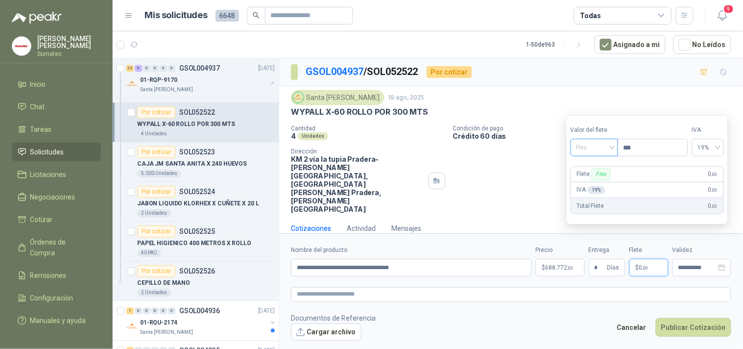
click at [601, 148] on span "Flex" at bounding box center [594, 147] width 36 height 15
click at [601, 179] on div "Incluido" at bounding box center [595, 183] width 34 height 11
click at [671, 318] on button "Publicar Cotización" at bounding box center [693, 327] width 75 height 19
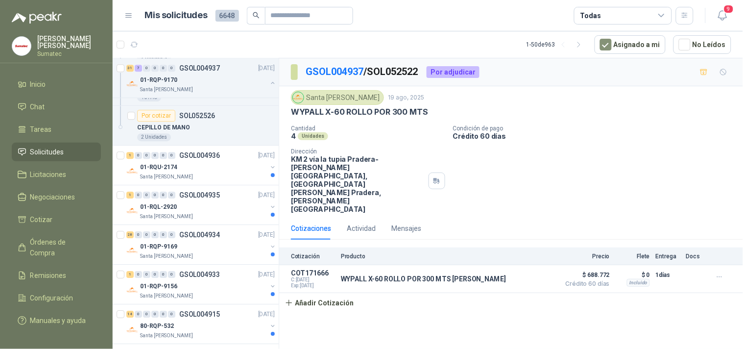
scroll to position [3581, 0]
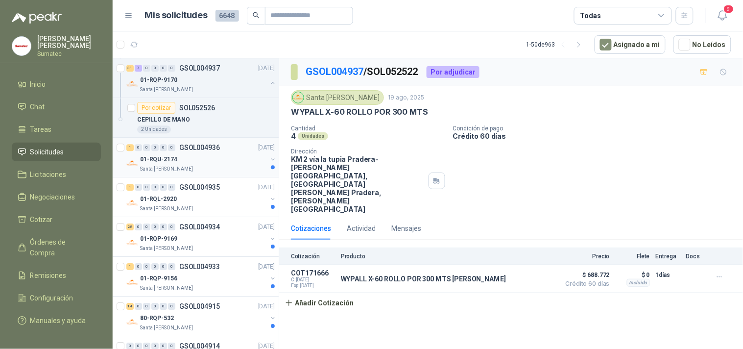
click at [217, 165] on div "01-RQU-2174" at bounding box center [203, 159] width 127 height 12
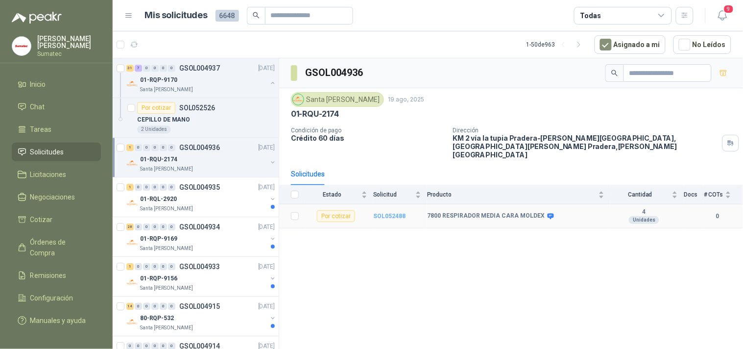
click at [381, 213] on b "SOL052488" at bounding box center [389, 216] width 32 height 7
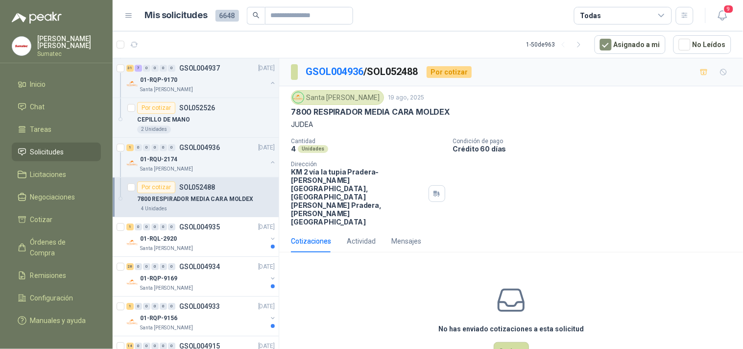
click at [389, 111] on p "7800 RESPIRADOR MEDIA CARA MOLDEX" at bounding box center [370, 112] width 159 height 10
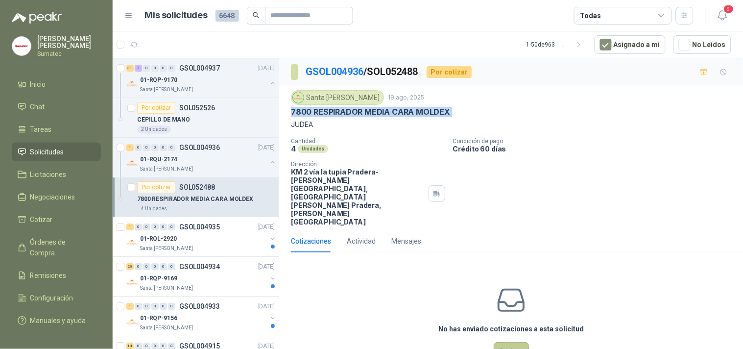
click at [506, 342] on button "Cotizar" at bounding box center [511, 351] width 35 height 19
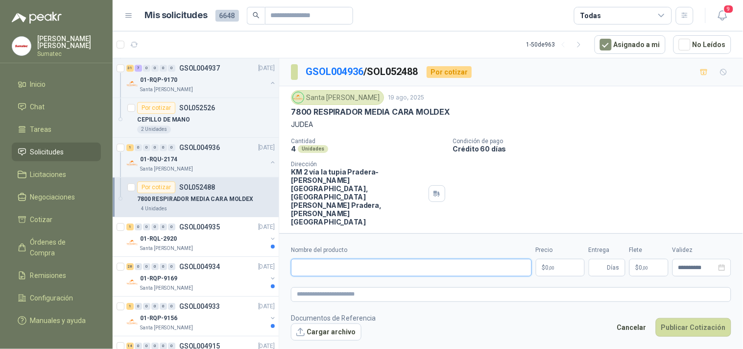
click at [432, 263] on input "Nombre del producto" at bounding box center [411, 268] width 241 height 18
paste input "**********"
type input "**********"
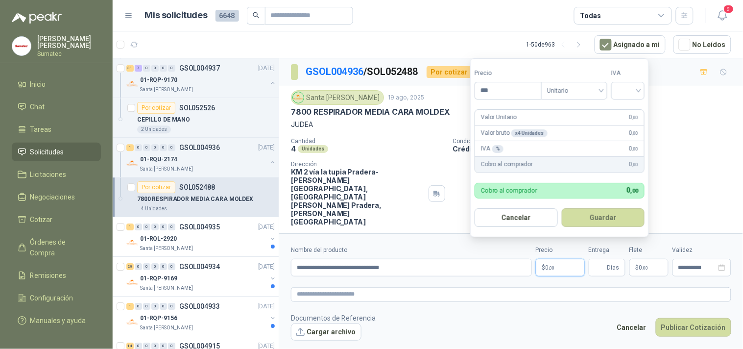
click at [551, 265] on span ",00" at bounding box center [552, 267] width 6 height 5
click at [642, 85] on div at bounding box center [627, 91] width 33 height 18
type input "*********"
click at [624, 105] on div "19%" at bounding box center [630, 111] width 30 height 16
click at [606, 206] on form "Precio ********* Tipo Unitario IVA 19% Valor Unitario 169.500 ,00 Valor bruto x…" at bounding box center [560, 147] width 181 height 179
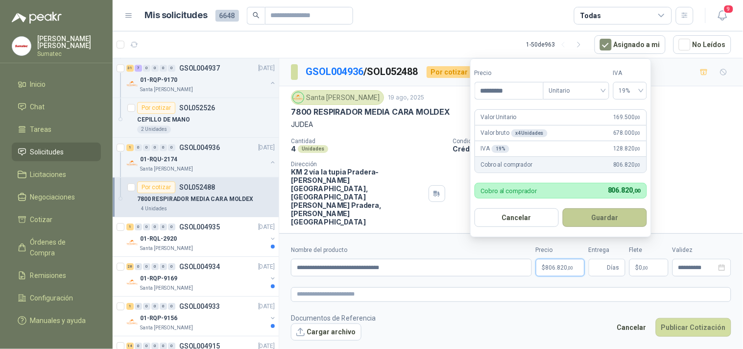
click at [598, 216] on button "Guardar" at bounding box center [605, 217] width 84 height 19
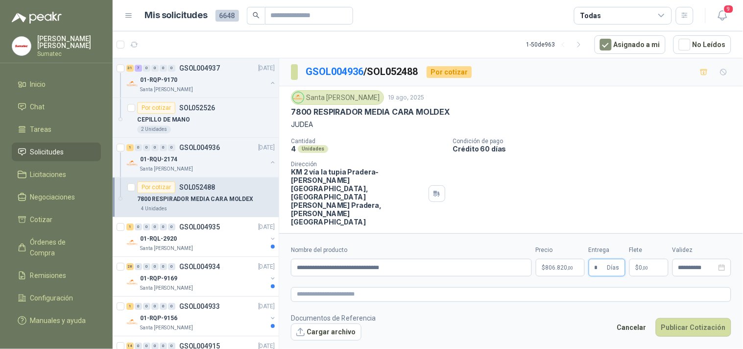
type input "*"
click at [644, 259] on p "$ 0 ,00" at bounding box center [648, 268] width 39 height 18
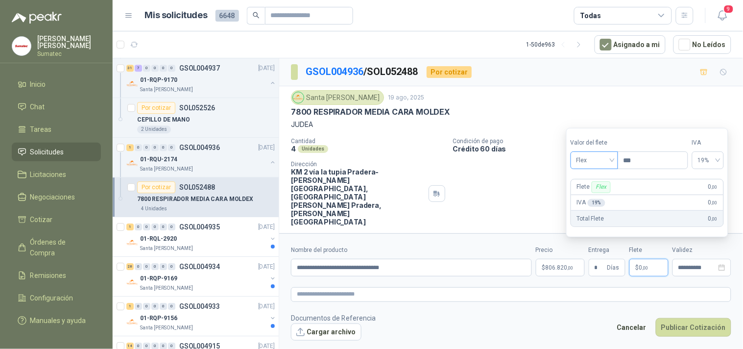
click at [600, 160] on span "Flex" at bounding box center [594, 160] width 36 height 15
click at [591, 192] on div "Incluido" at bounding box center [595, 196] width 34 height 11
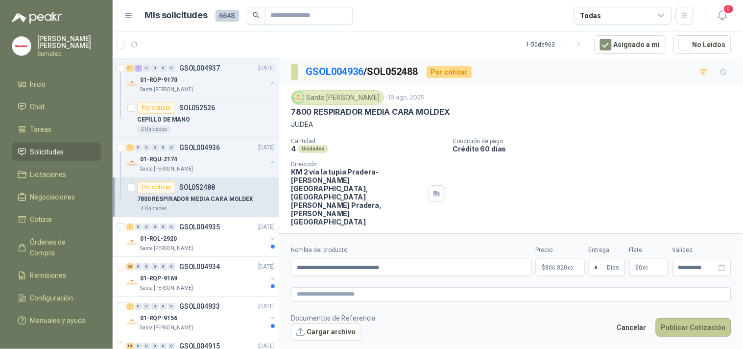
click at [677, 318] on button "Publicar Cotización" at bounding box center [693, 327] width 75 height 19
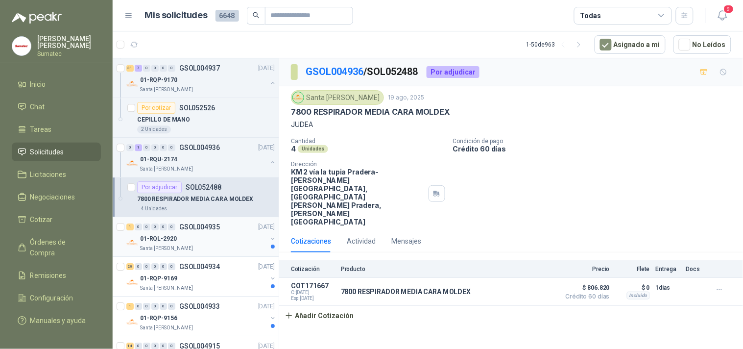
click at [212, 240] on div "01-RQL-2920" at bounding box center [203, 239] width 127 height 12
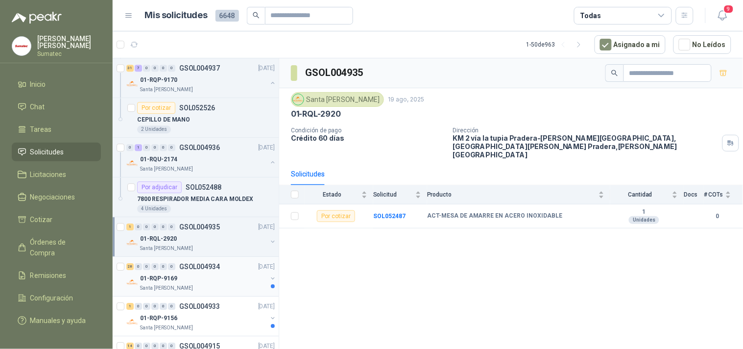
click at [193, 270] on p "GSOL004934" at bounding box center [199, 266] width 41 height 7
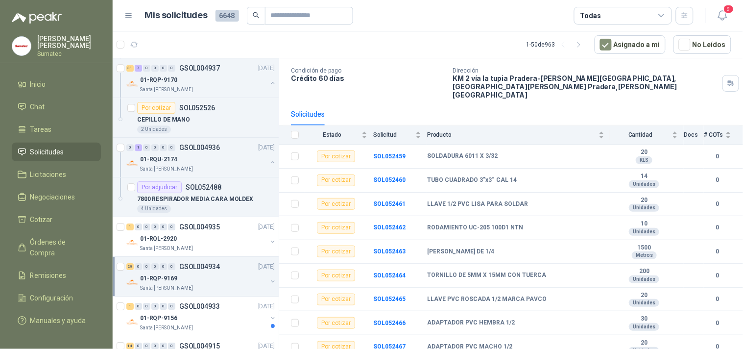
scroll to position [63, 0]
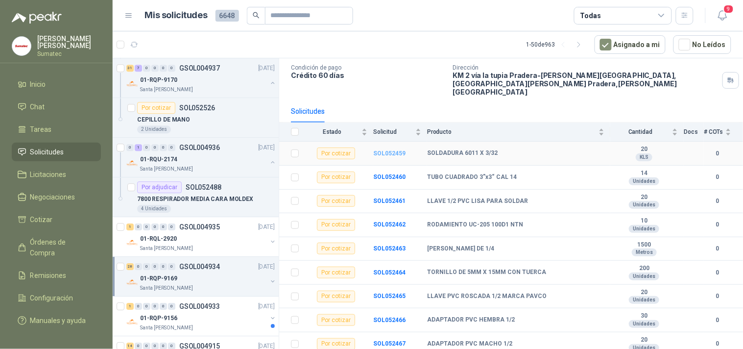
click at [396, 150] on b "SOL052459" at bounding box center [389, 153] width 32 height 7
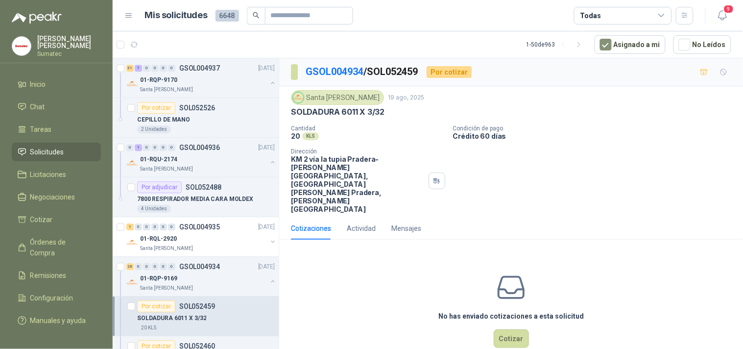
click at [371, 113] on p "SOLDADURA 6011 X 3/32" at bounding box center [338, 112] width 94 height 10
click at [514, 329] on button "Cotizar" at bounding box center [511, 338] width 35 height 19
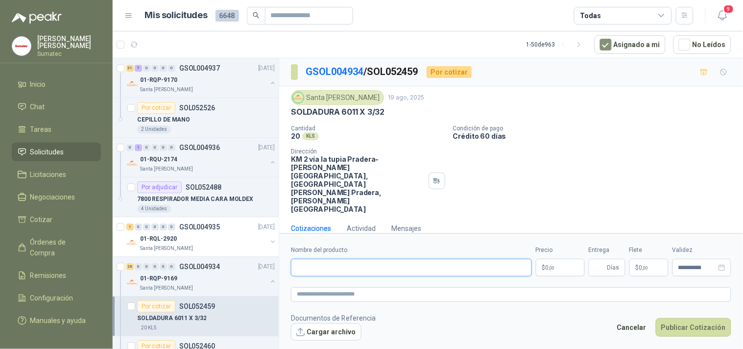
click at [496, 259] on input "Nombre del producto" at bounding box center [411, 268] width 241 height 18
paste input "**********"
type input "**********"
click at [556, 259] on p "$ 0 ,00" at bounding box center [560, 268] width 49 height 18
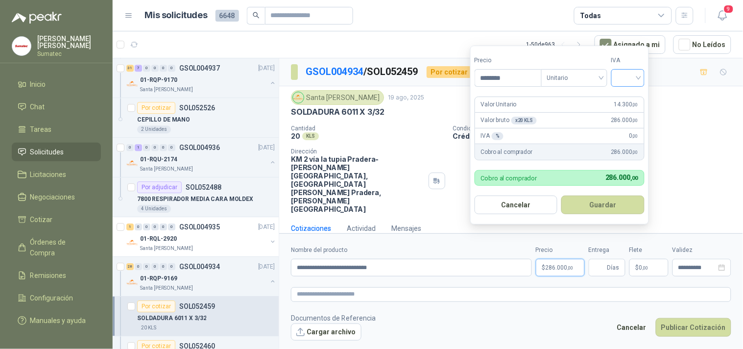
type input "********"
click at [636, 82] on input "search" at bounding box center [628, 77] width 22 height 15
click at [633, 94] on div "19%" at bounding box center [630, 98] width 18 height 11
click at [600, 204] on button "Guardar" at bounding box center [605, 204] width 84 height 19
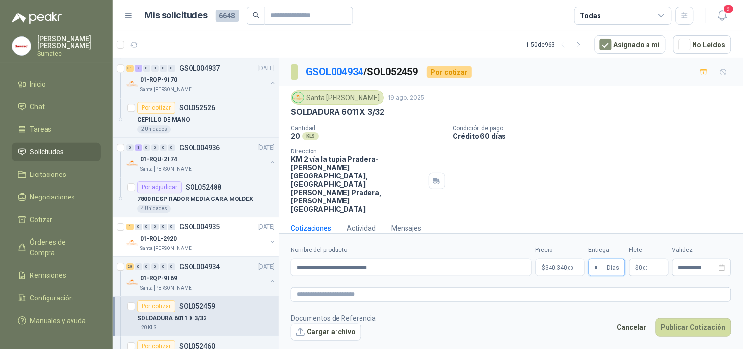
type input "*"
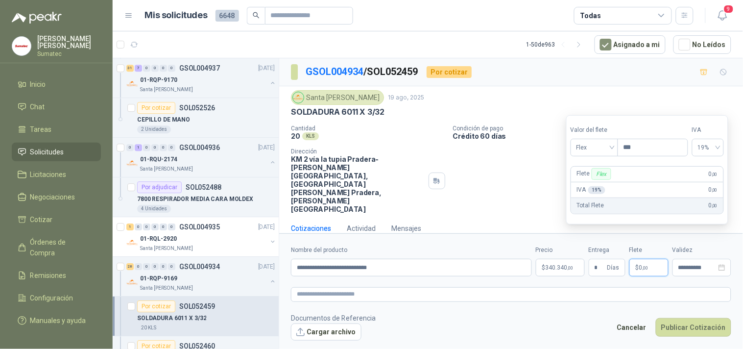
click at [655, 259] on p "$ 0 ,00" at bounding box center [648, 268] width 39 height 18
click at [605, 151] on span "Flex" at bounding box center [594, 147] width 36 height 15
click at [597, 180] on div "Incluido" at bounding box center [595, 183] width 34 height 11
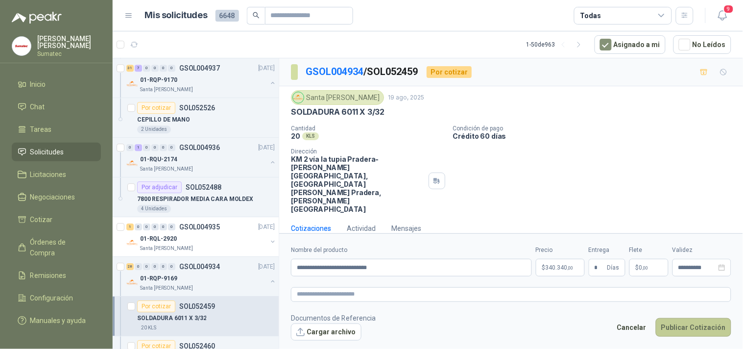
click at [694, 318] on button "Publicar Cotización" at bounding box center [693, 327] width 75 height 19
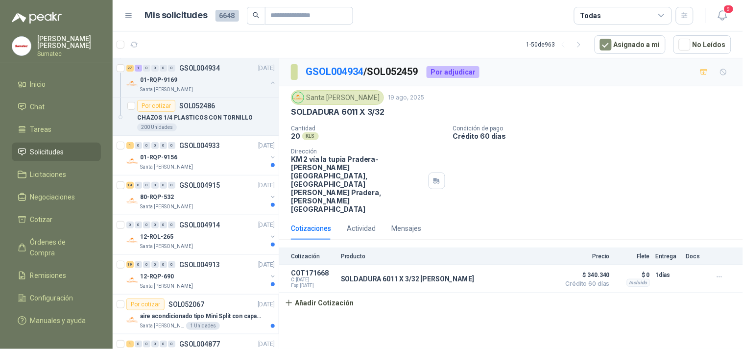
scroll to position [4862, 0]
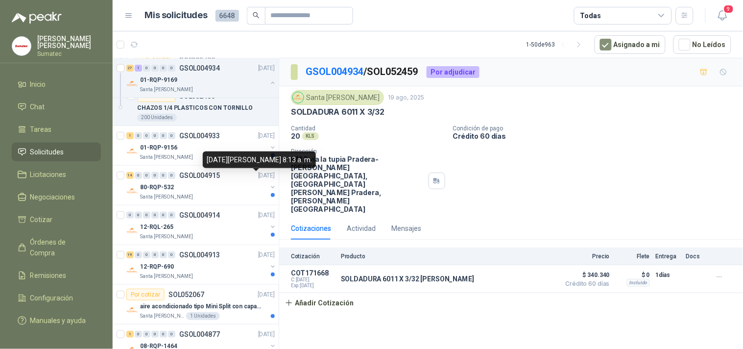
click at [219, 153] on div "[DATE][PERSON_NAME] 8:13 a. m." at bounding box center [259, 159] width 113 height 17
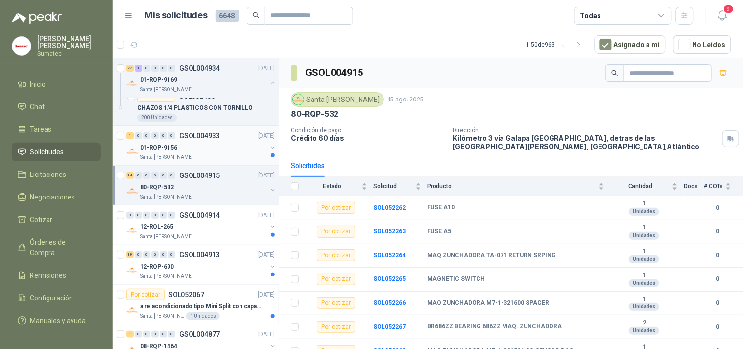
click at [214, 147] on div "01-RQP-9156" at bounding box center [203, 148] width 127 height 12
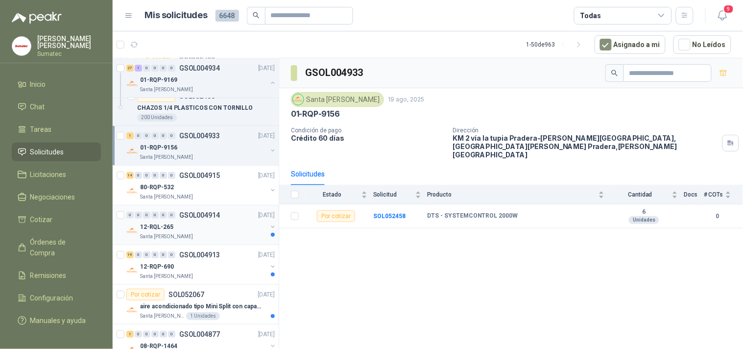
click at [185, 226] on div "12-RQL-265" at bounding box center [203, 227] width 127 height 12
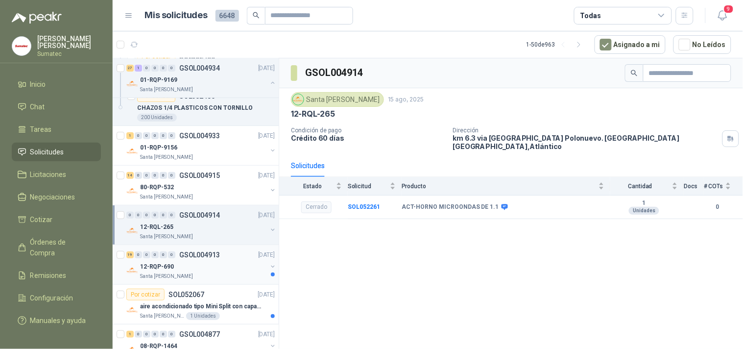
click at [182, 272] on div "12-RQP-690" at bounding box center [203, 267] width 127 height 12
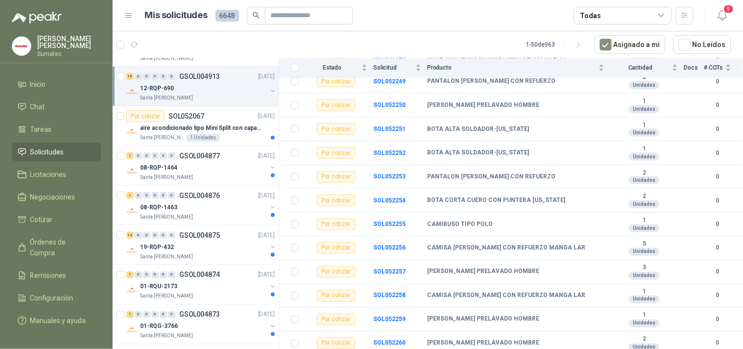
scroll to position [5050, 0]
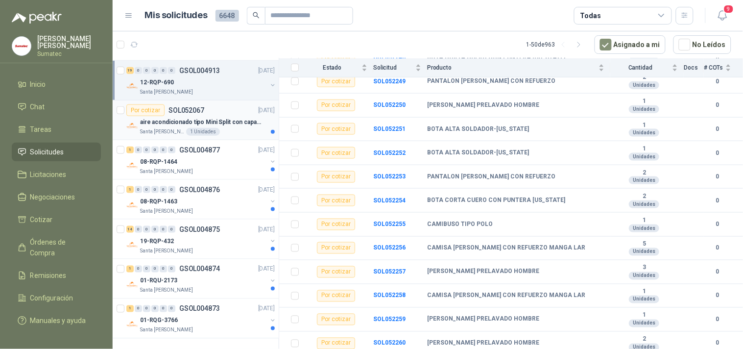
click at [226, 135] on div "Santa [PERSON_NAME] 1 Unidades" at bounding box center [207, 132] width 135 height 8
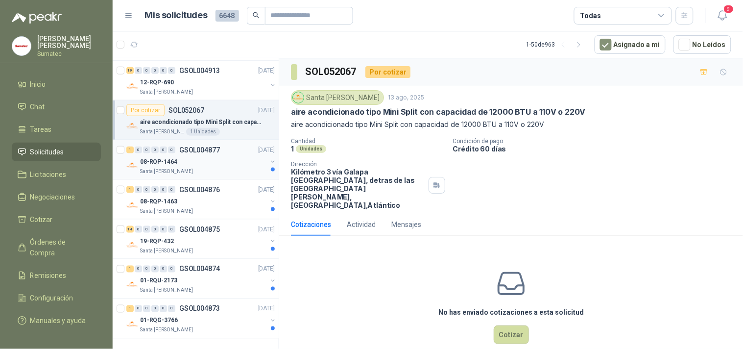
click at [217, 168] on div "Santa [PERSON_NAME]" at bounding box center [203, 172] width 127 height 8
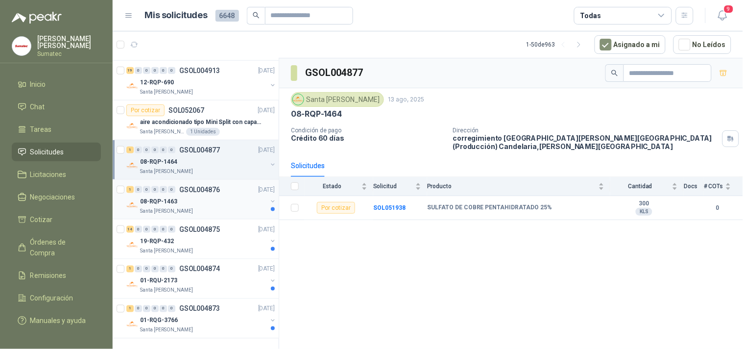
click at [218, 207] on div "Santa [PERSON_NAME]" at bounding box center [203, 211] width 127 height 8
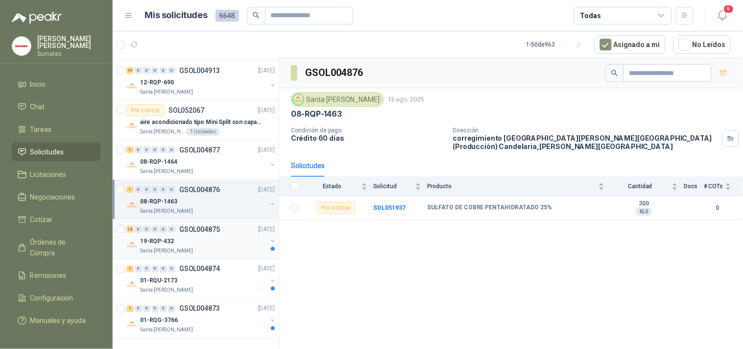
click at [214, 239] on div "19-RQP-432" at bounding box center [203, 241] width 127 height 12
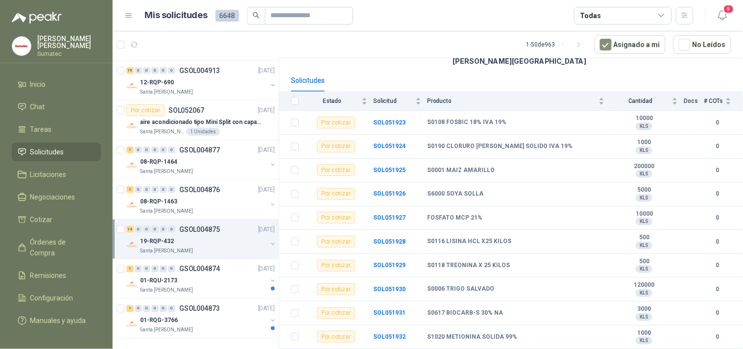
scroll to position [180, 0]
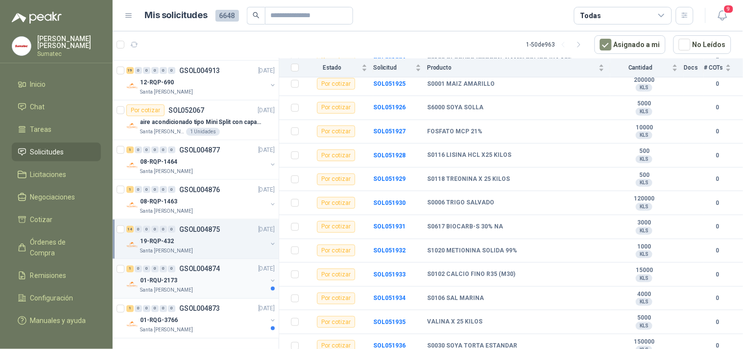
click at [210, 282] on div "01-RQU-2173" at bounding box center [203, 281] width 127 height 12
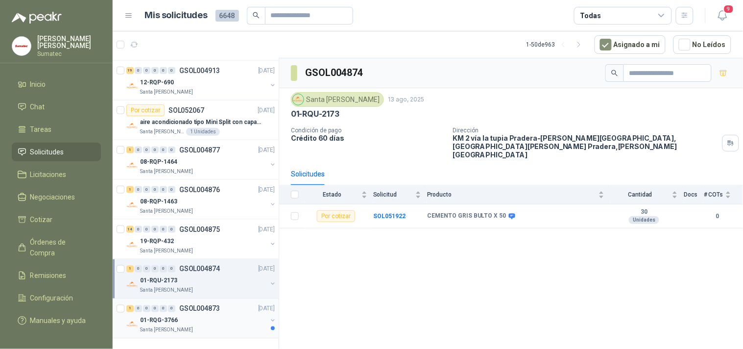
click at [219, 327] on div "Santa [PERSON_NAME]" at bounding box center [203, 330] width 127 height 8
